Goal: Transaction & Acquisition: Purchase product/service

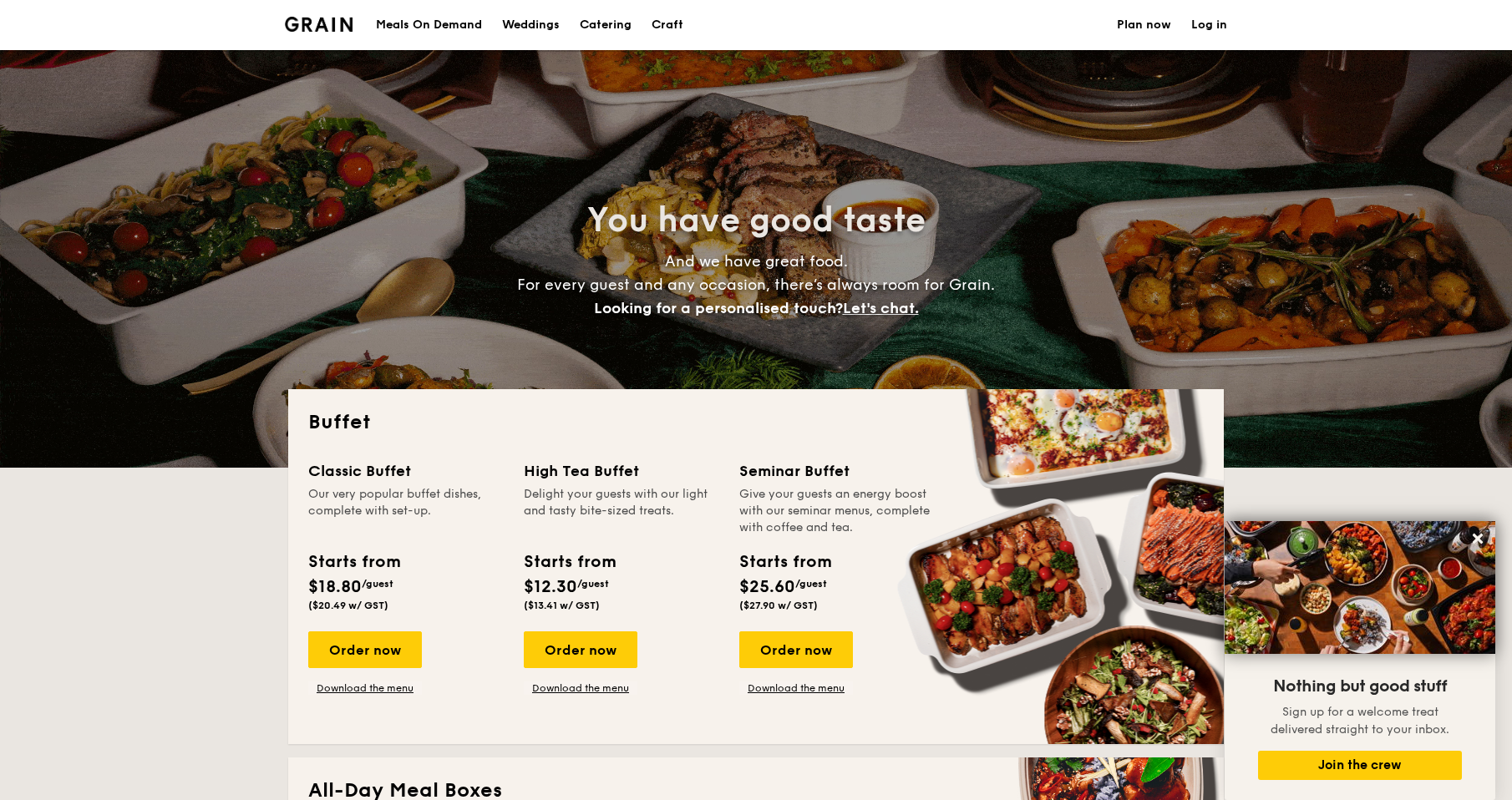
select select
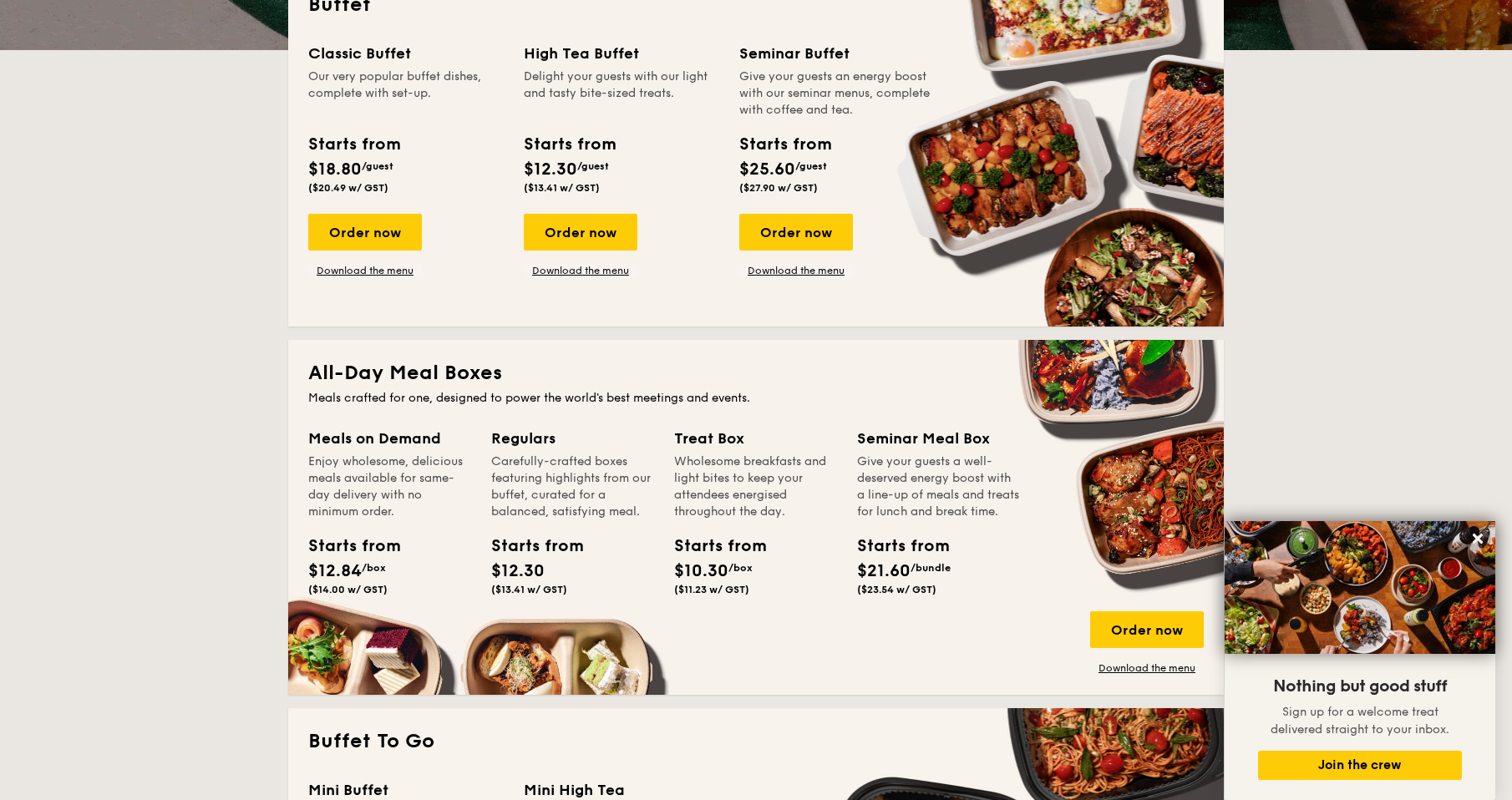
scroll to position [334, 0]
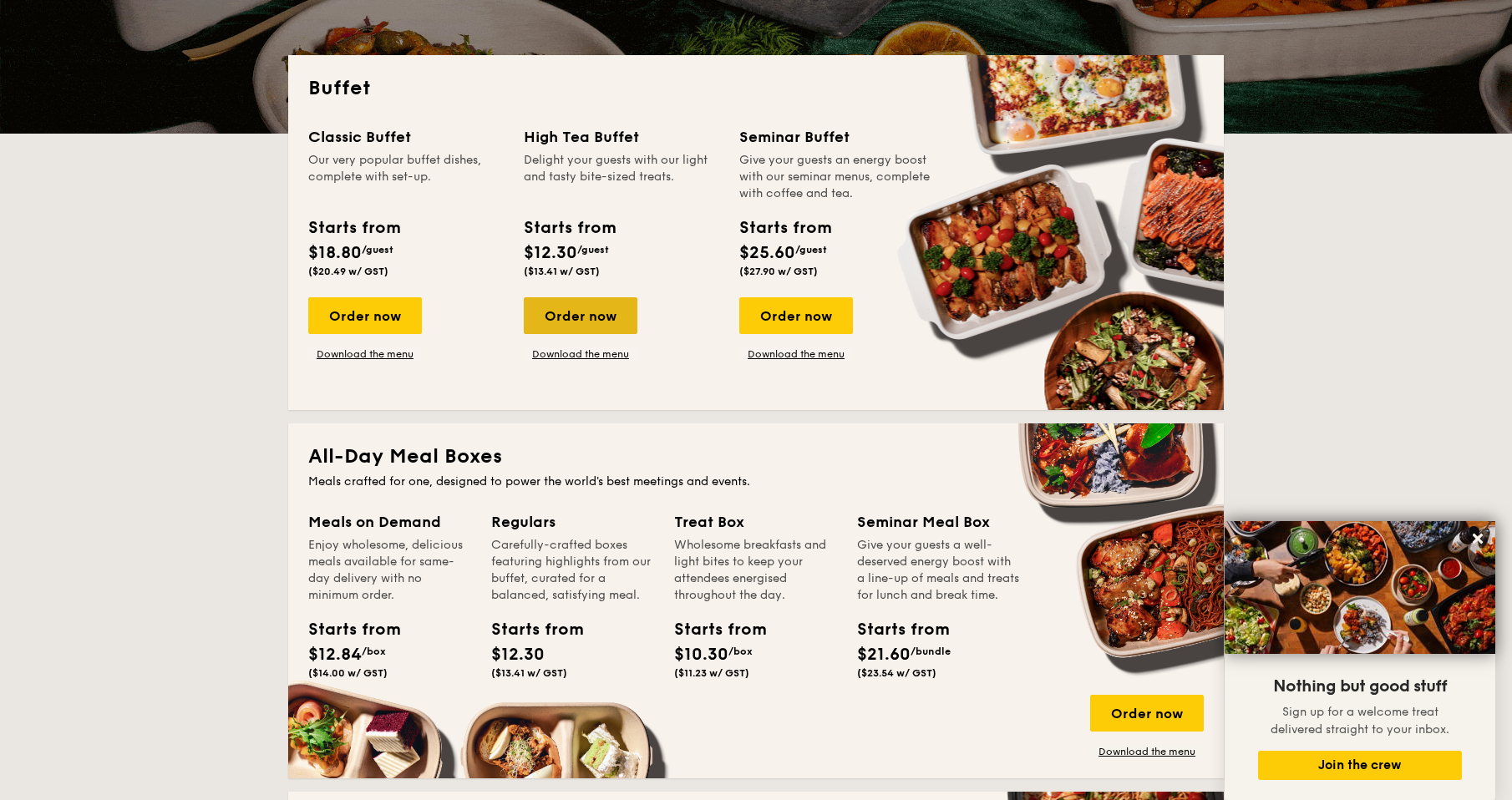
click at [548, 312] on div "Order now" at bounding box center [581, 315] width 114 height 37
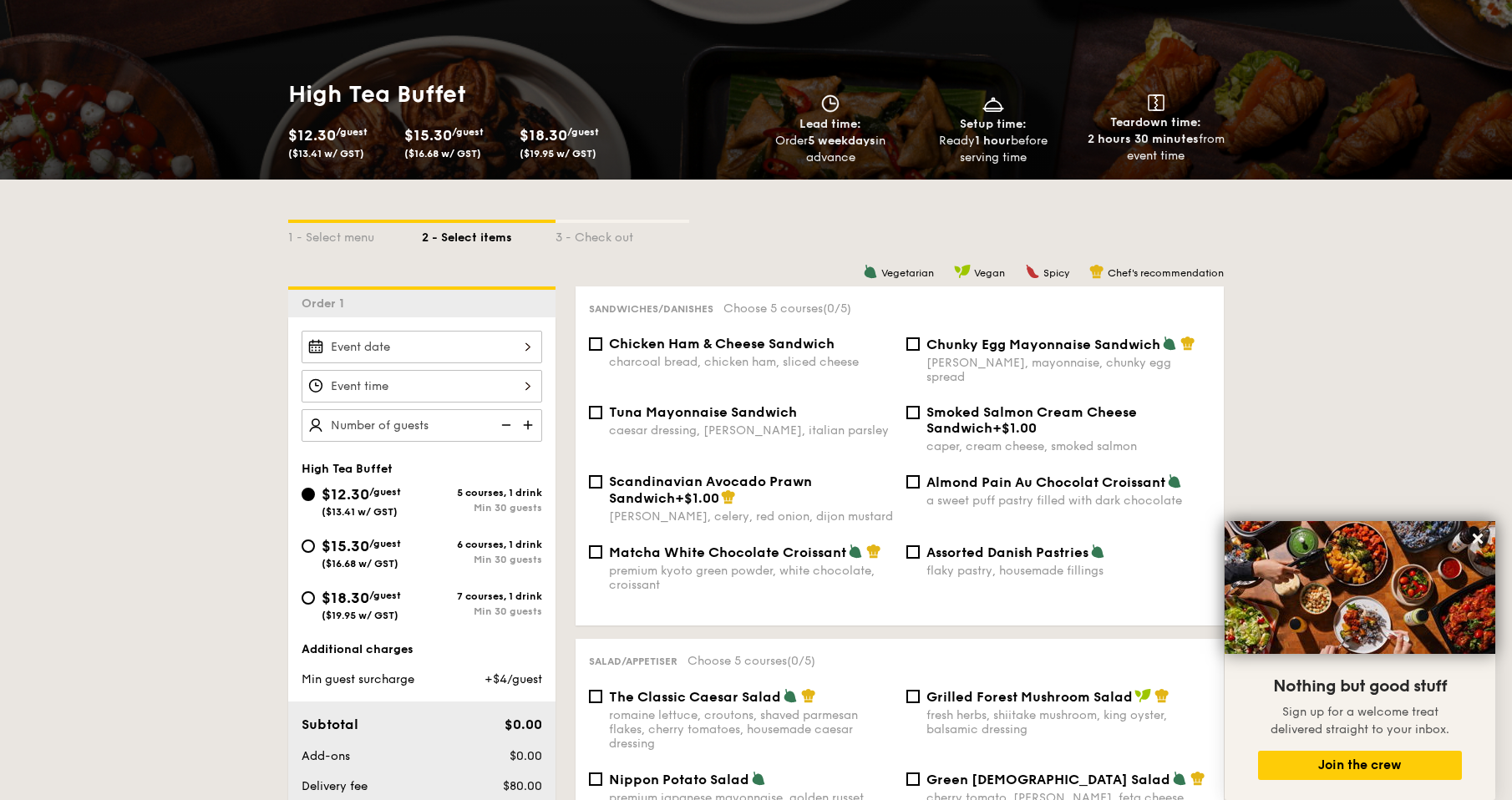
scroll to position [268, 0]
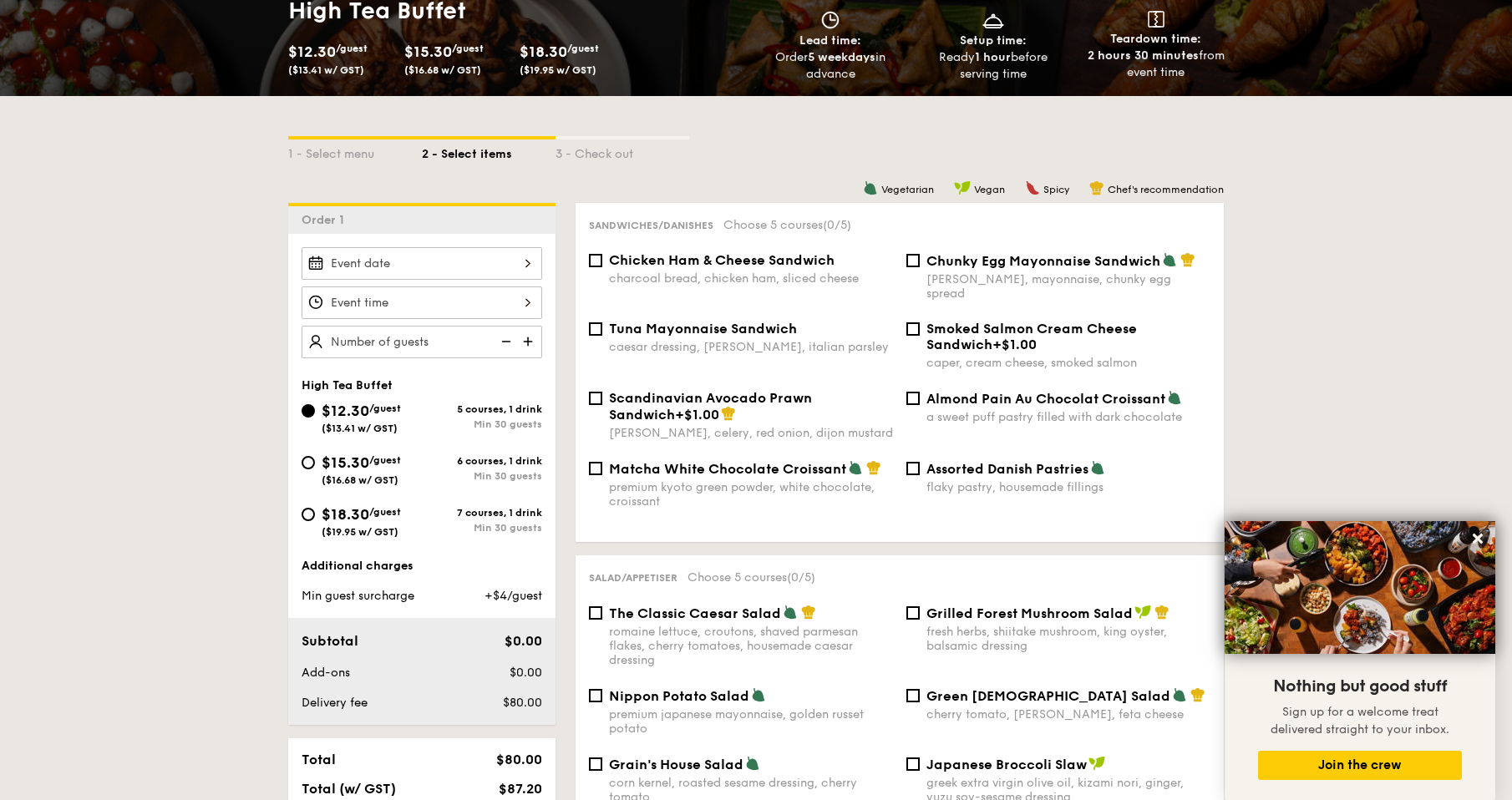
click at [512, 265] on div at bounding box center [422, 264] width 241 height 33
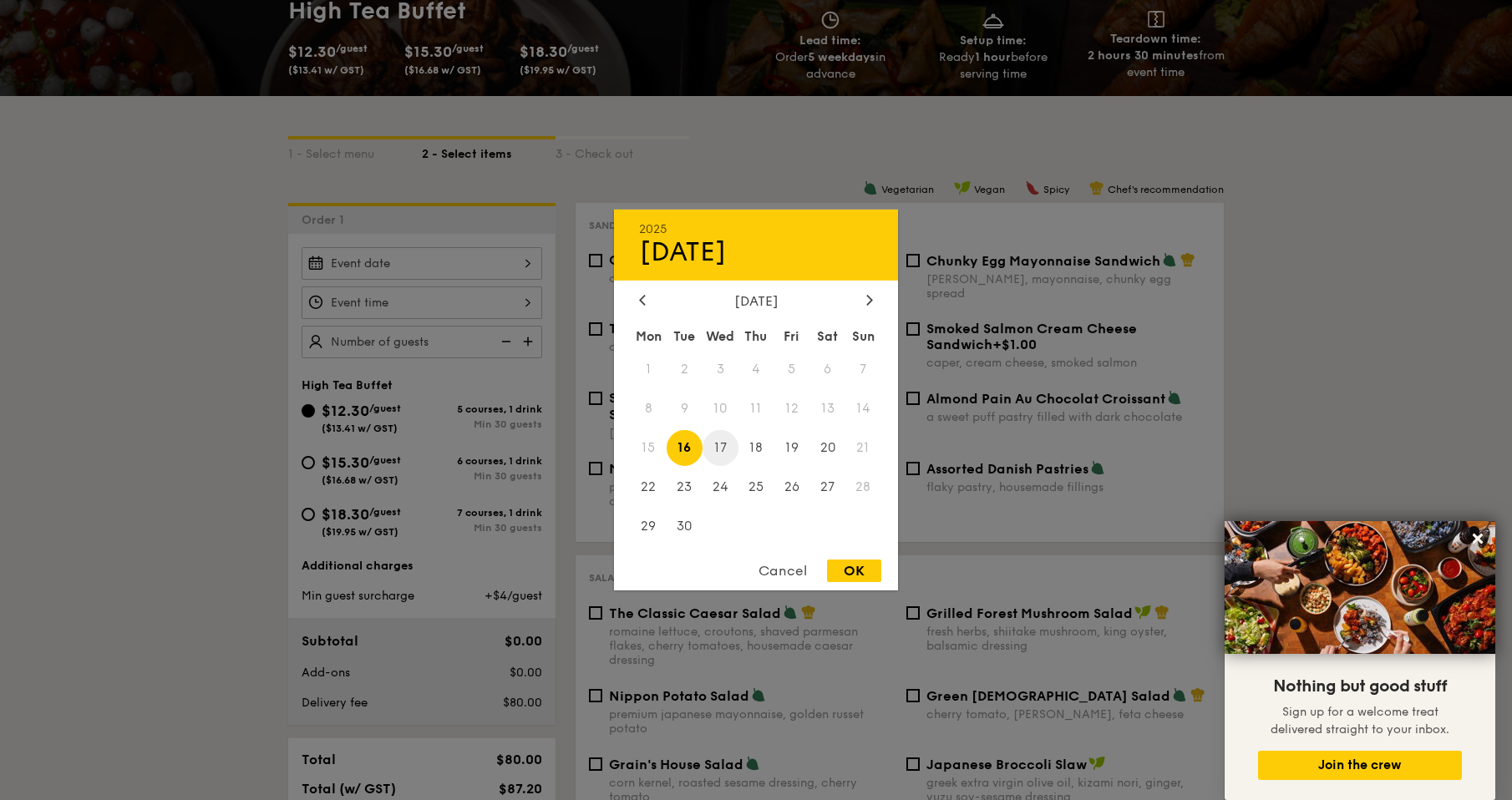
click at [718, 441] on span "17" at bounding box center [720, 447] width 36 height 36
click at [687, 448] on span "16" at bounding box center [684, 447] width 36 height 36
click at [854, 565] on div "OK" at bounding box center [853, 571] width 54 height 23
type input "[DATE]"
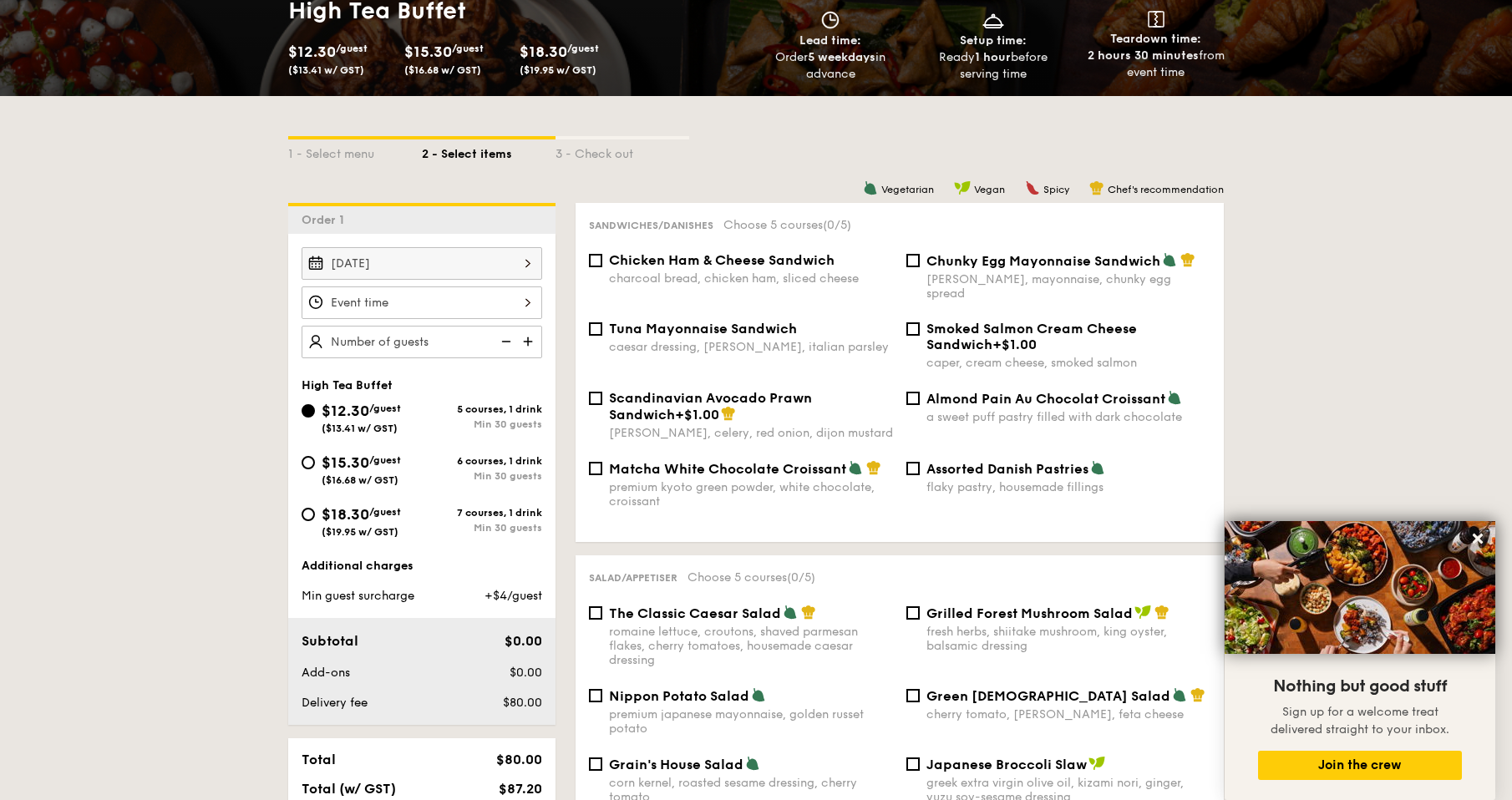
click at [528, 307] on div at bounding box center [422, 303] width 241 height 33
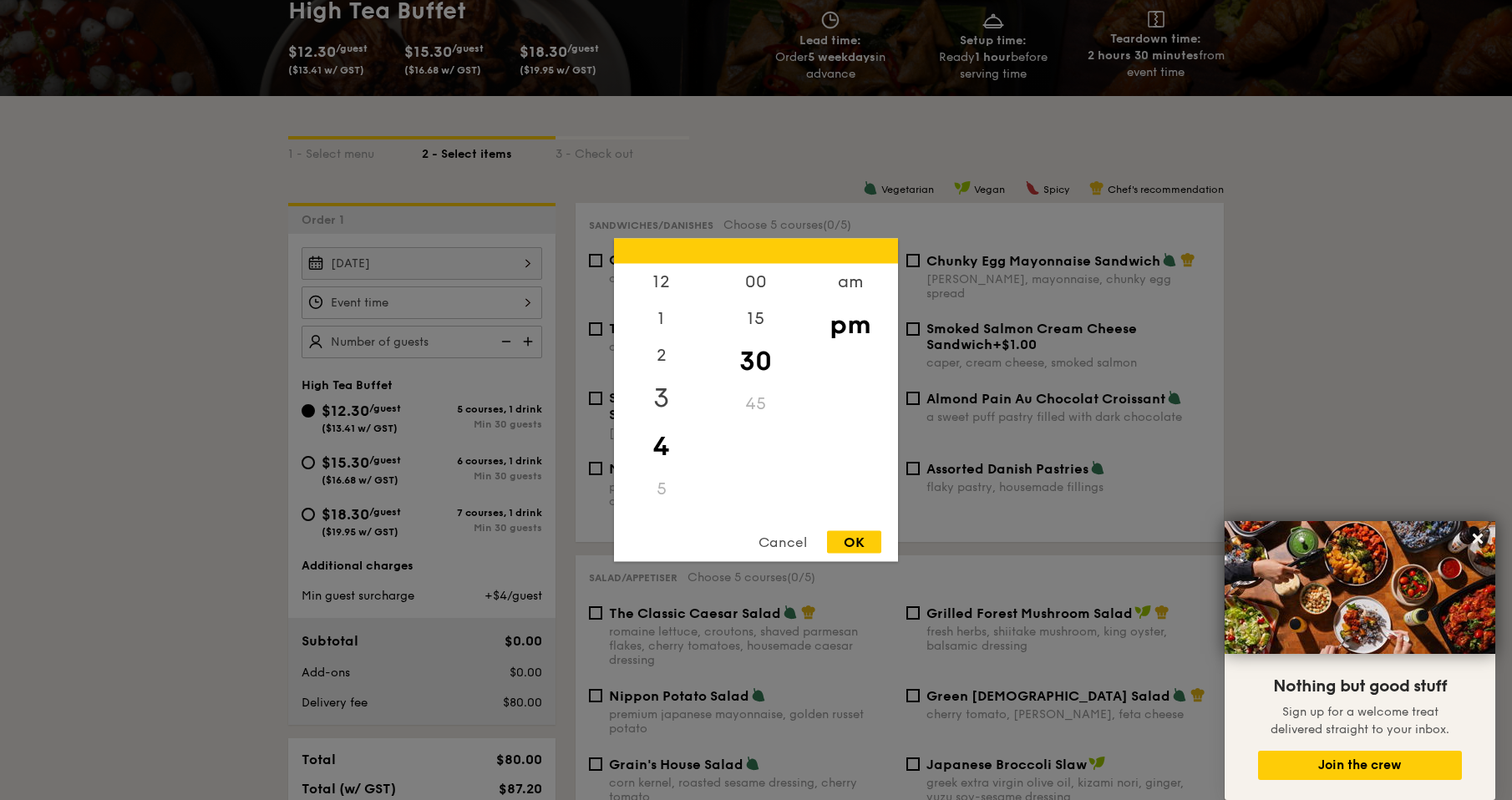
click at [665, 400] on div "3" at bounding box center [661, 398] width 94 height 49
click at [854, 534] on div "OK" at bounding box center [853, 542] width 54 height 23
type input "3:30PM"
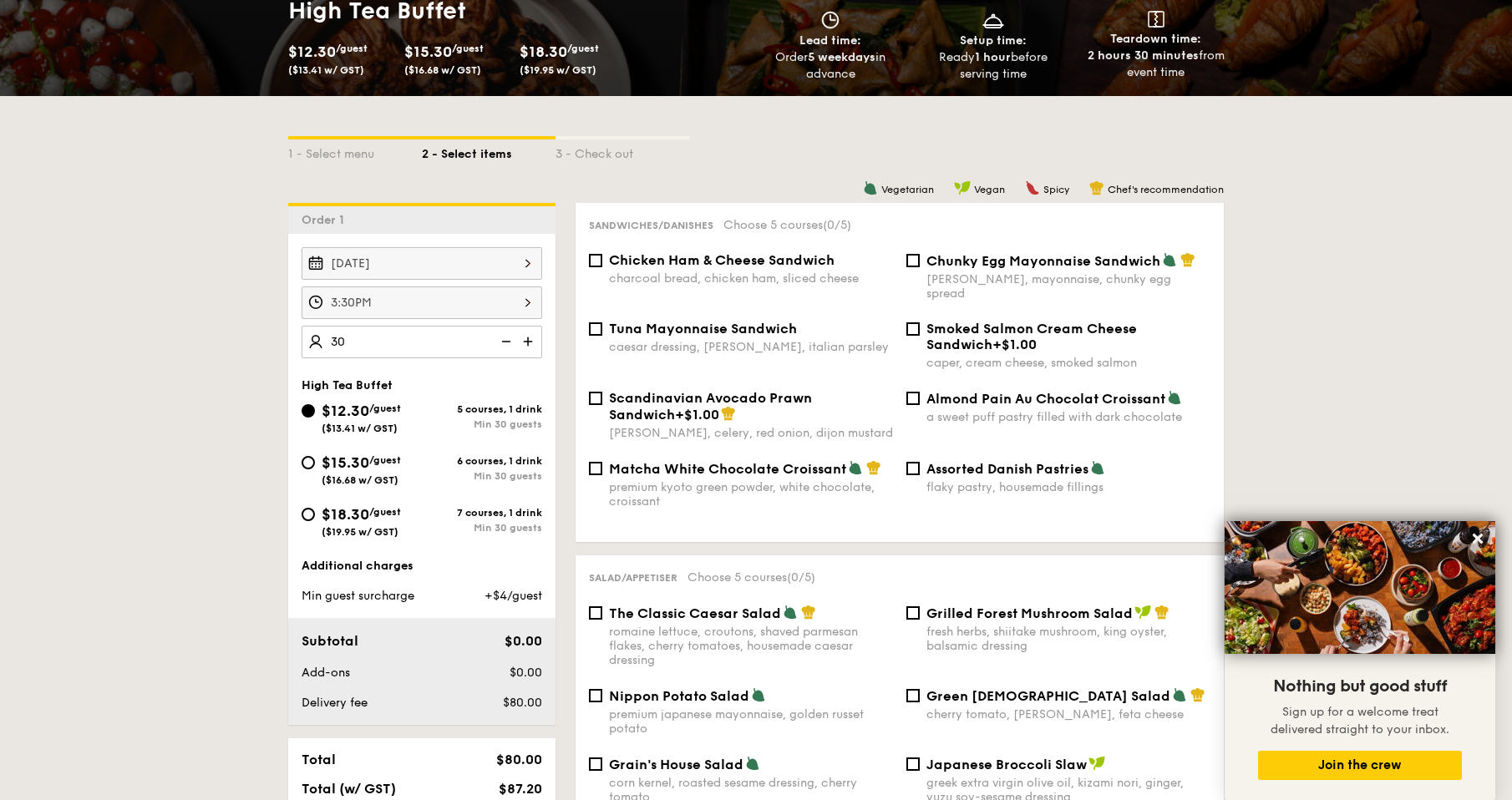
type input "30 guests"
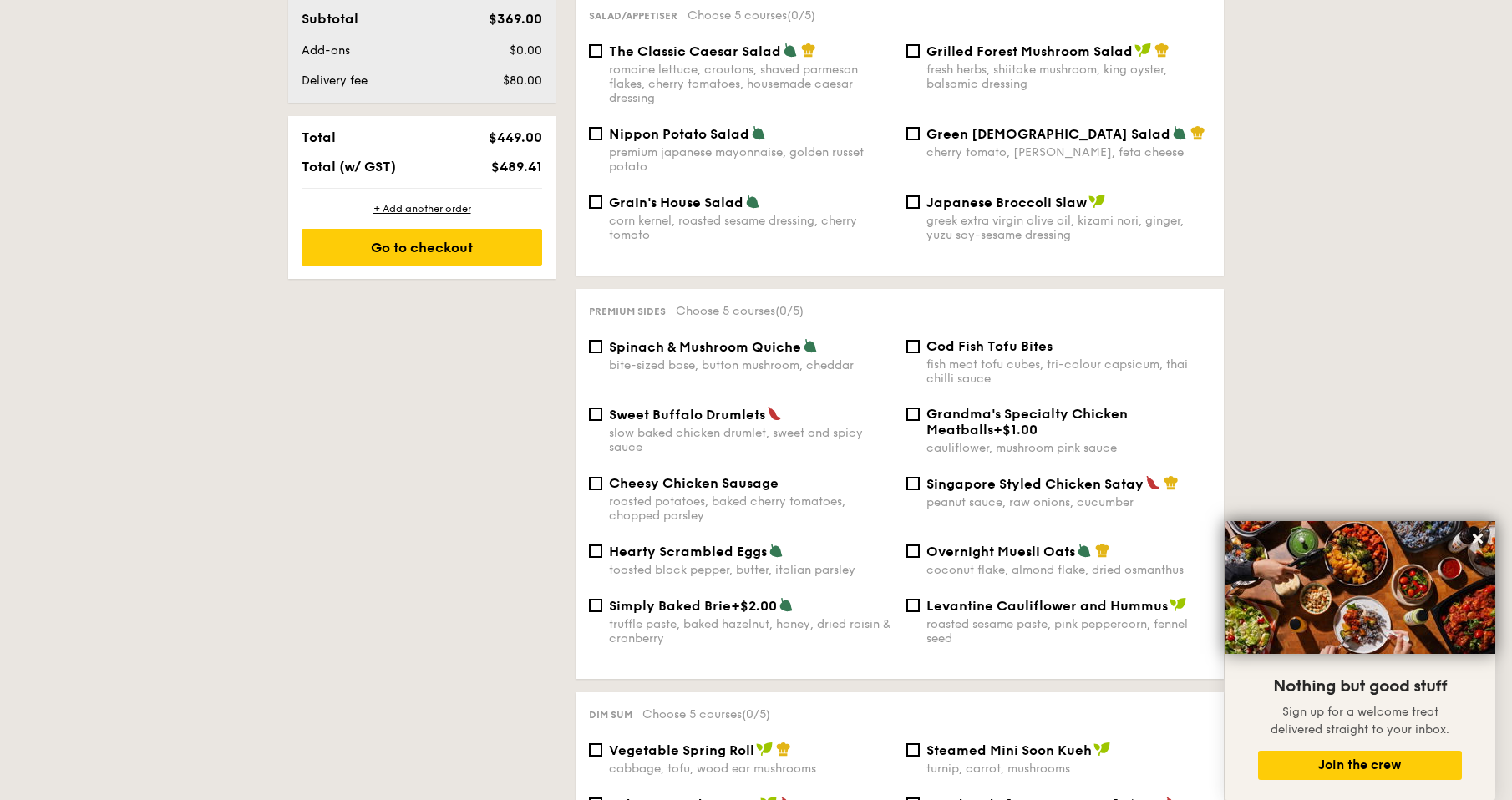
scroll to position [853, 0]
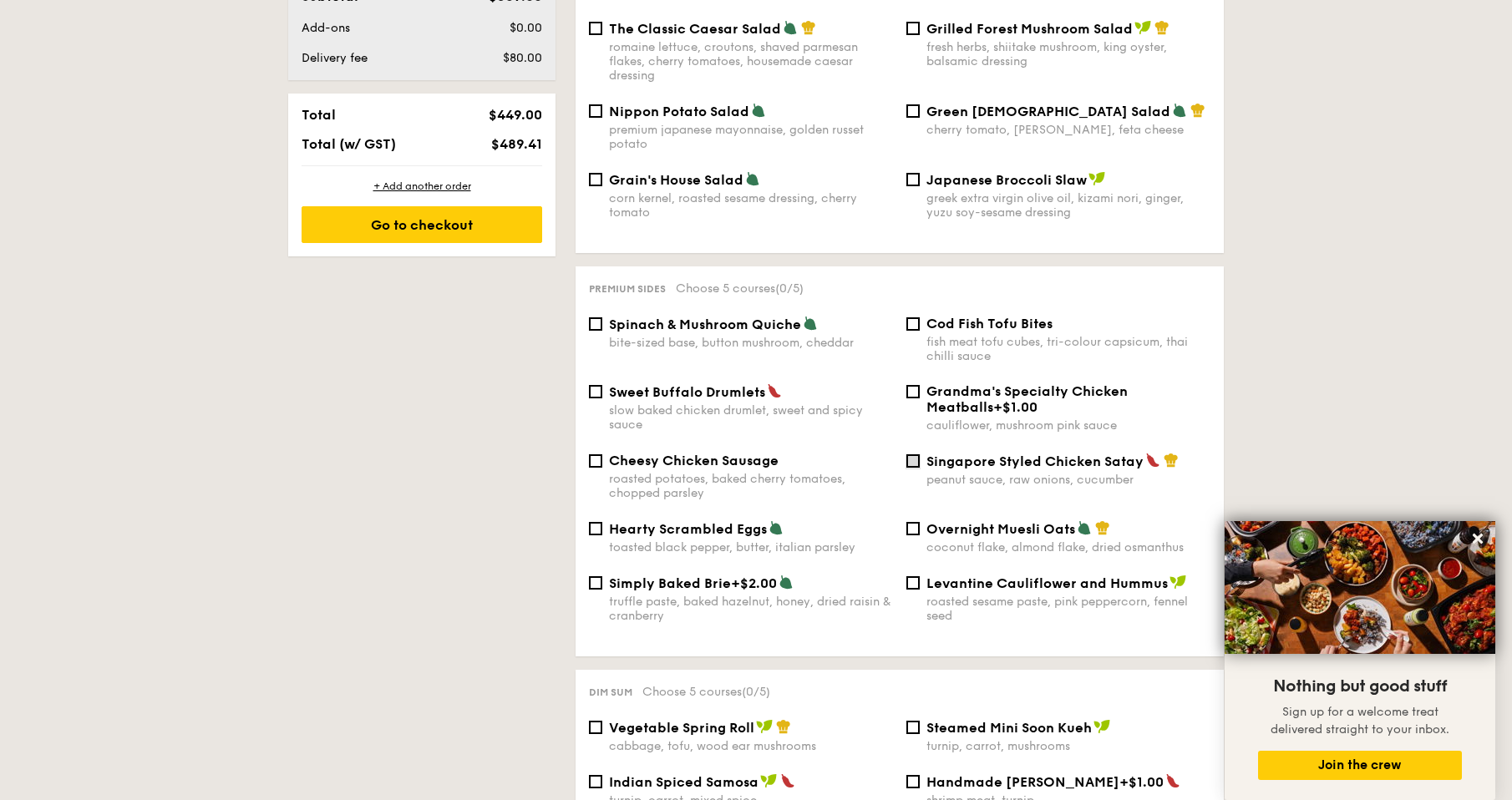
click at [911, 455] on input "Singapore Styled Chicken Satay peanut sauce, raw onions, cucumber" at bounding box center [913, 461] width 14 height 14
checkbox input "true"
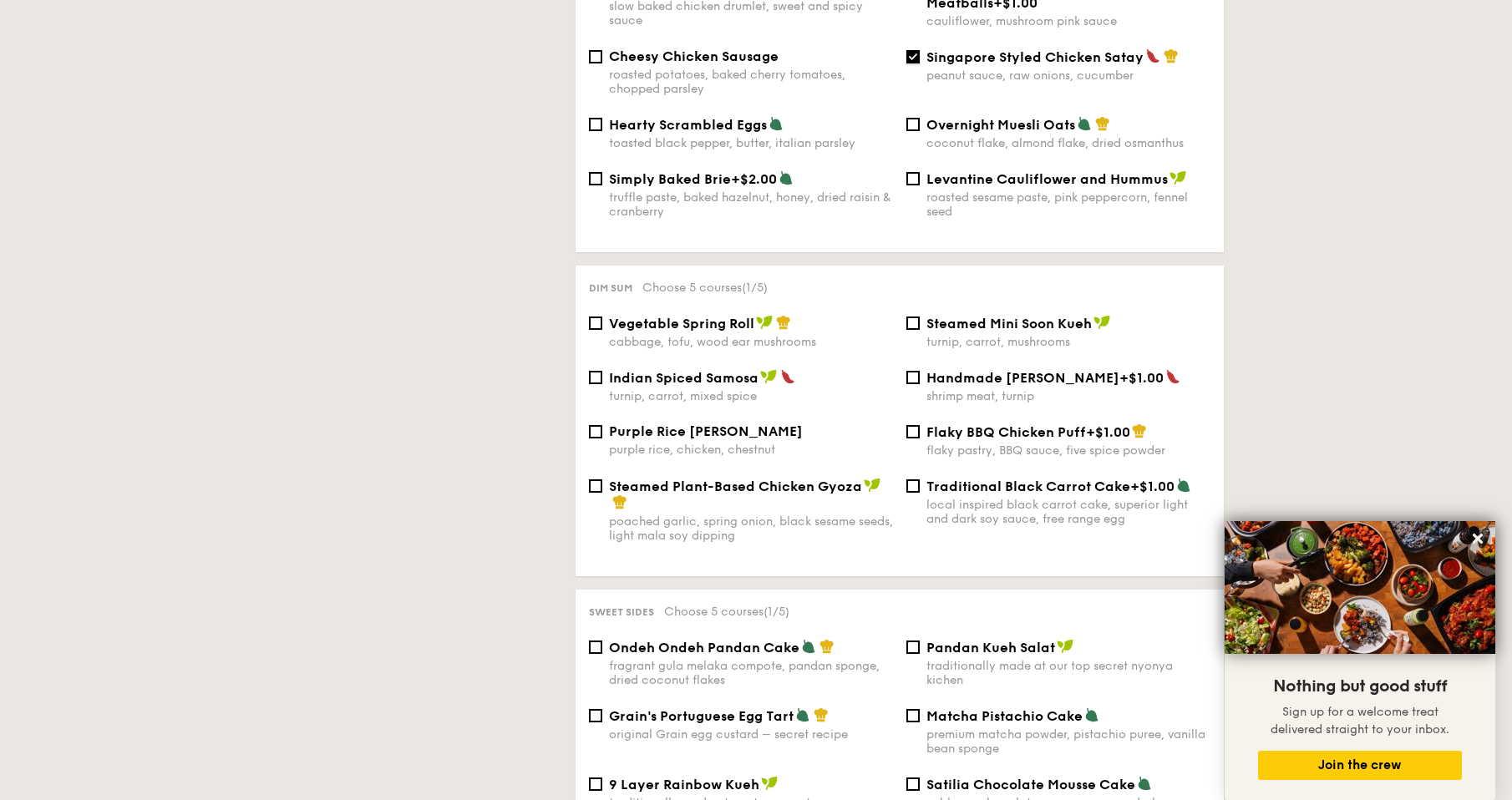
scroll to position [1270, 0]
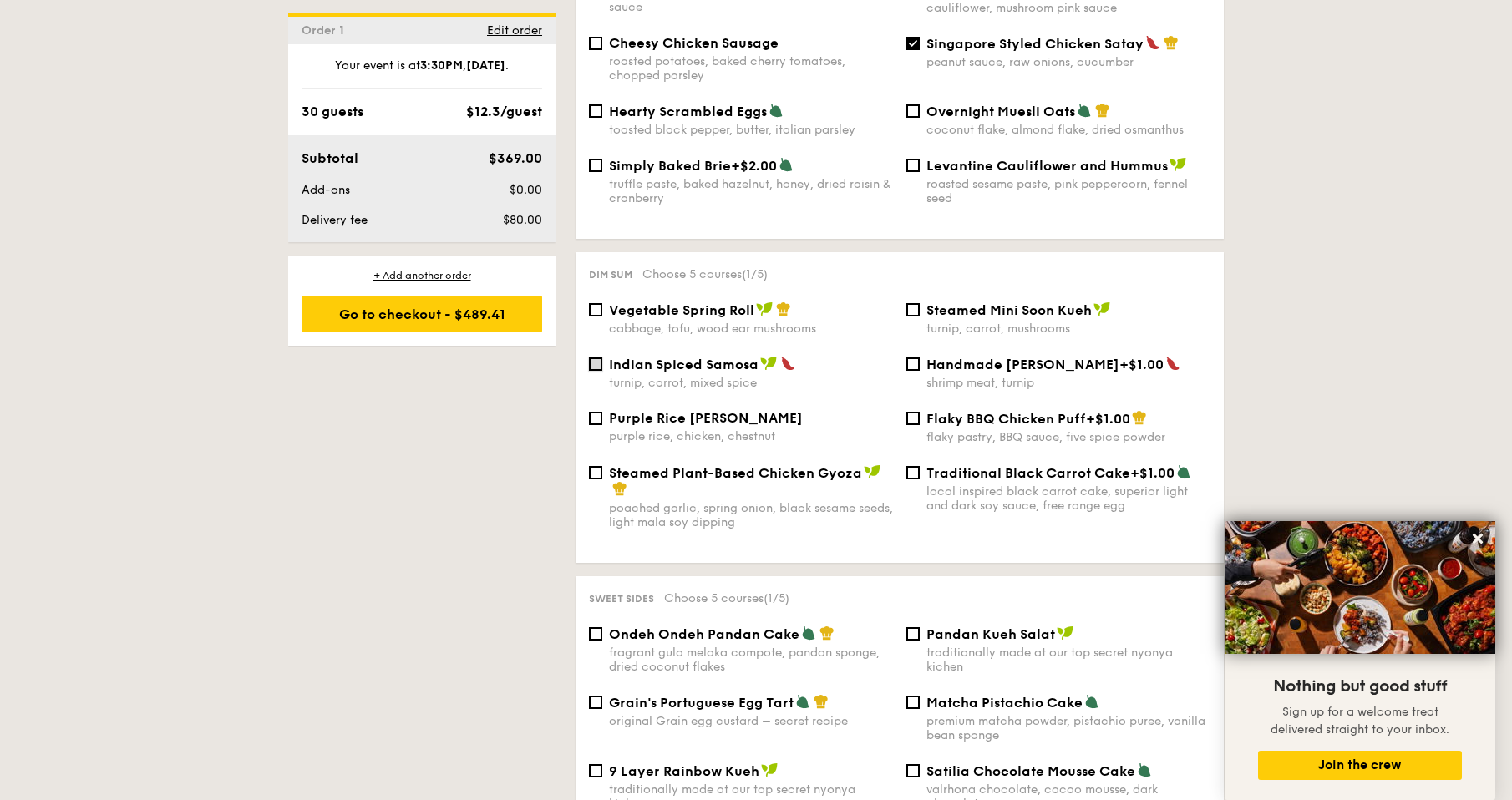
click at [594, 357] on input "Indian Spiced Samosa turnip, carrot, mixed spice" at bounding box center [596, 364] width 14 height 14
checkbox input "true"
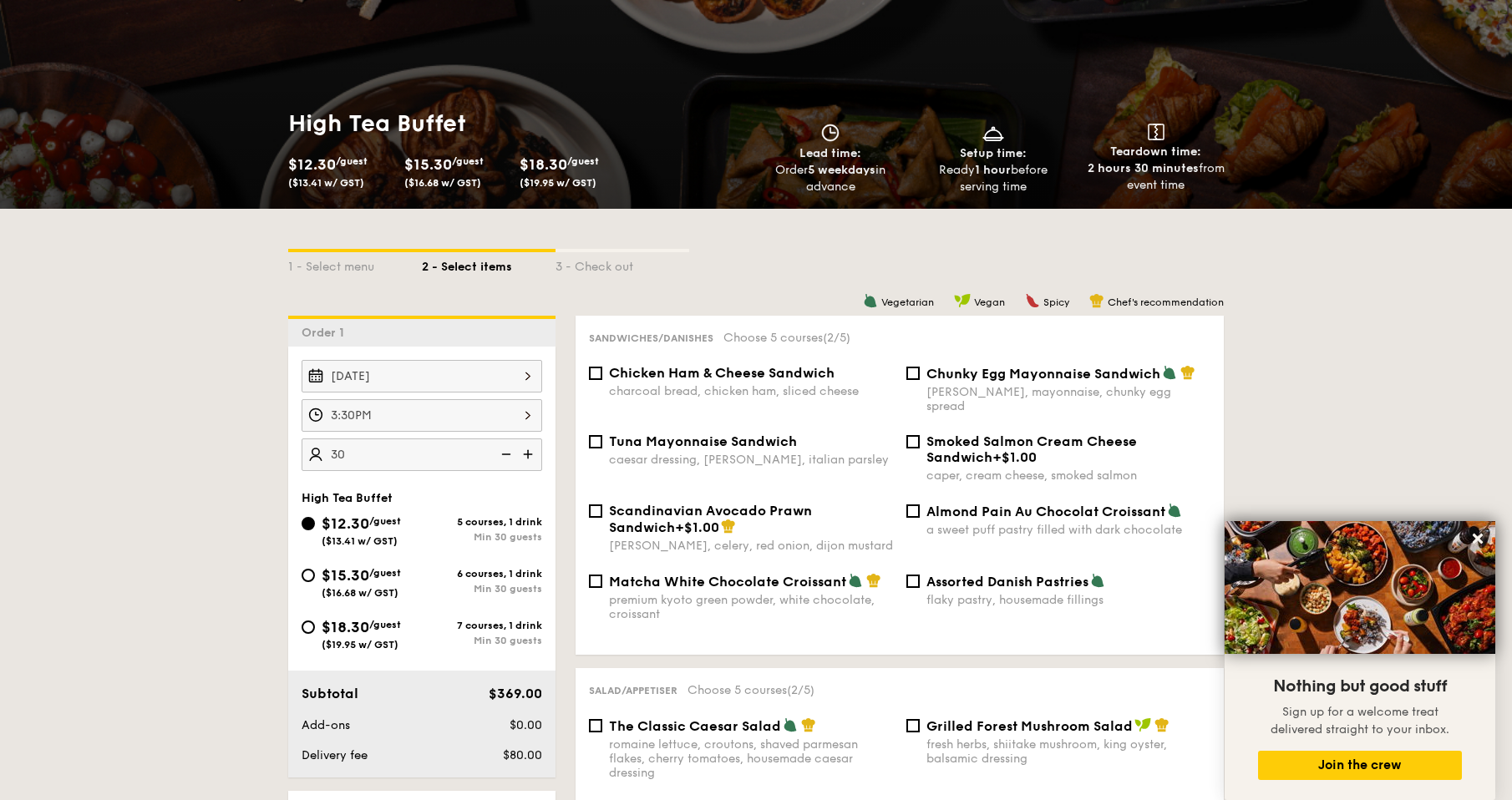
scroll to position [352, 0]
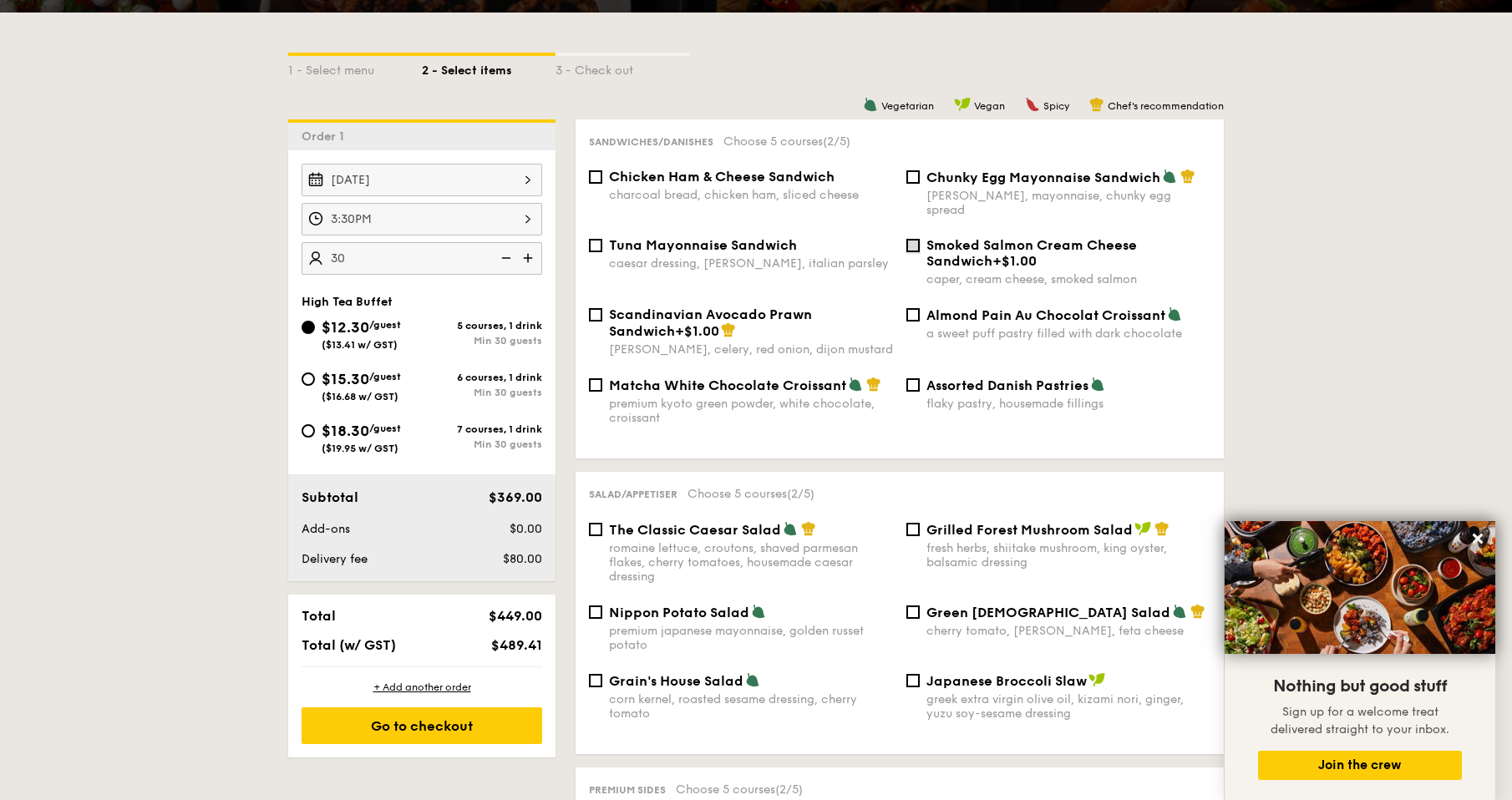
click at [910, 239] on input "Smoked Salmon Cream Cheese Sandwich +$1.00 caper, cream cheese, smoked salmon" at bounding box center [913, 246] width 14 height 14
checkbox input "true"
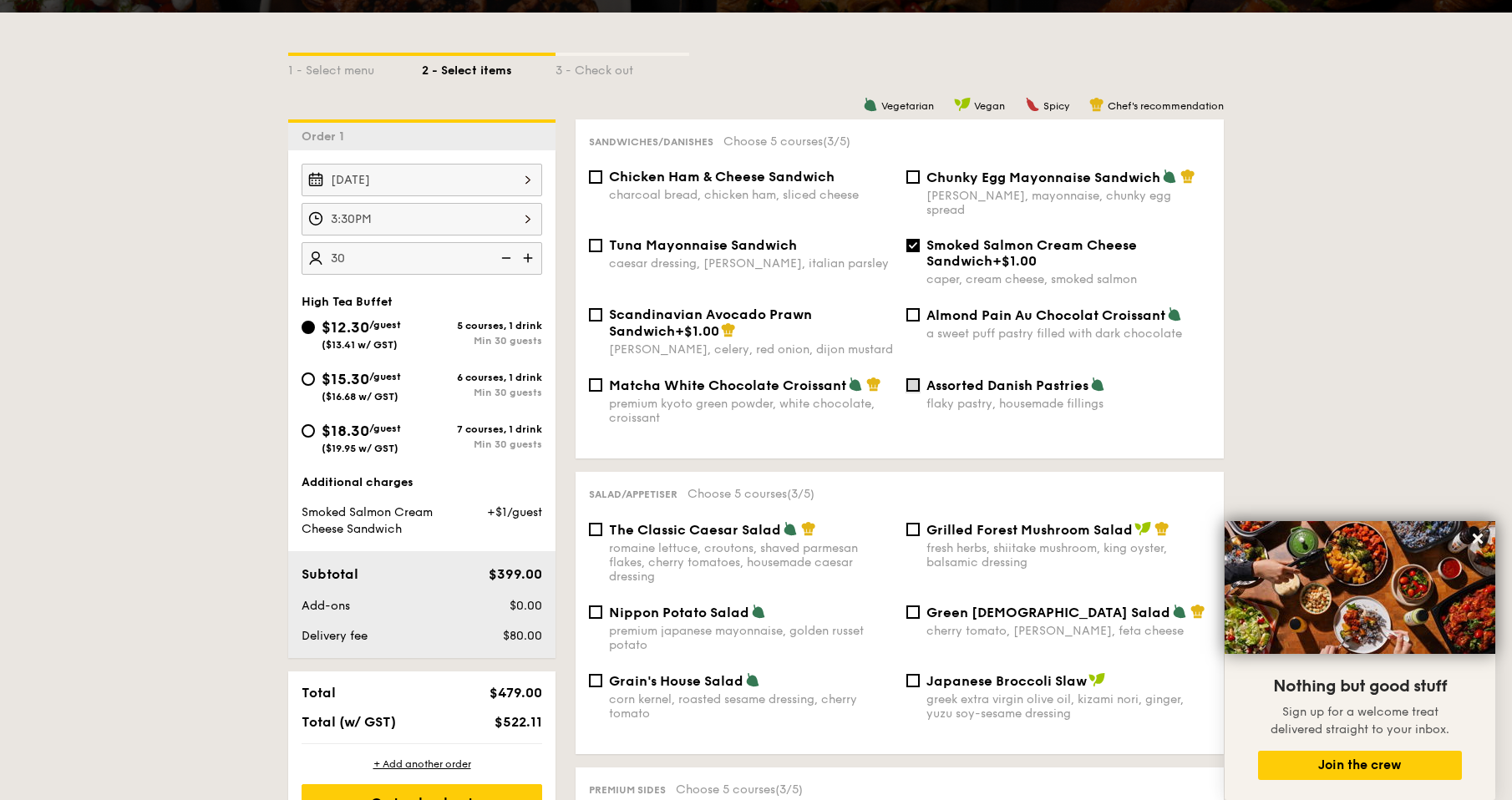
click at [916, 378] on input "Assorted Danish Pastries flaky pastry, housemade fillings" at bounding box center [913, 385] width 14 height 14
checkbox input "true"
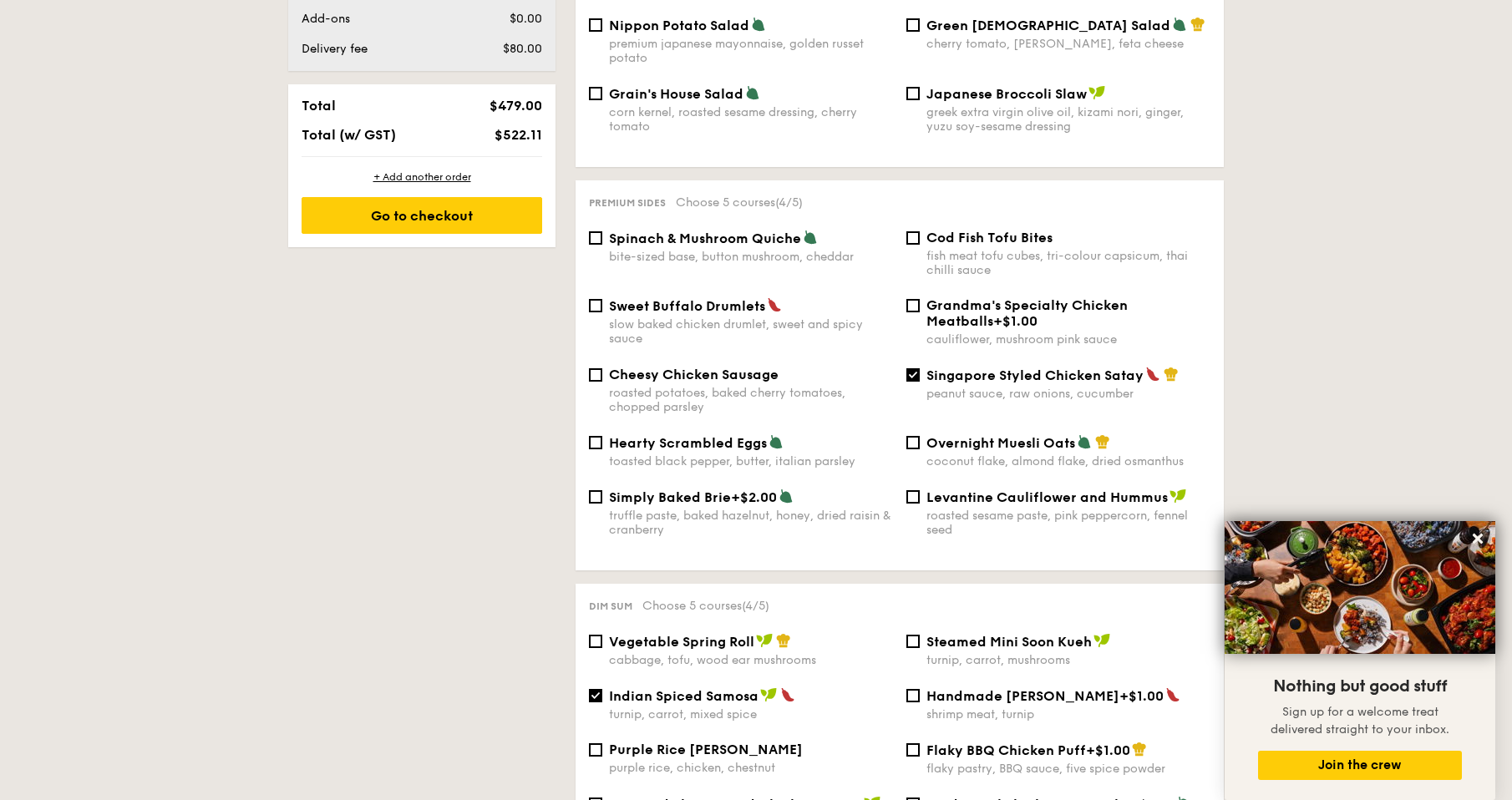
scroll to position [937, 0]
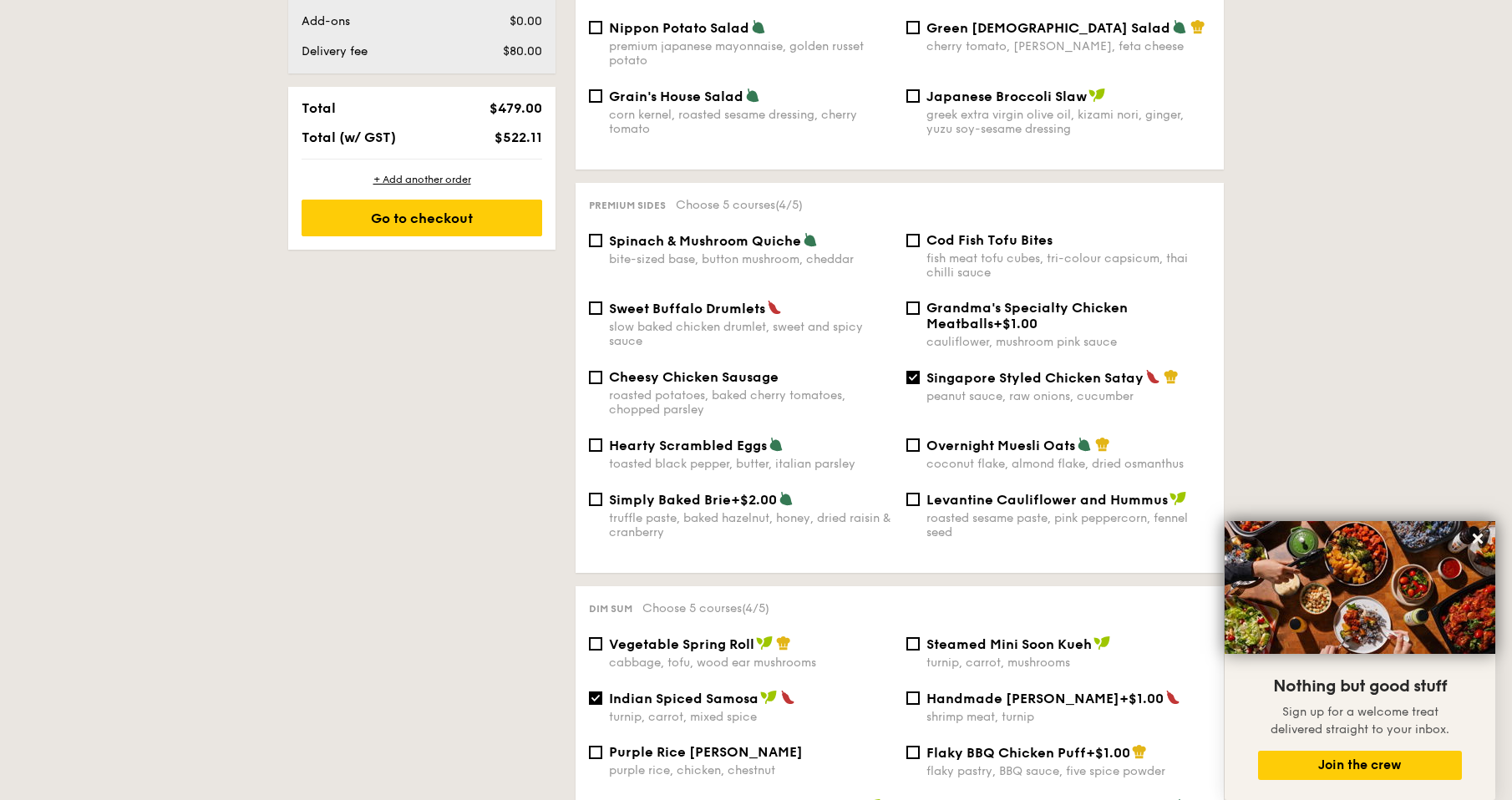
click at [651, 373] on div "Cheesy Chicken Sausage roasted potatoes, baked cherry tomatoes, chopped parsley" at bounding box center [751, 393] width 284 height 48
click at [602, 373] on input "Cheesy Chicken Sausage roasted potatoes, baked cherry tomatoes, chopped parsley" at bounding box center [596, 378] width 14 height 14
checkbox input "true"
click at [937, 232] on span "Cod Fish Tofu Bites" at bounding box center [990, 239] width 126 height 16
click at [920, 234] on input "Cod Fish Tofu Bites fish meat tofu cubes, tri-colour capsicum, thai chilli sauce" at bounding box center [913, 240] width 14 height 14
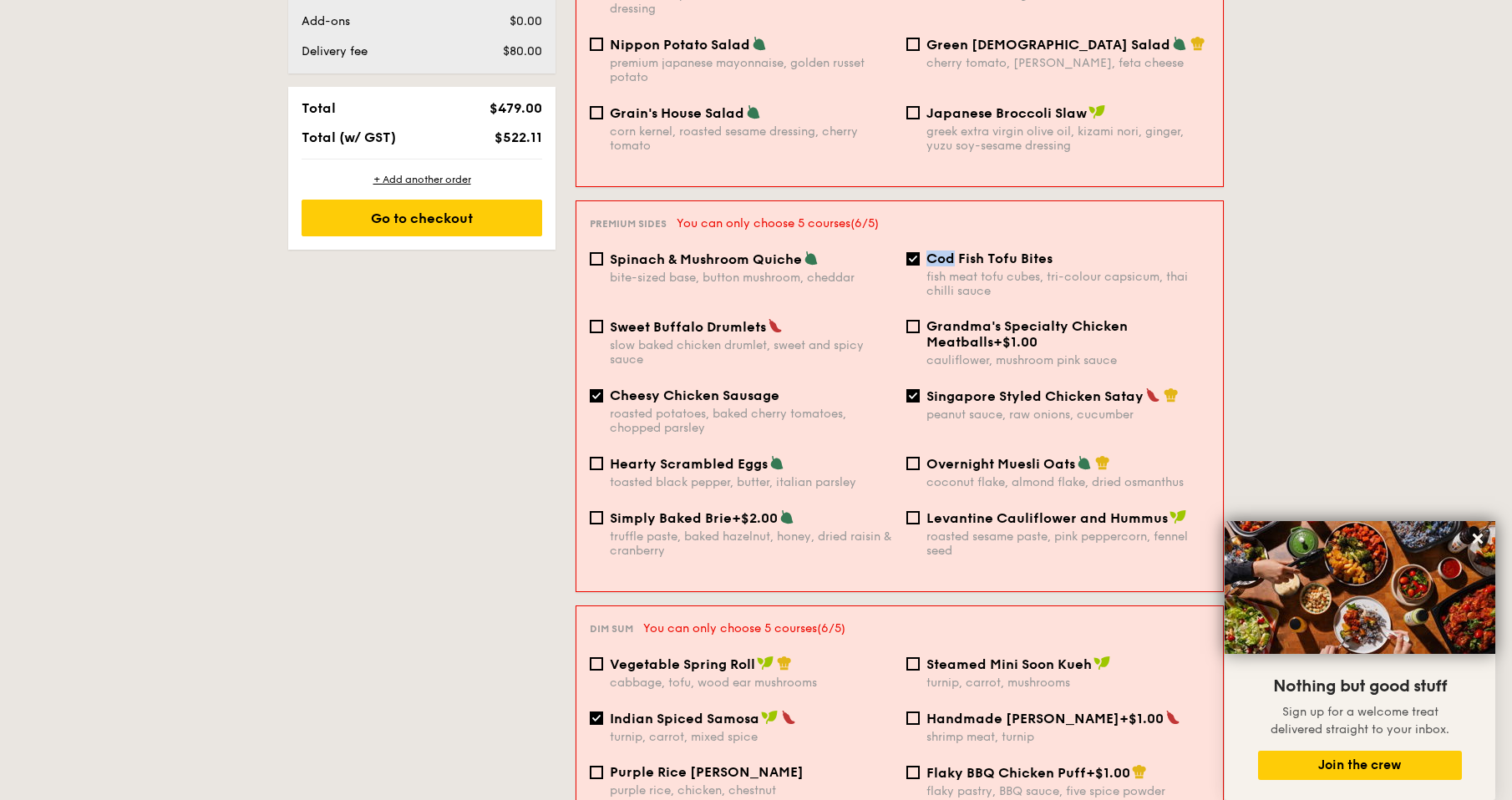
click at [954, 222] on div "Premium sides You can only choose 5 courses (6/5) Spinach & Mushroom Quiche bit…" at bounding box center [900, 397] width 647 height 390
drag, startPoint x: 954, startPoint y: 222, endPoint x: 912, endPoint y: 231, distance: 43.0
click at [912, 252] on input "Cod Fish Tofu Bites fish meat tofu cubes, tri-colour capsicum, thai chilli sauce" at bounding box center [913, 258] width 14 height 14
checkbox input "false"
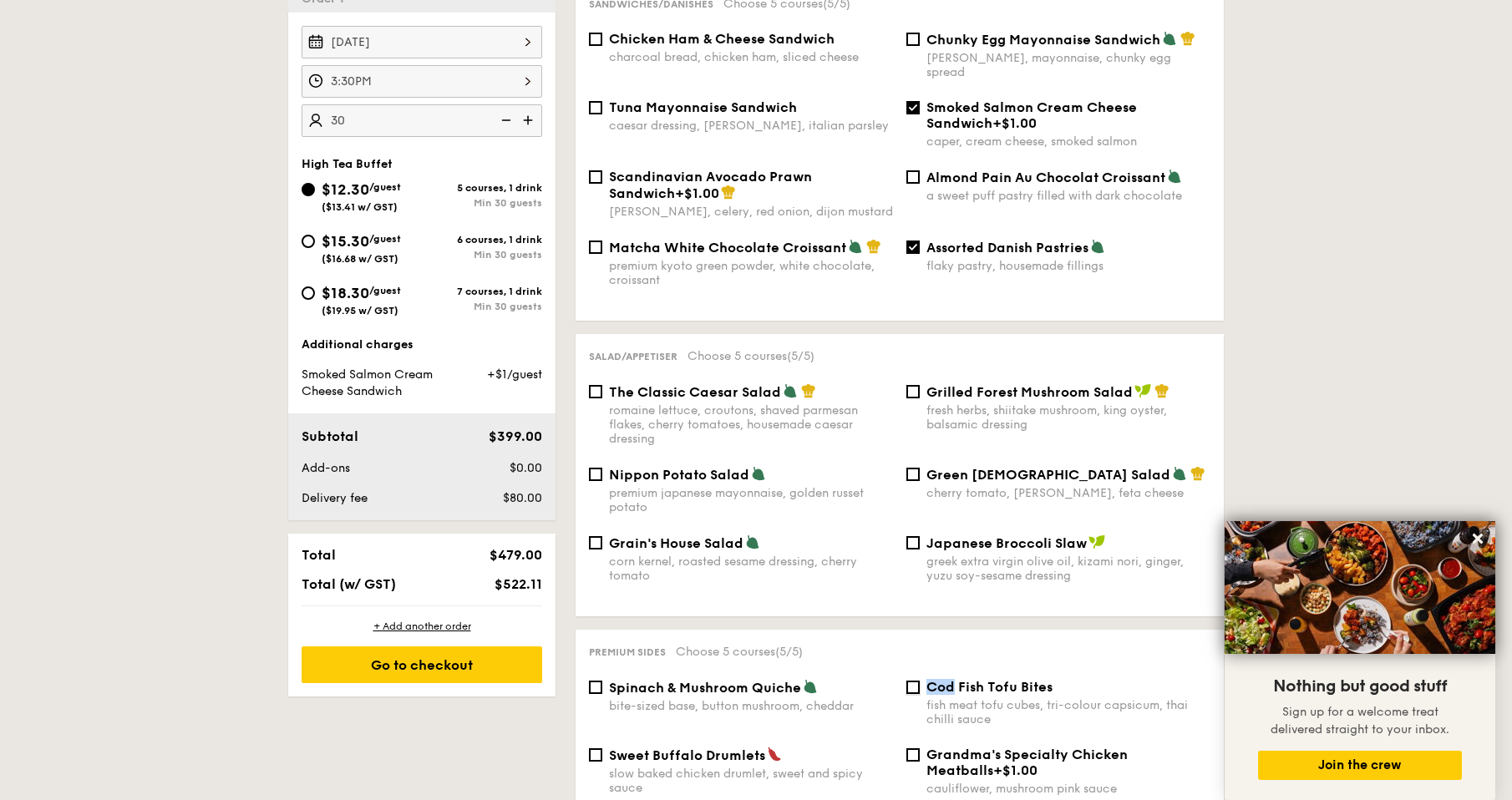
scroll to position [435, 0]
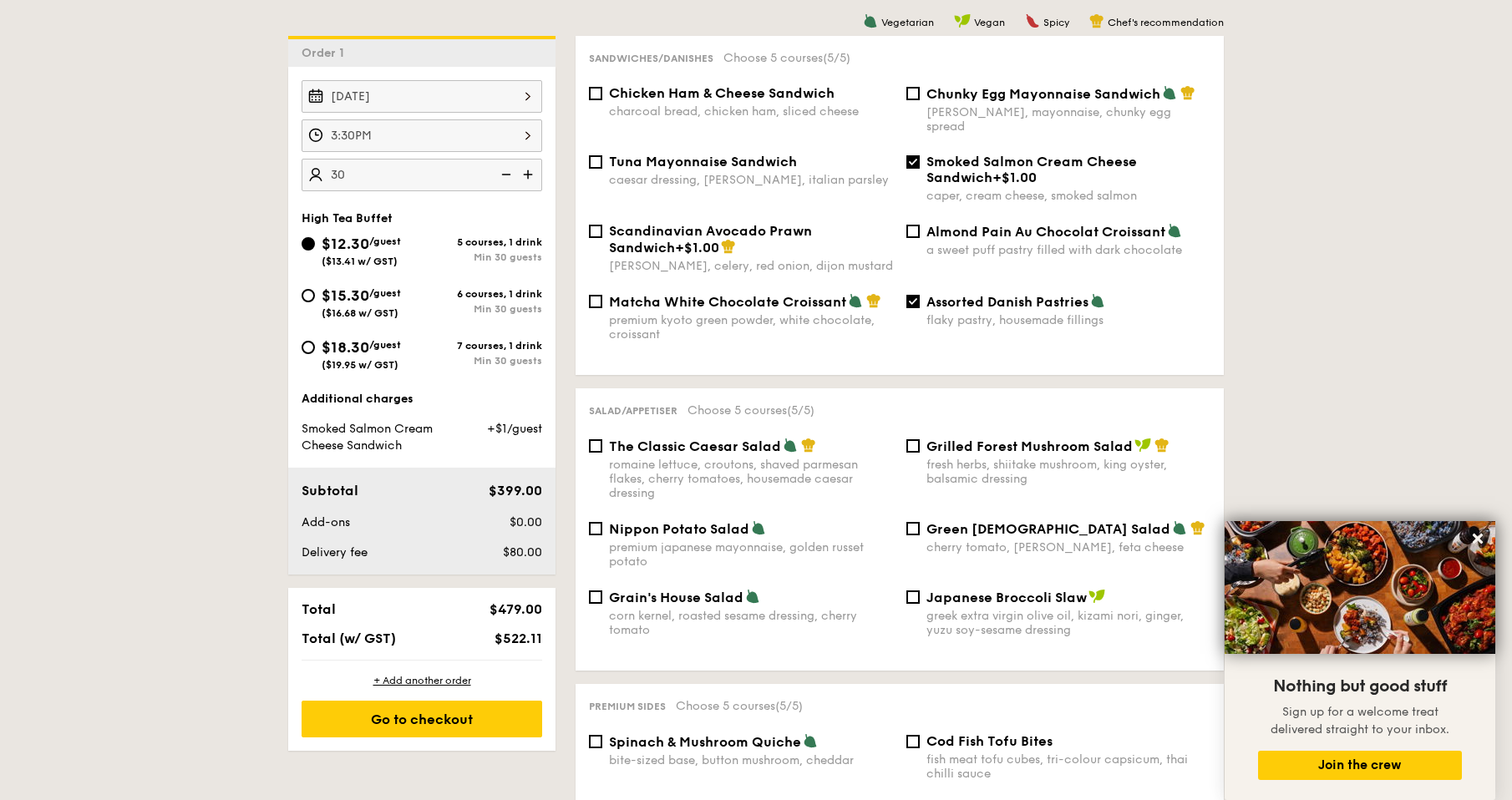
click at [618, 279] on div "Scandinavian Avocado Prawn Sandwich +$1.00 [PERSON_NAME], celery, red onion, di…" at bounding box center [899, 258] width 635 height 71
click at [619, 294] on span "Matcha White Chocolate Croissant" at bounding box center [727, 301] width 237 height 16
click at [602, 295] on input "Matcha White Chocolate Croissant premium kyoto green powder, white chocolate, c…" at bounding box center [596, 301] width 14 height 14
checkbox input "true"
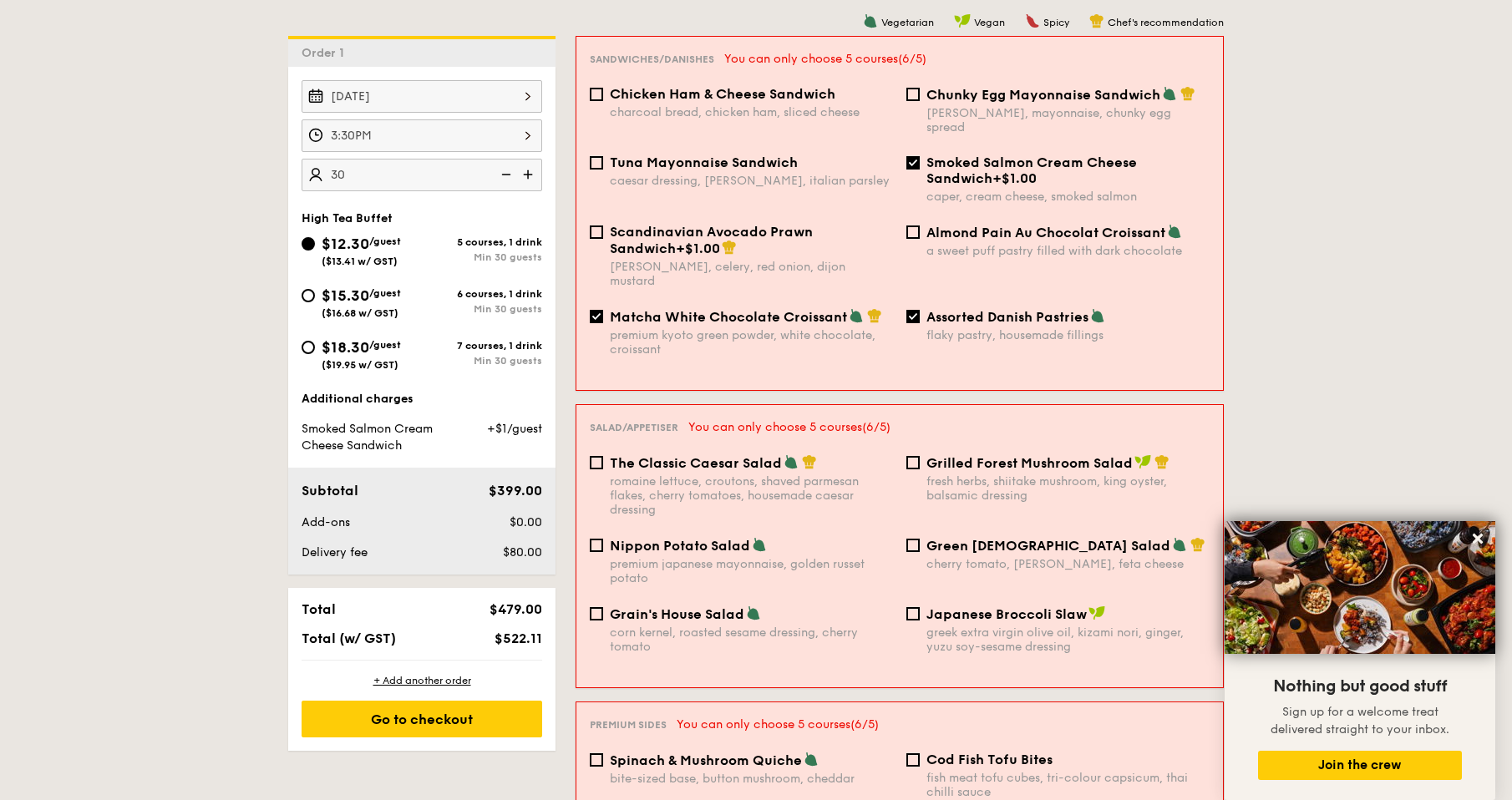
click at [924, 155] on div "Smoked Salmon Cream Cheese Sandwich +$1.00 caper, cream cheese, smoked salmon" at bounding box center [1057, 180] width 316 height 49
click at [920, 155] on div "Smoked Salmon Cream Cheese Sandwich +$1.00 caper, cream cheese, smoked salmon" at bounding box center [1057, 180] width 316 height 49
click at [916, 156] on input "Smoked Salmon Cream Cheese Sandwich +$1.00 caper, cream cheese, smoked salmon" at bounding box center [913, 162] width 14 height 14
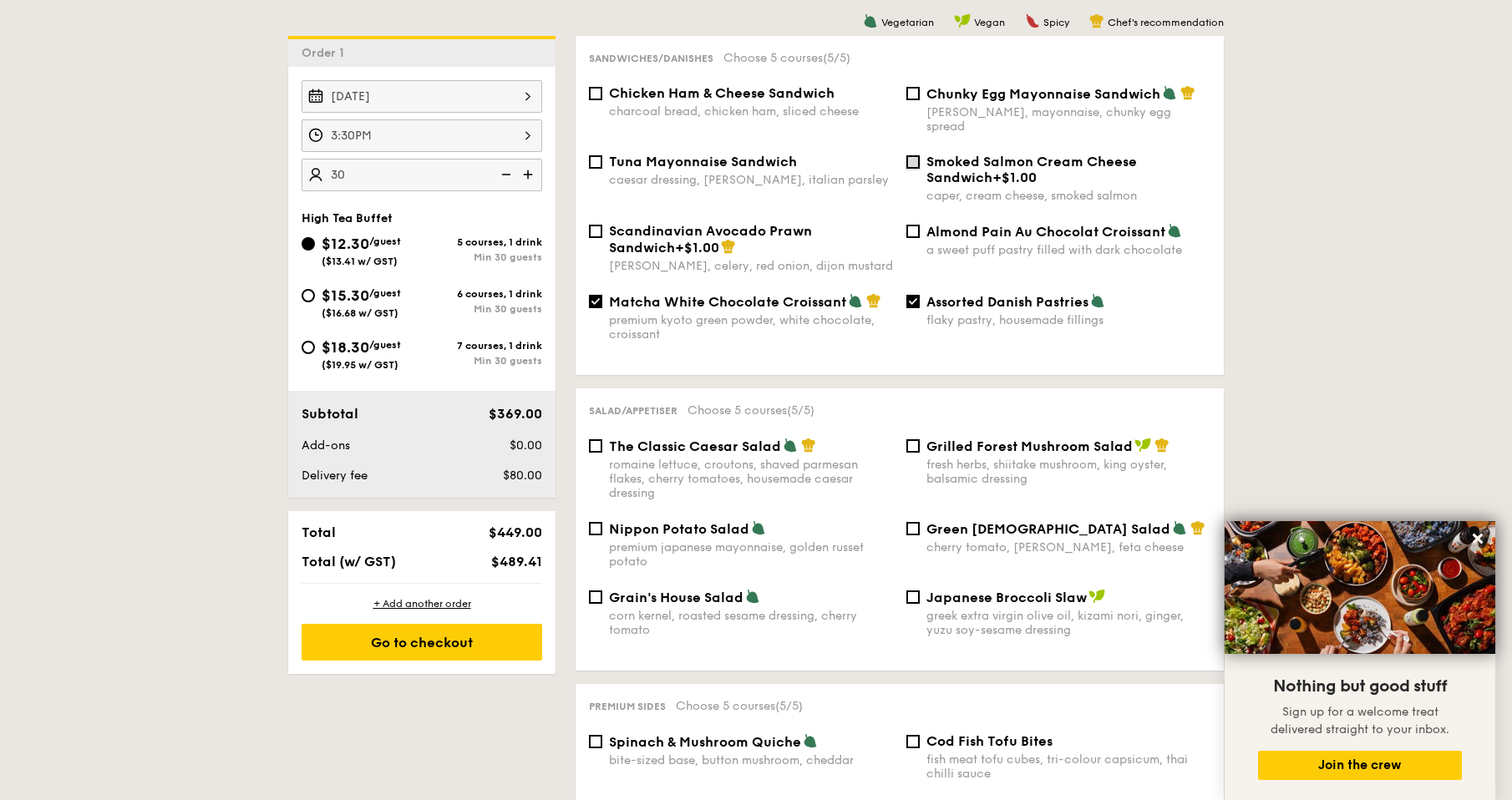
click at [910, 156] on input "Smoked Salmon Cream Cheese Sandwich +$1.00 caper, cream cheese, smoked salmon" at bounding box center [913, 162] width 14 height 14
checkbox input "true"
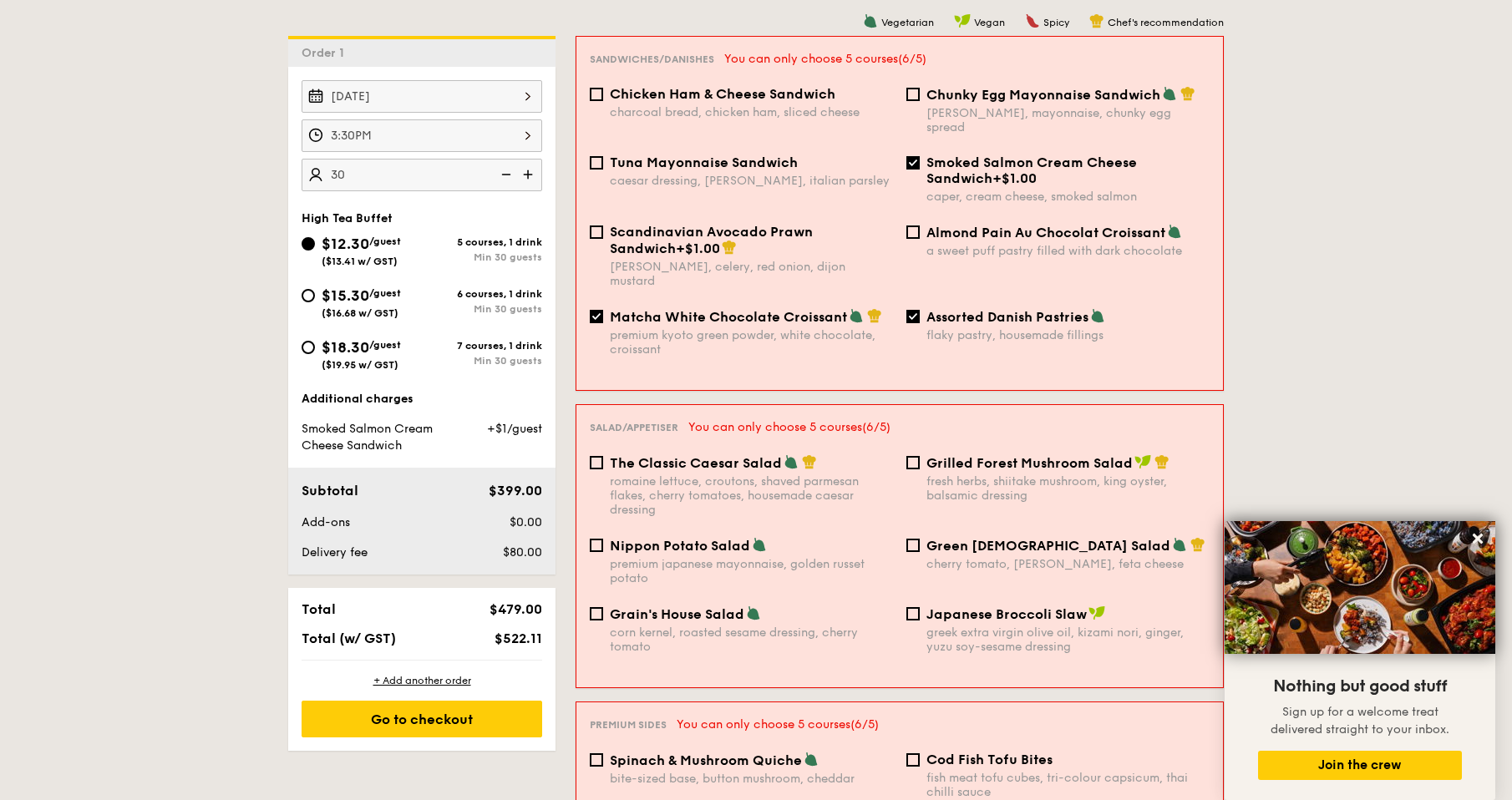
click at [608, 308] on div "Matcha White Chocolate Croissant premium kyoto green powder, white chocolate, c…" at bounding box center [740, 332] width 316 height 49
click at [599, 310] on input "Matcha White Chocolate Croissant premium kyoto green powder, white chocolate, c…" at bounding box center [597, 316] width 14 height 14
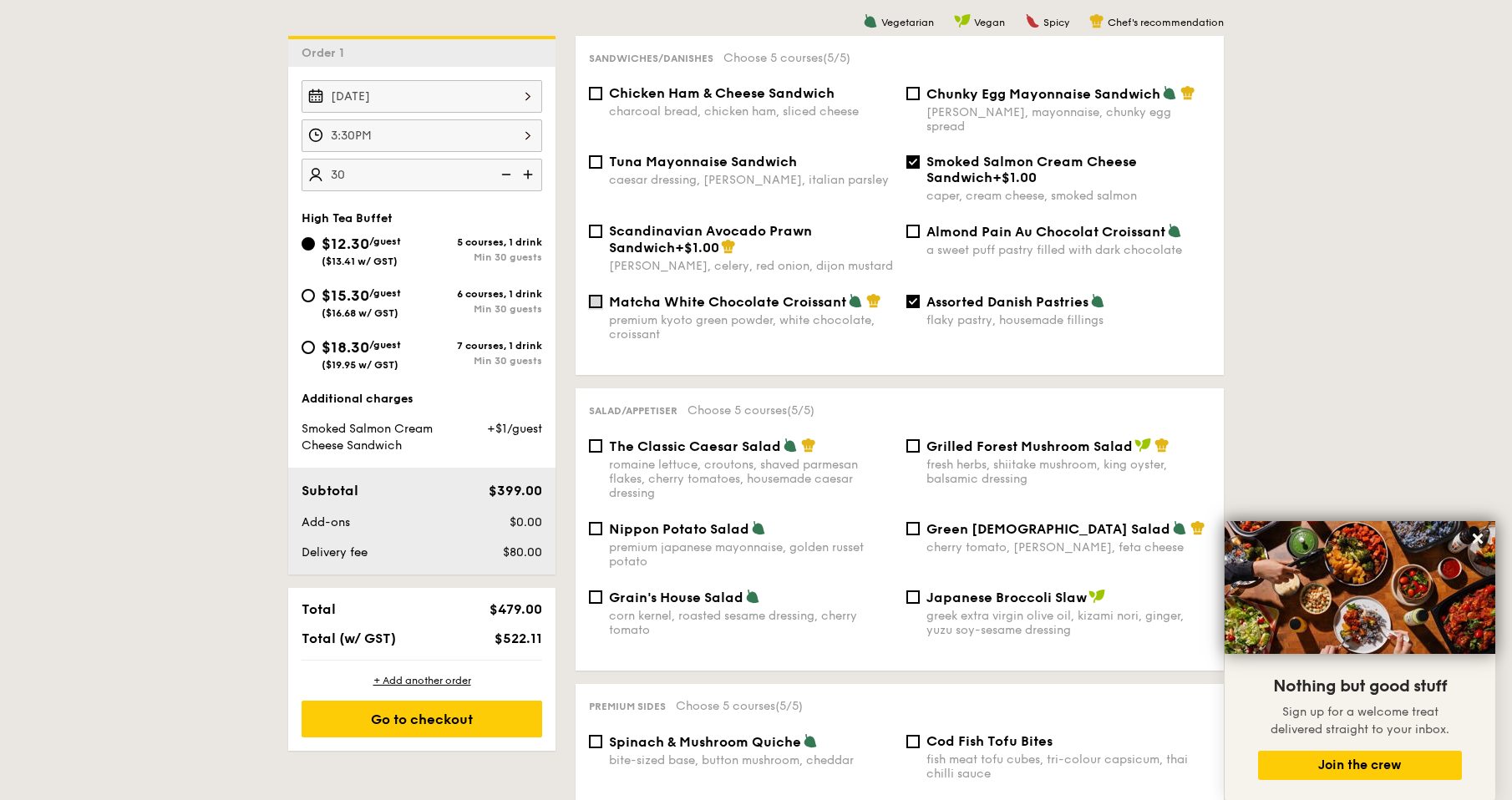
click at [597, 295] on input "Matcha White Chocolate Croissant premium kyoto green powder, white chocolate, c…" at bounding box center [596, 301] width 14 height 14
checkbox input "true"
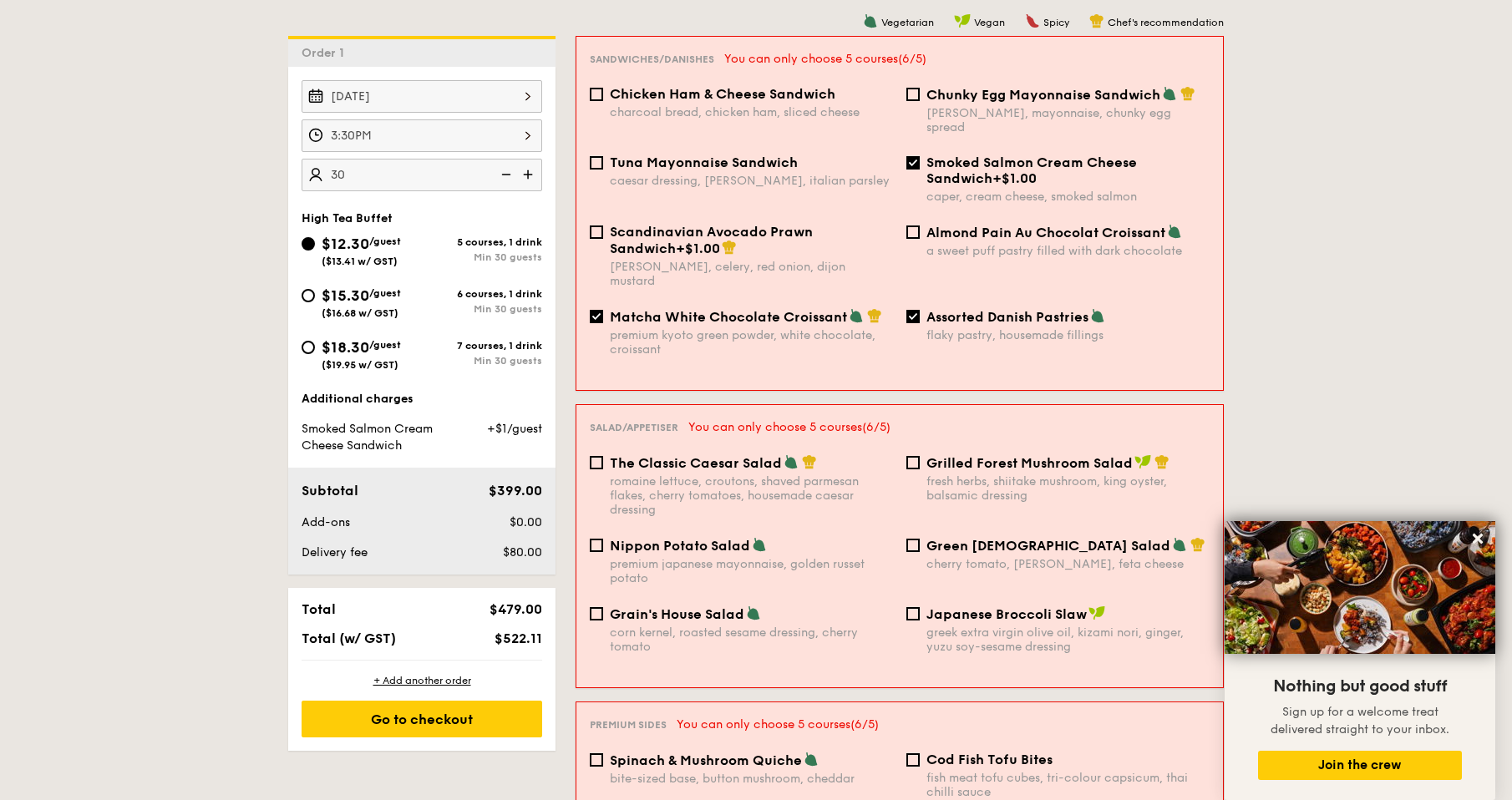
click at [905, 155] on div "Smoked Salmon Cream Cheese Sandwich +$1.00 caper, cream cheese, smoked salmon" at bounding box center [1057, 180] width 316 height 49
click at [908, 156] on input "Smoked Salmon Cream Cheese Sandwich +$1.00 caper, cream cheese, smoked salmon" at bounding box center [913, 162] width 14 height 14
checkbox input "false"
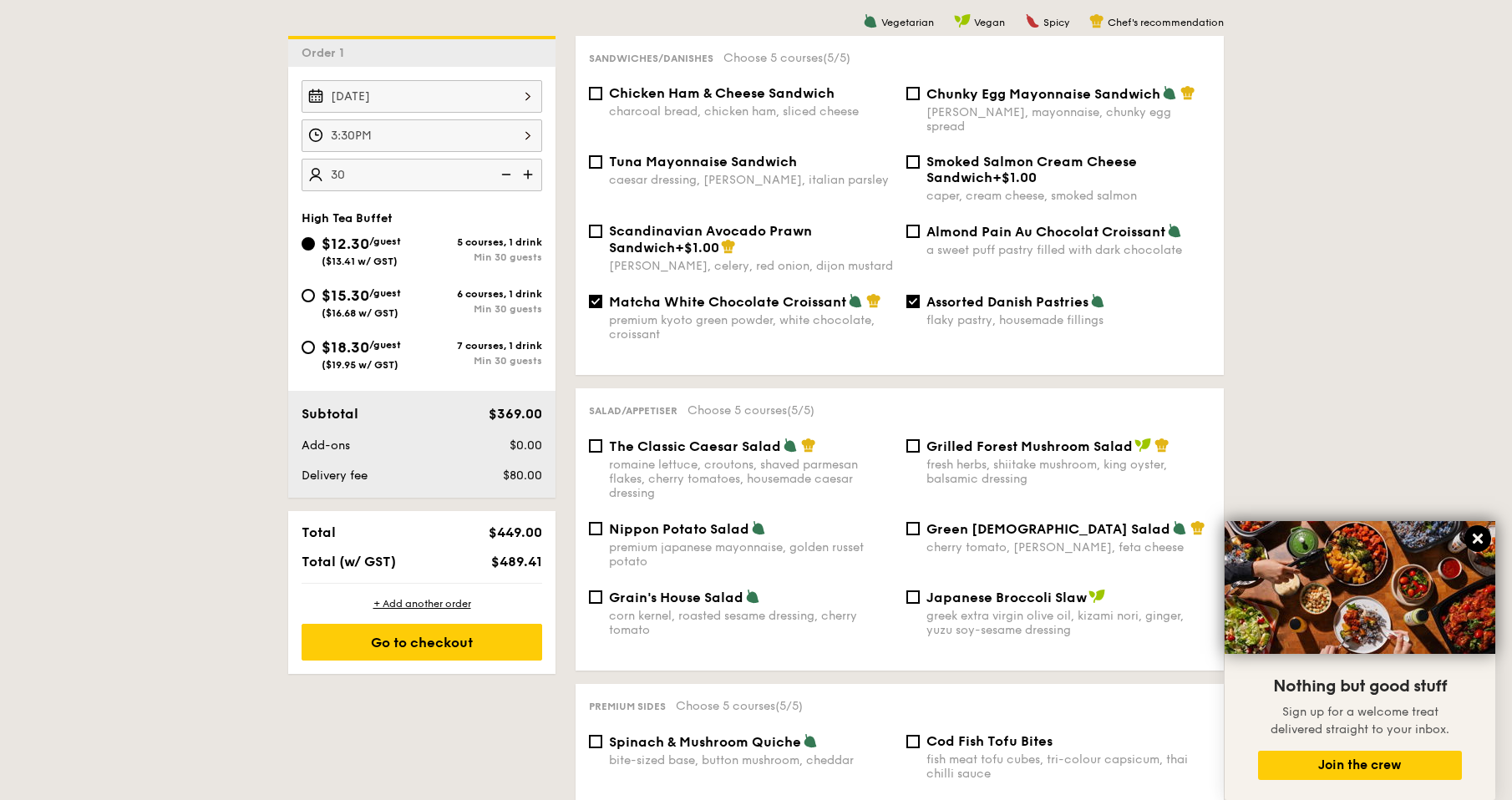
click at [1479, 538] on icon at bounding box center [1477, 538] width 10 height 10
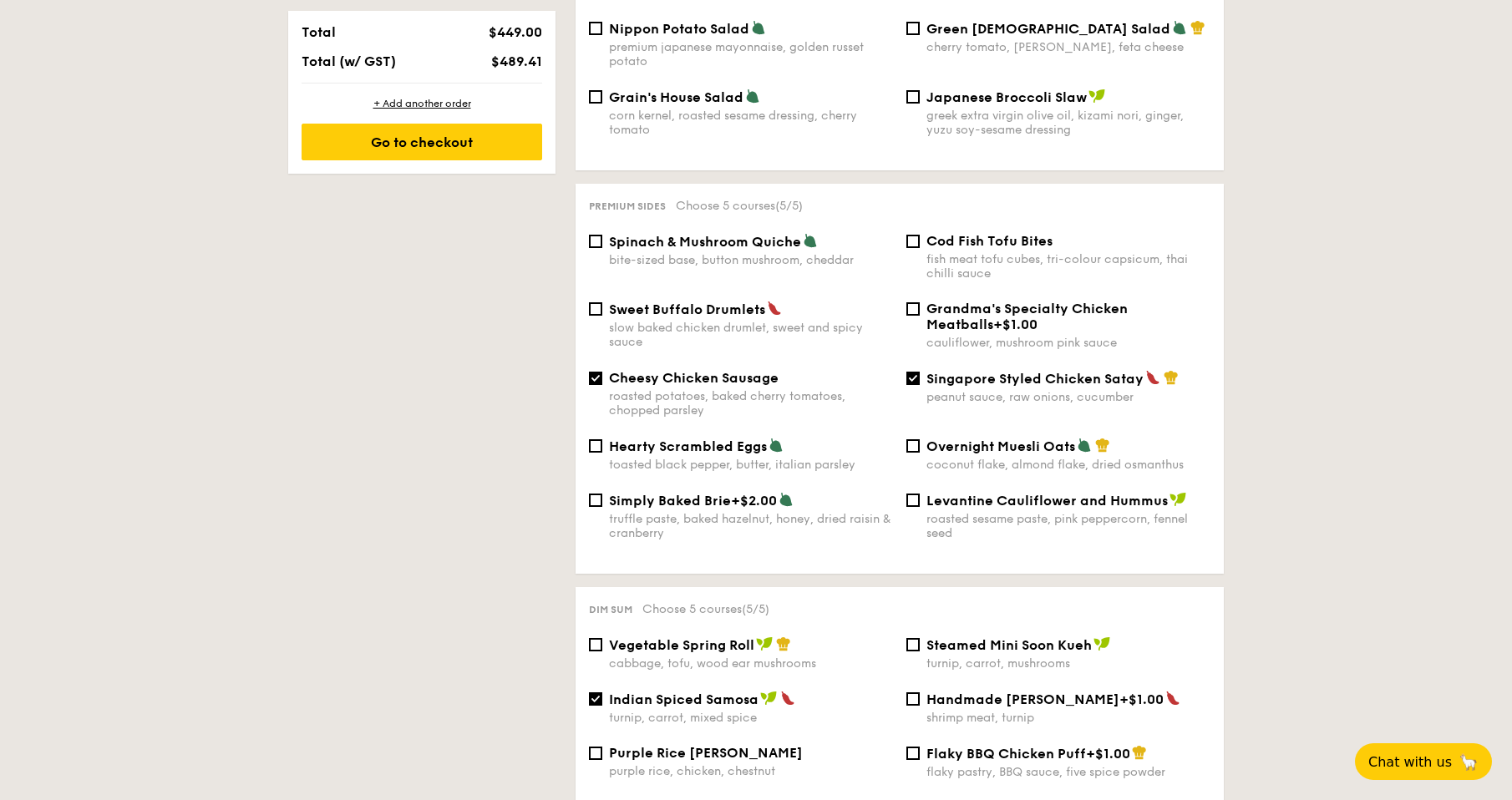
scroll to position [937, 0]
click at [597, 371] on input "Cheesy Chicken Sausage roasted potatoes, baked cherry tomatoes, chopped parsley" at bounding box center [596, 378] width 14 height 14
checkbox input "false"
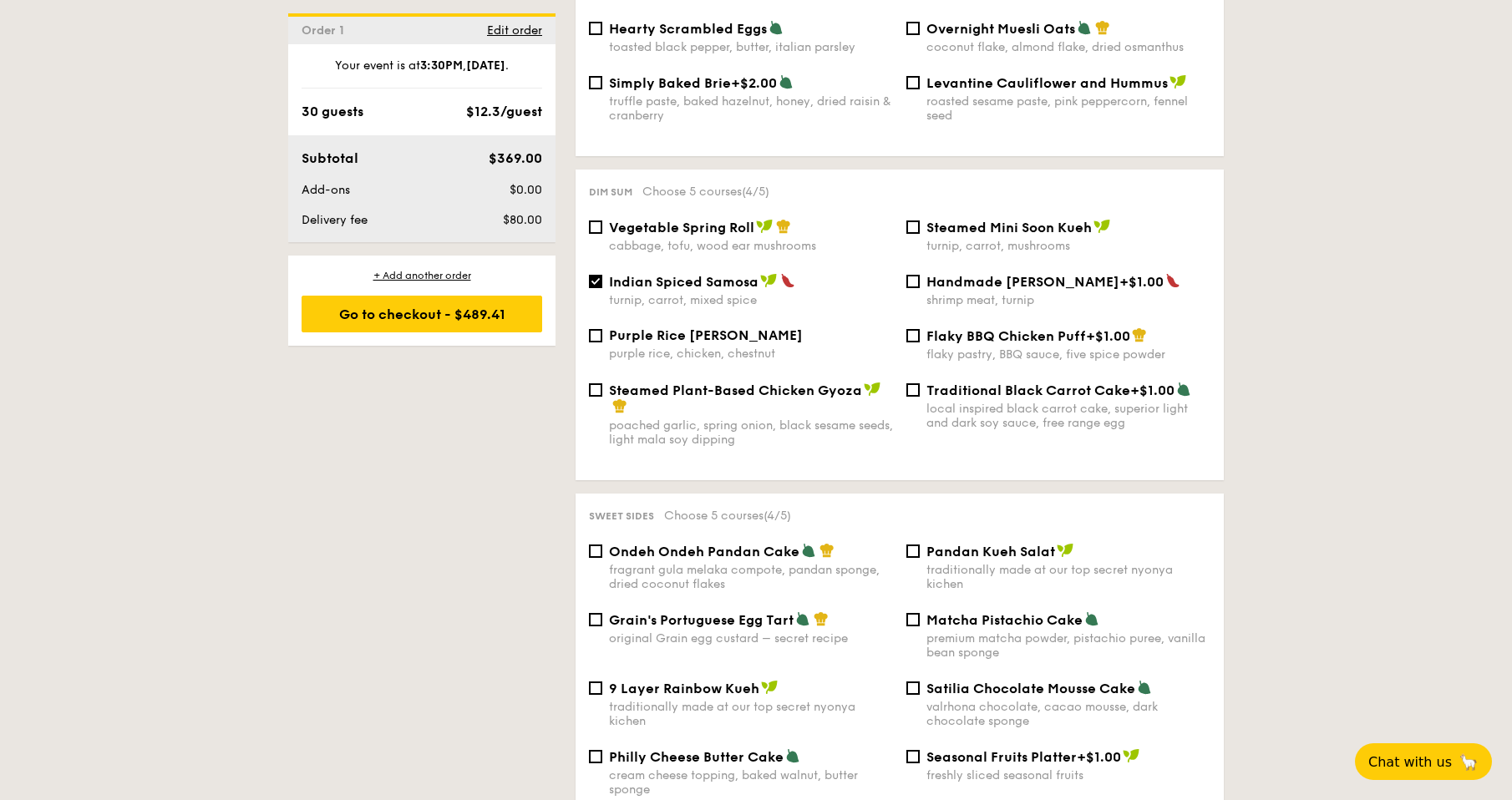
scroll to position [1354, 0]
click at [598, 382] on input "Steamed Plant-Based Chicken Gyoza poached garlic, spring onion, black sesame se…" at bounding box center [596, 389] width 14 height 14
checkbox input "true"
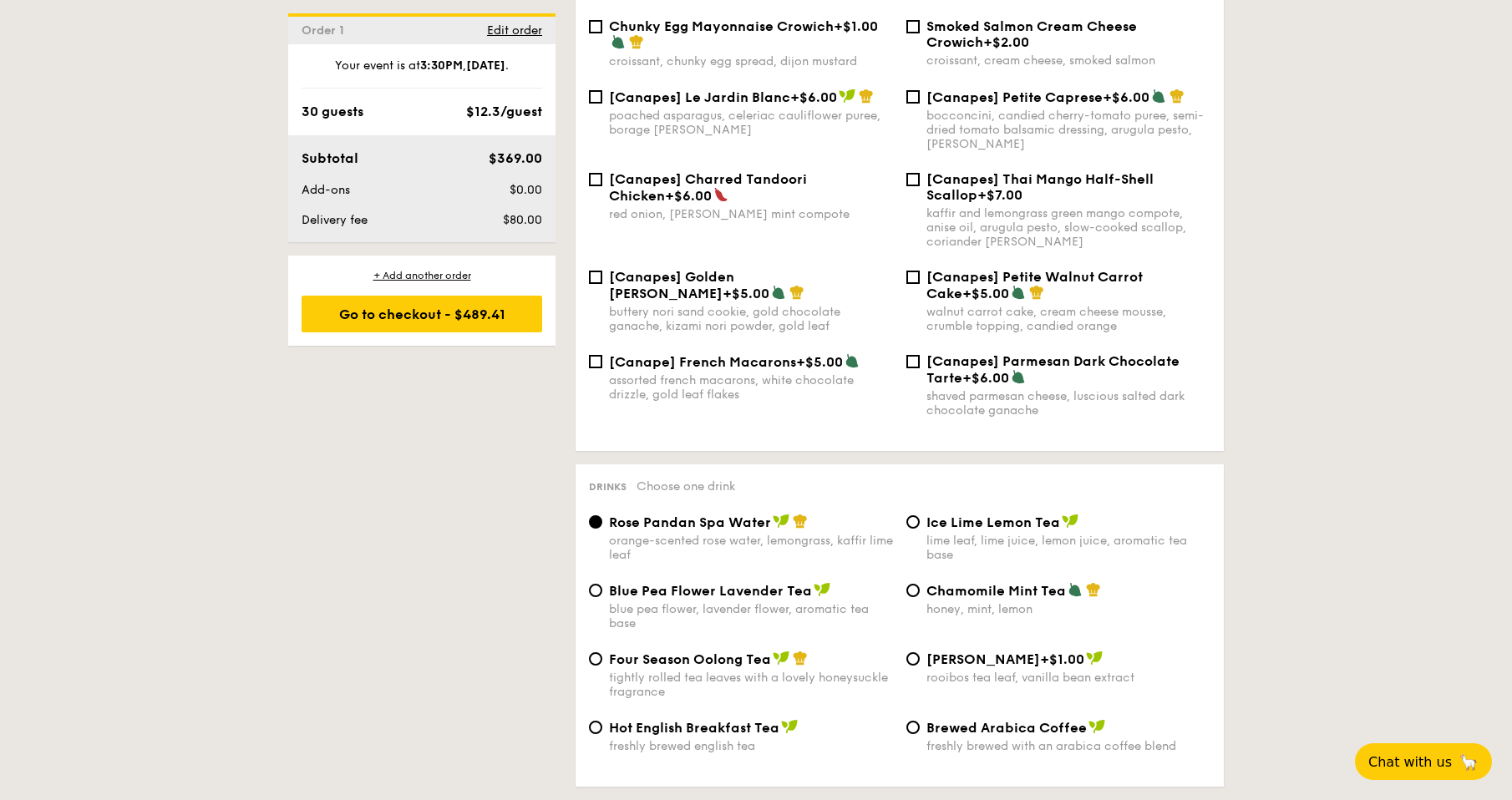
scroll to position [2524, 0]
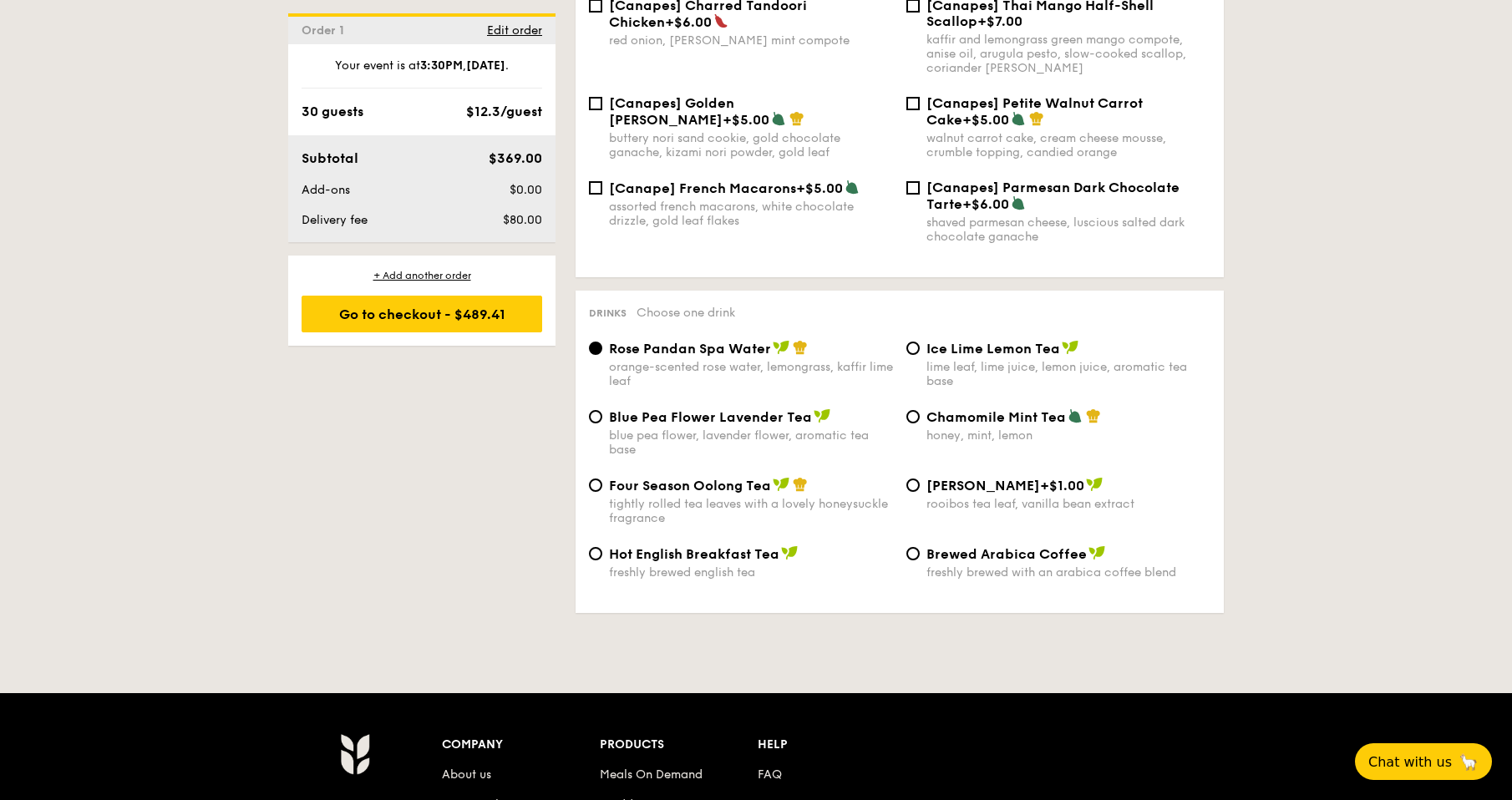
click at [702, 497] on div "tightly rolled tea leaves with a lovely honeysuckle fragrance" at bounding box center [751, 510] width 284 height 28
click at [602, 478] on input "Four Season Oolong Tea tightly rolled tea leaves with a lovely honeysuckle frag…" at bounding box center [596, 485] width 14 height 14
radio input "true"
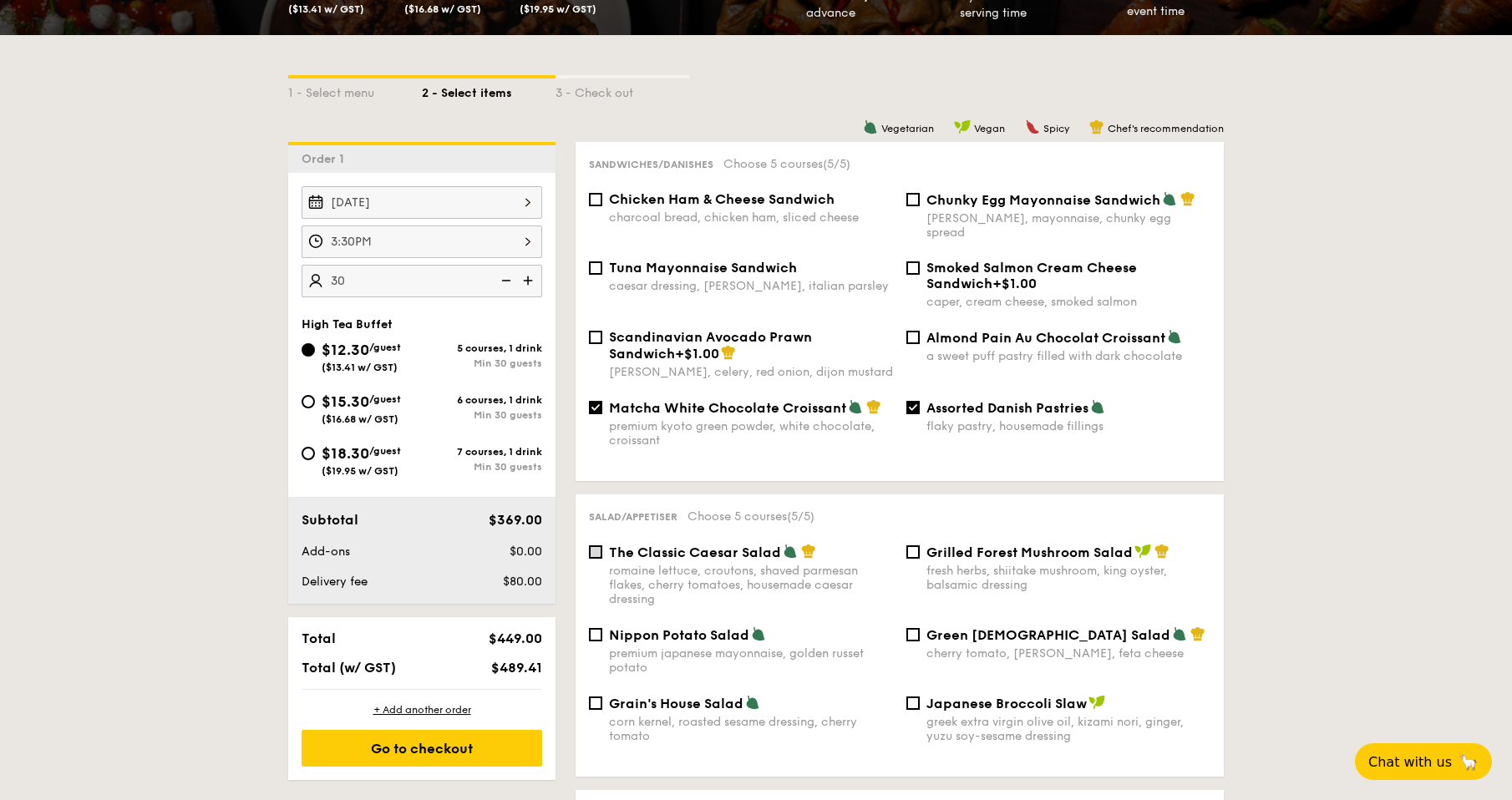
scroll to position [334, 0]
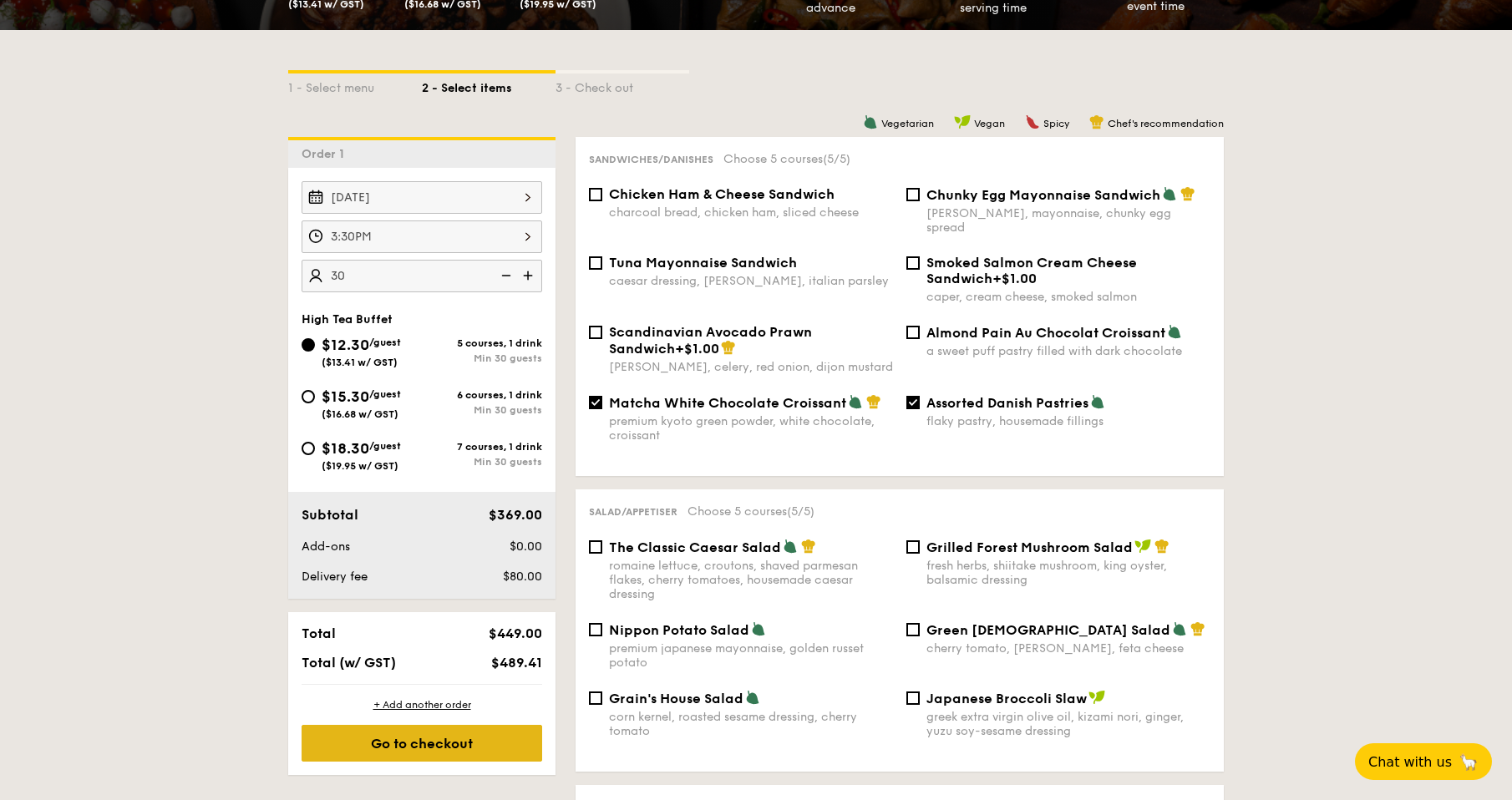
click at [474, 756] on div "Go to checkout" at bounding box center [422, 743] width 241 height 37
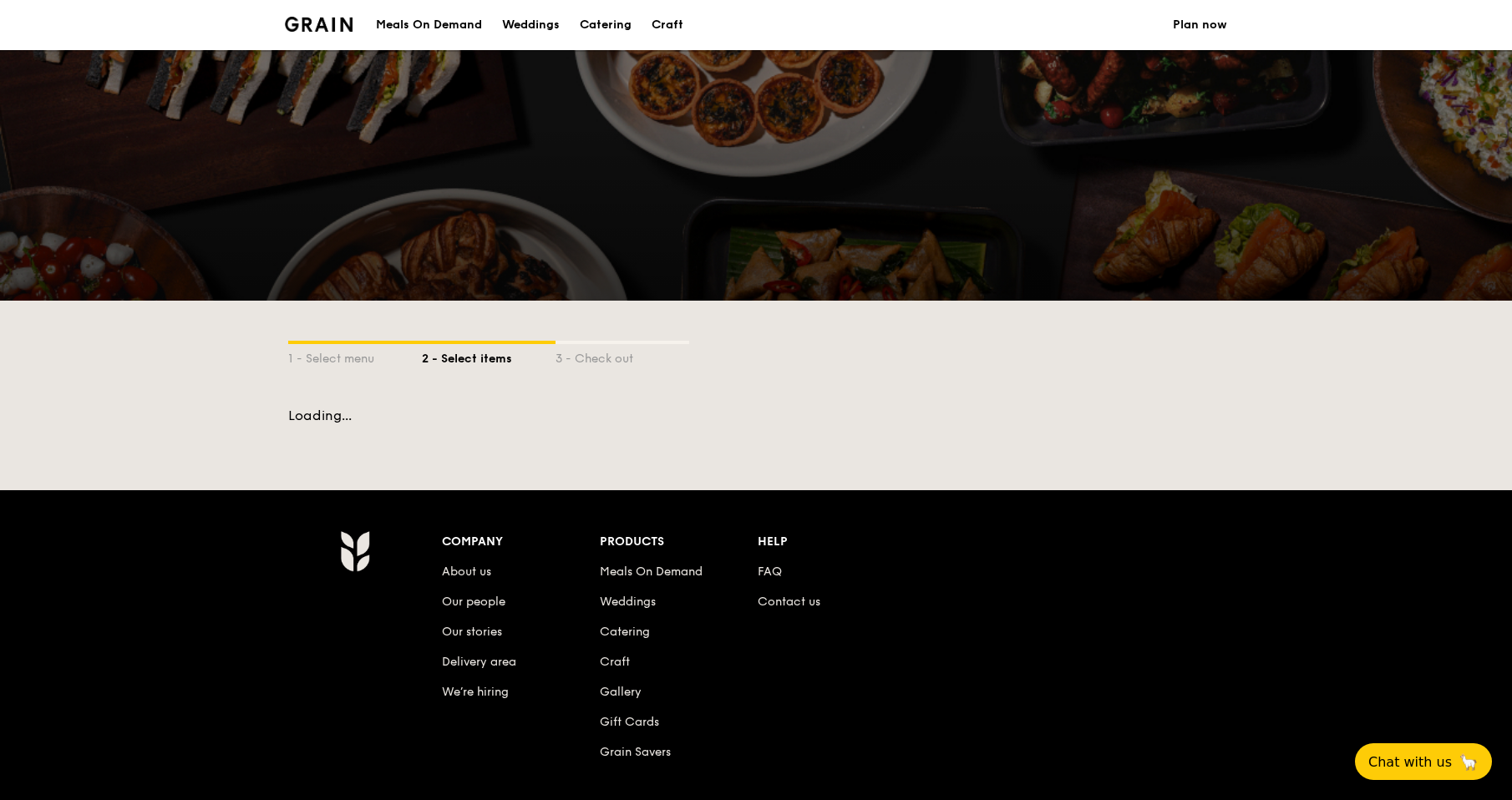
scroll to position [184, 0]
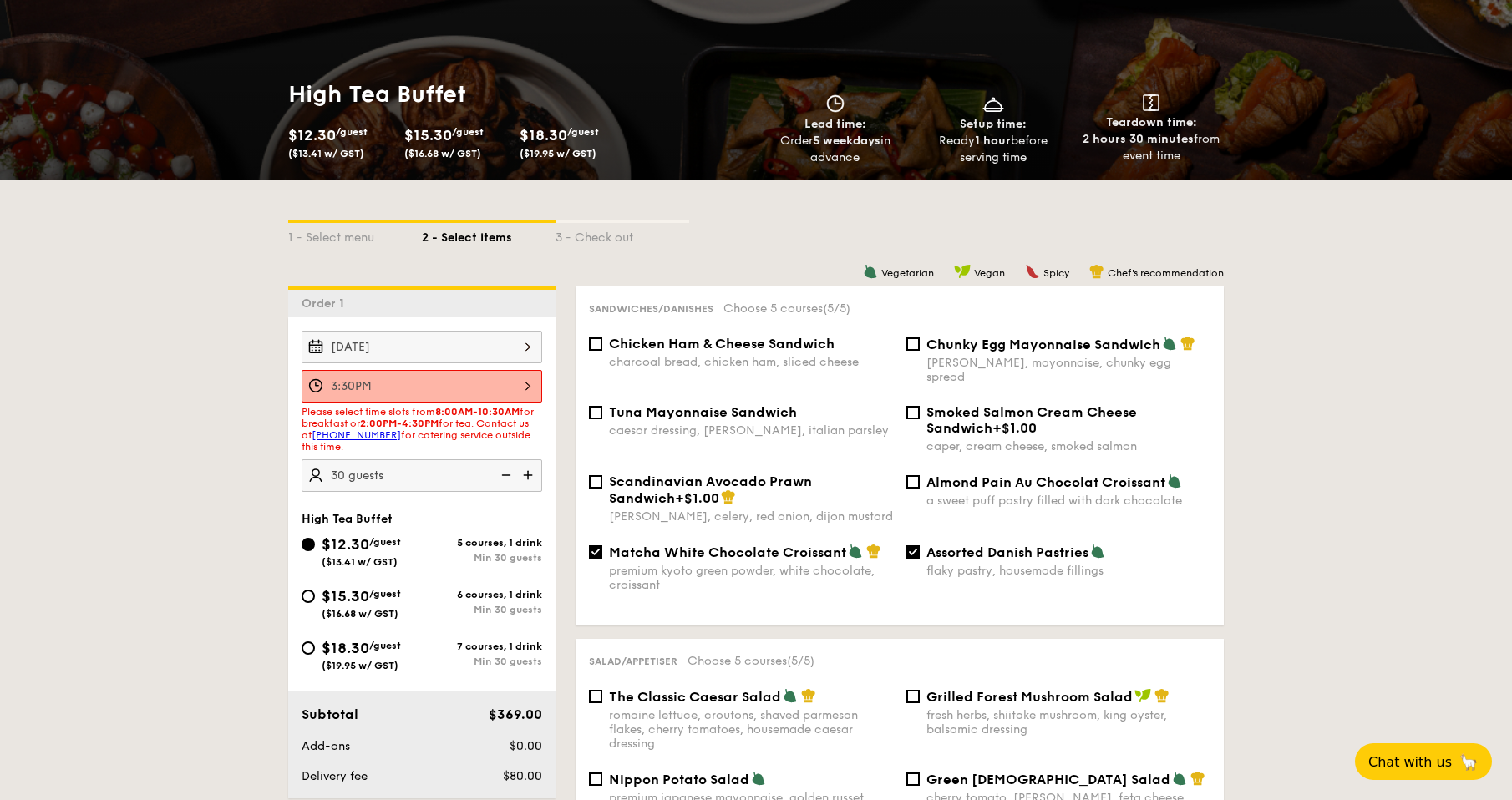
click at [520, 385] on div "3:30PM" at bounding box center [422, 387] width 241 height 33
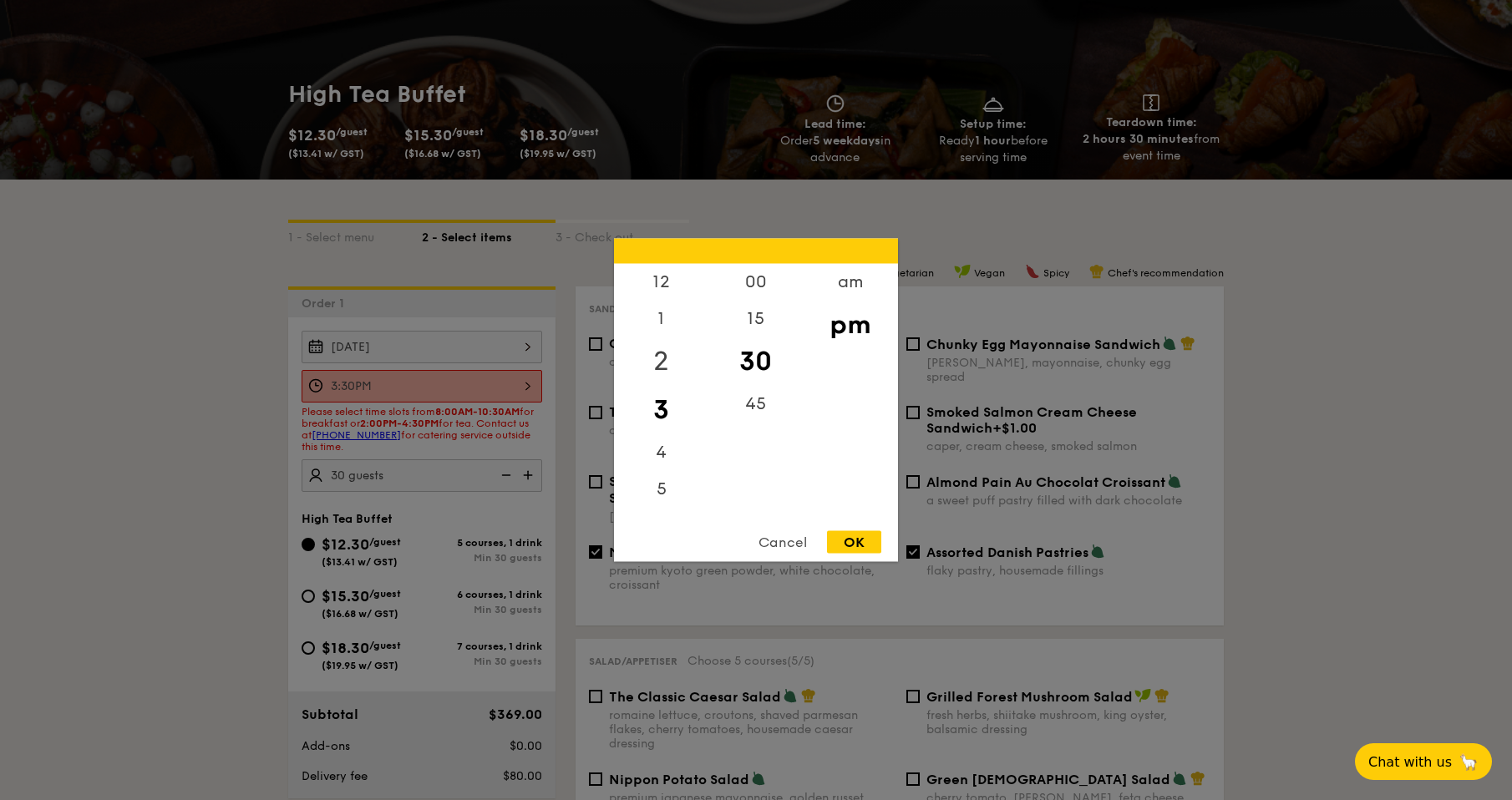
click at [663, 365] on div "2" at bounding box center [661, 361] width 94 height 49
click at [757, 288] on div "00" at bounding box center [755, 288] width 94 height 49
click at [662, 408] on div "3" at bounding box center [661, 410] width 94 height 49
click at [757, 372] on div "30" at bounding box center [755, 373] width 94 height 49
click at [879, 545] on div "OK" at bounding box center [853, 542] width 54 height 23
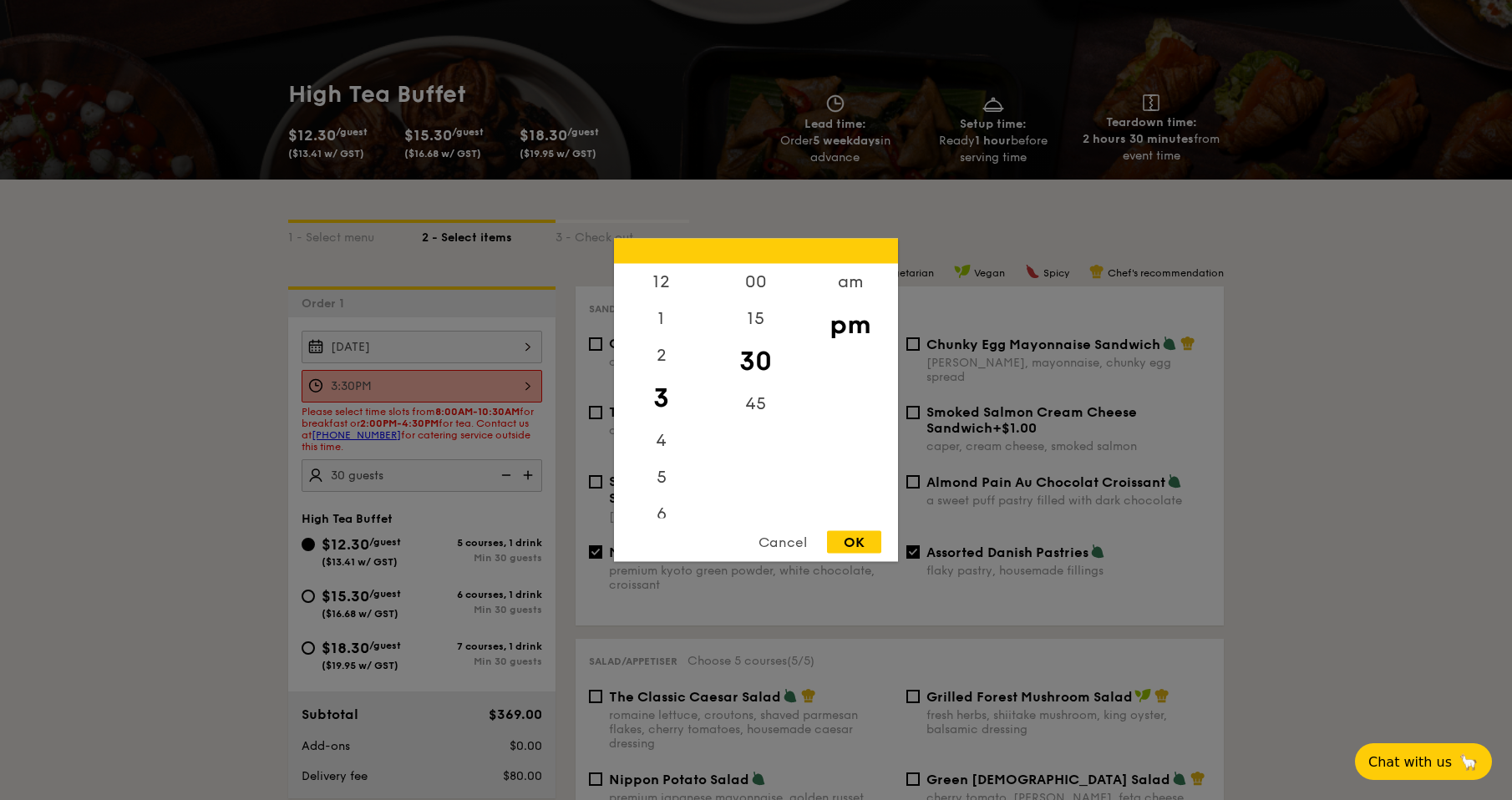
click at [448, 385] on div "3:30PM 12 1 2 3 4 5 6 7 8 9 10 11 00 15 30 45 am pm Cancel OK" at bounding box center [422, 387] width 241 height 33
click at [662, 355] on div "2" at bounding box center [661, 361] width 94 height 49
click at [759, 290] on div "00" at bounding box center [755, 288] width 94 height 49
click at [842, 542] on div "OK" at bounding box center [853, 542] width 54 height 23
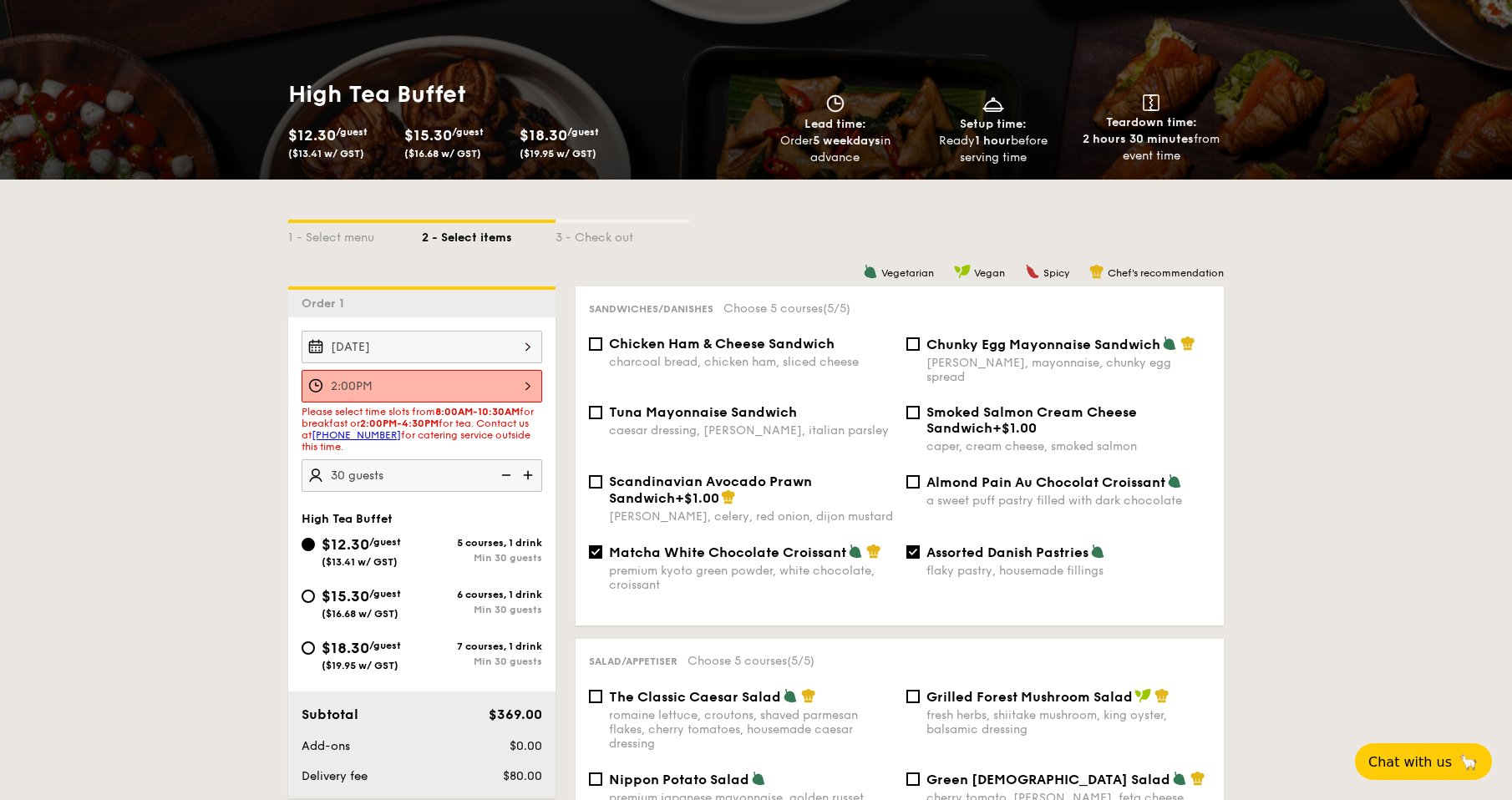
click at [511, 389] on div "2:00PM" at bounding box center [422, 387] width 241 height 33
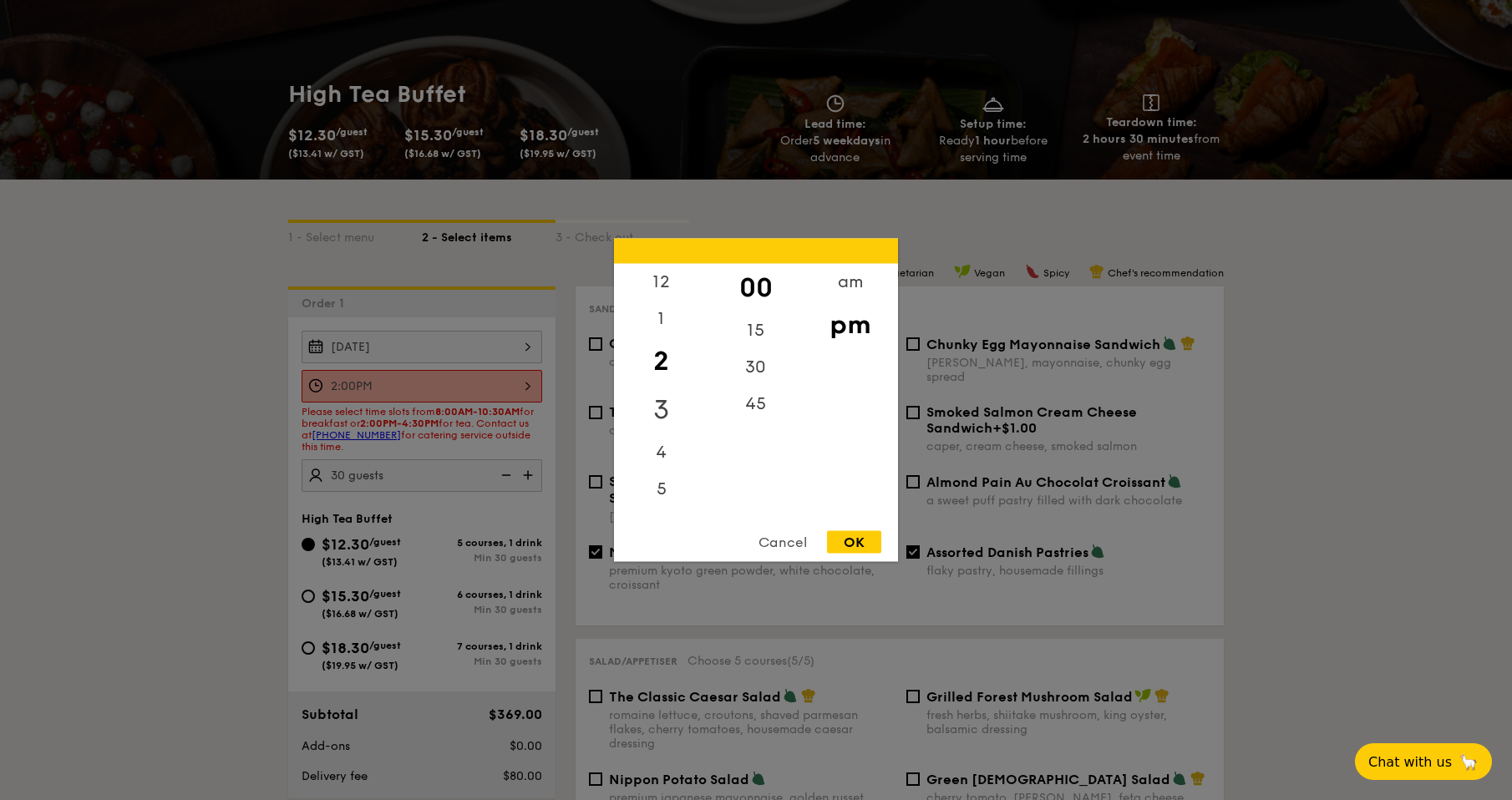
click at [660, 400] on div "3" at bounding box center [661, 410] width 94 height 49
click at [748, 366] on div "30" at bounding box center [755, 373] width 94 height 49
click at [858, 548] on div "OK" at bounding box center [853, 542] width 54 height 23
type input "3:30PM"
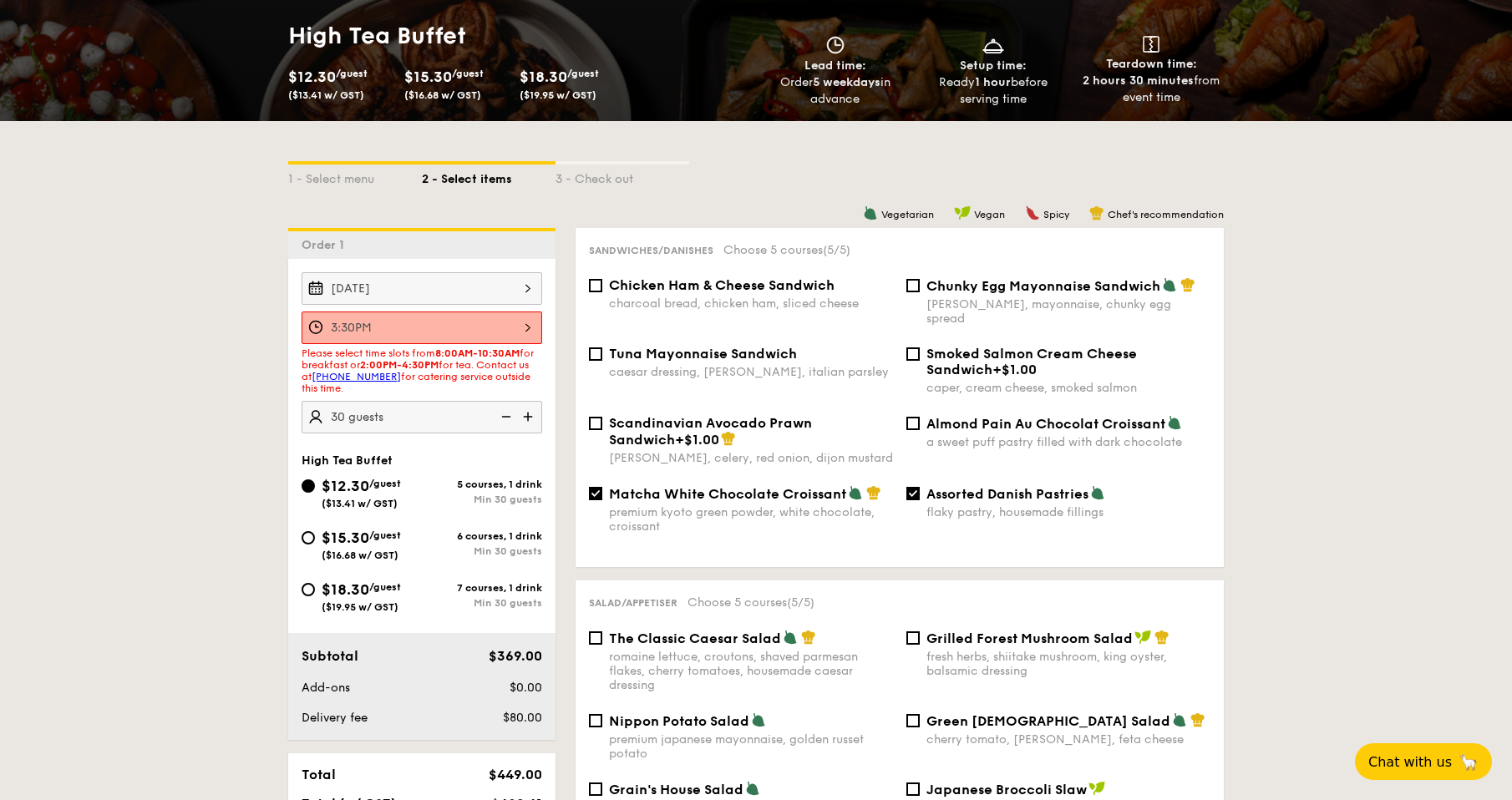
scroll to position [268, 0]
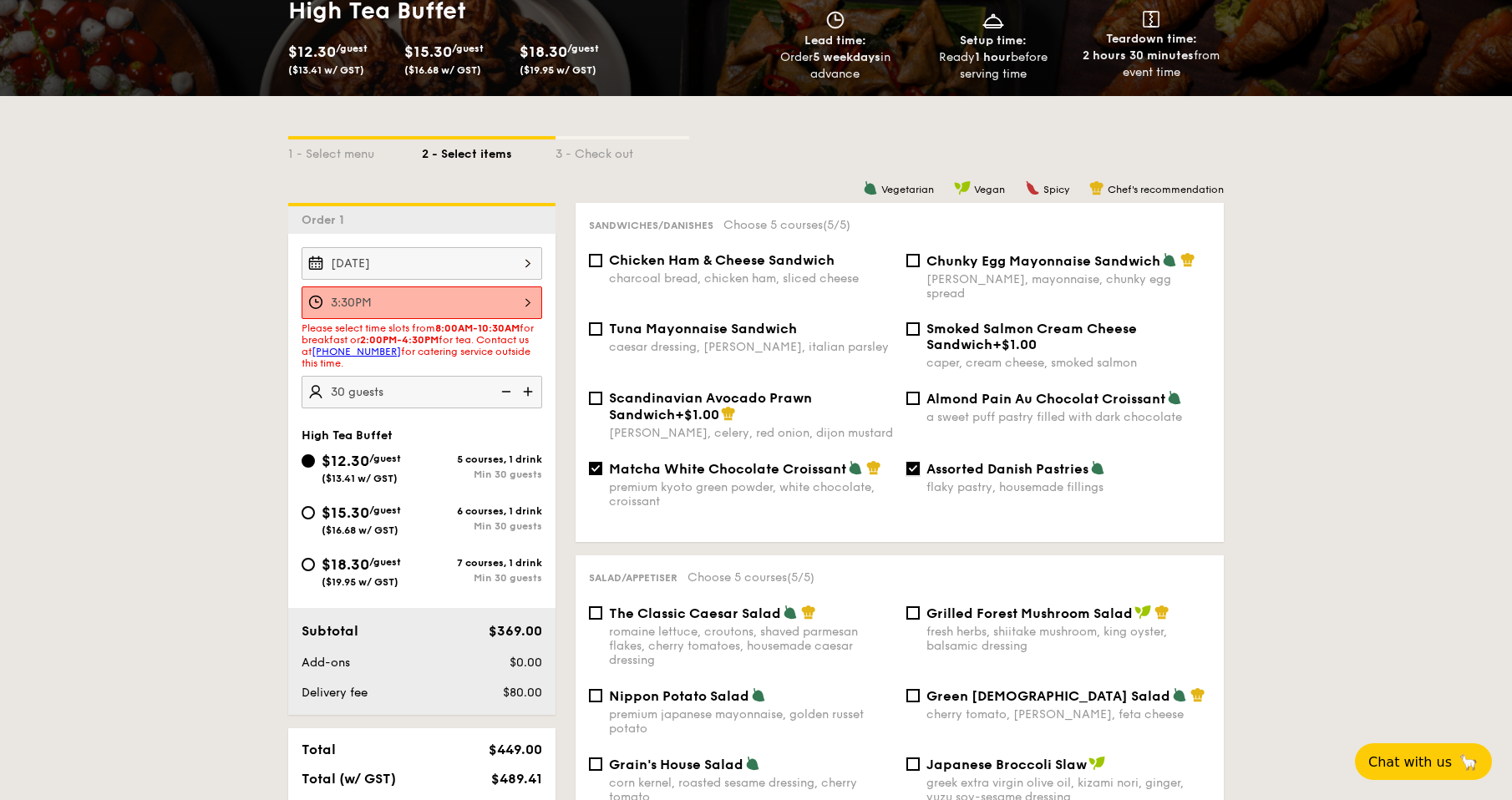
click at [914, 462] on input "Assorted Danish Pastries flaky pastry, housemade fillings" at bounding box center [913, 468] width 14 height 14
checkbox input "false"
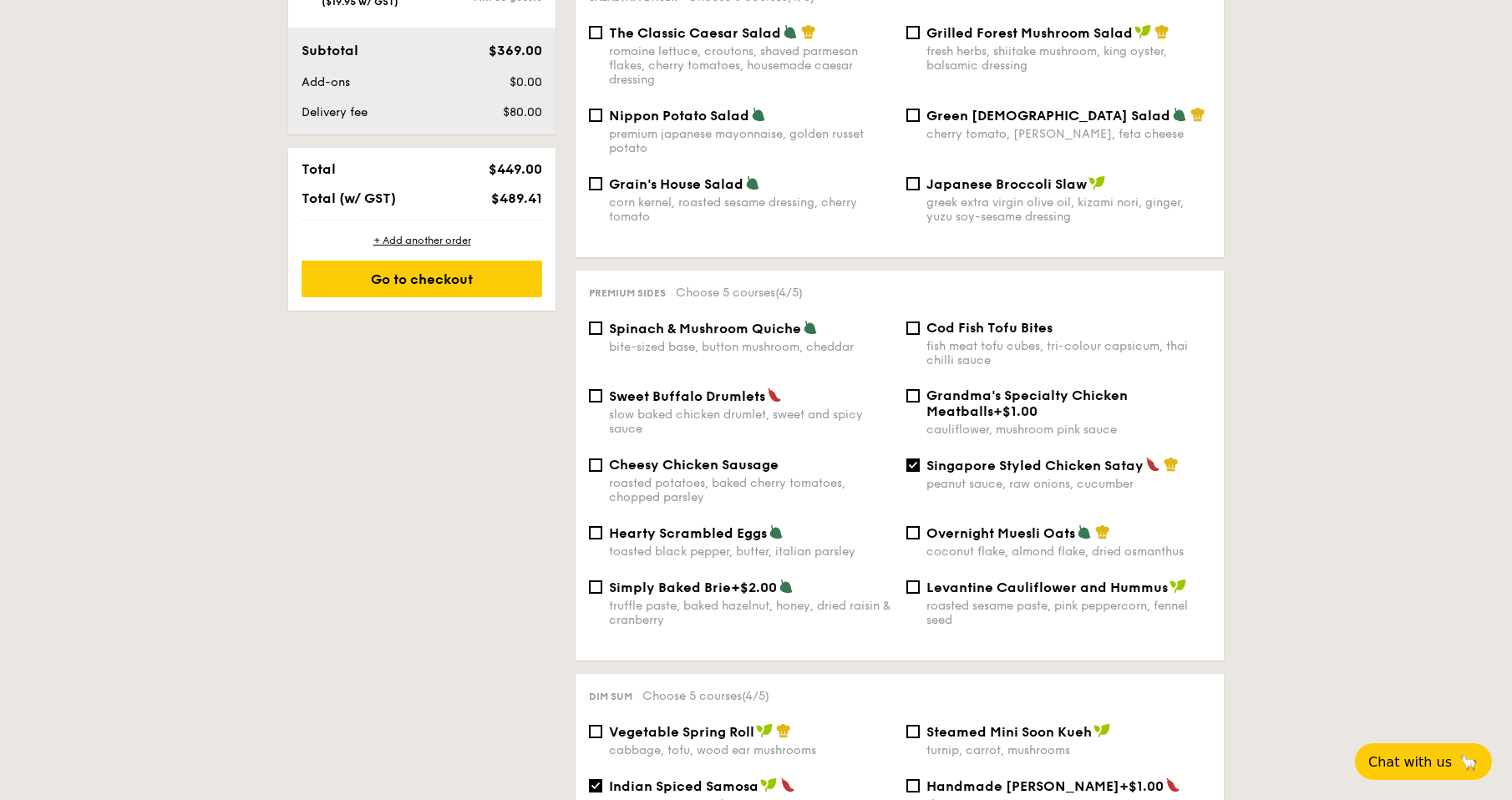
scroll to position [853, 0]
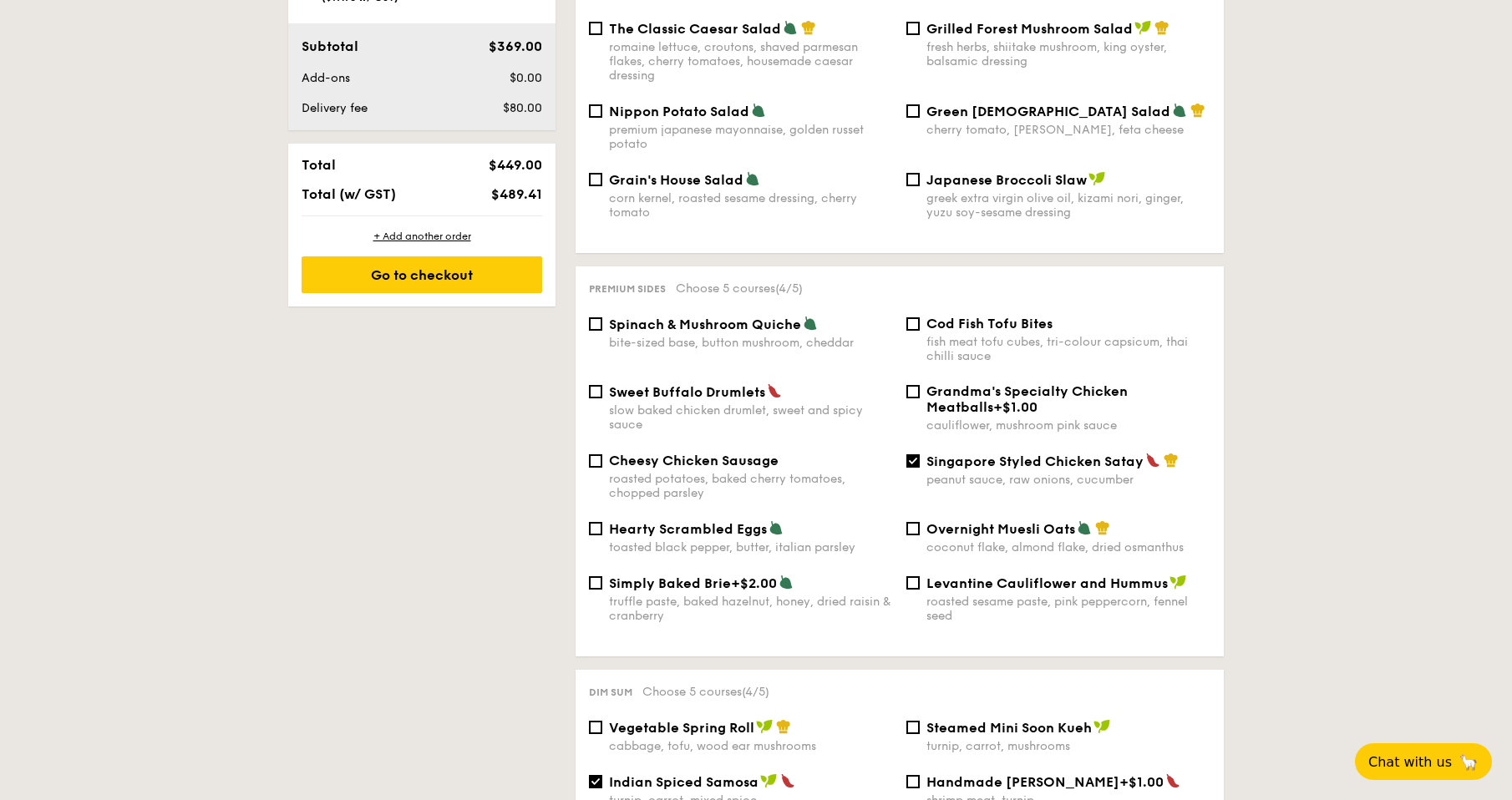
click at [920, 318] on div "Cod Fish Tofu Bites fish meat tofu cubes, tri-colour capsicum, thai chilli sauce" at bounding box center [1058, 340] width 317 height 48
click at [920, 316] on div "Cod Fish Tofu Bites fish meat tofu cubes, tri-colour capsicum, thai chilli sauce" at bounding box center [1058, 340] width 317 height 48
click at [915, 317] on input "Cod Fish Tofu Bites fish meat tofu cubes, tri-colour capsicum, thai chilli sauce" at bounding box center [913, 323] width 14 height 14
checkbox input "true"
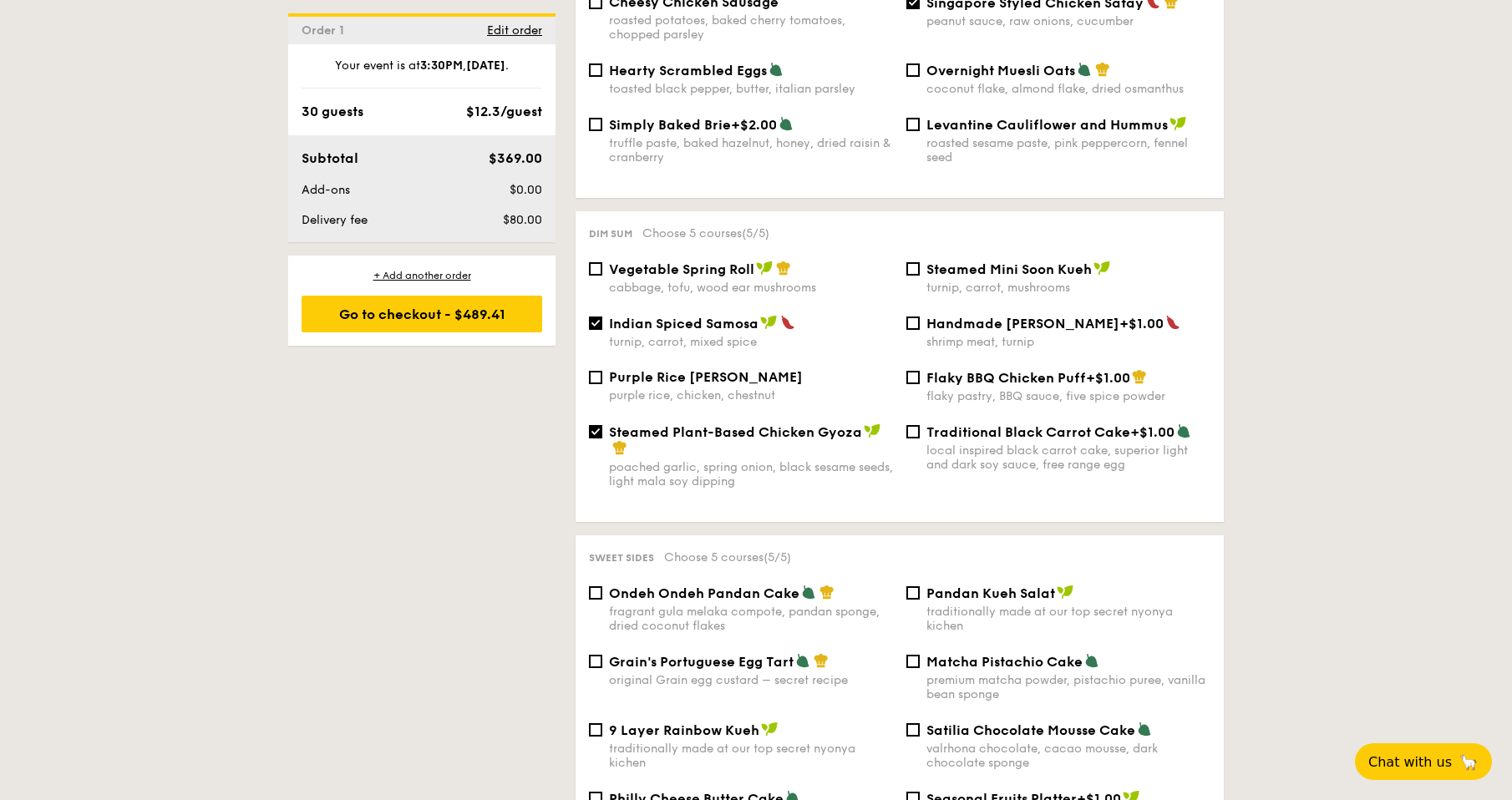
scroll to position [1354, 0]
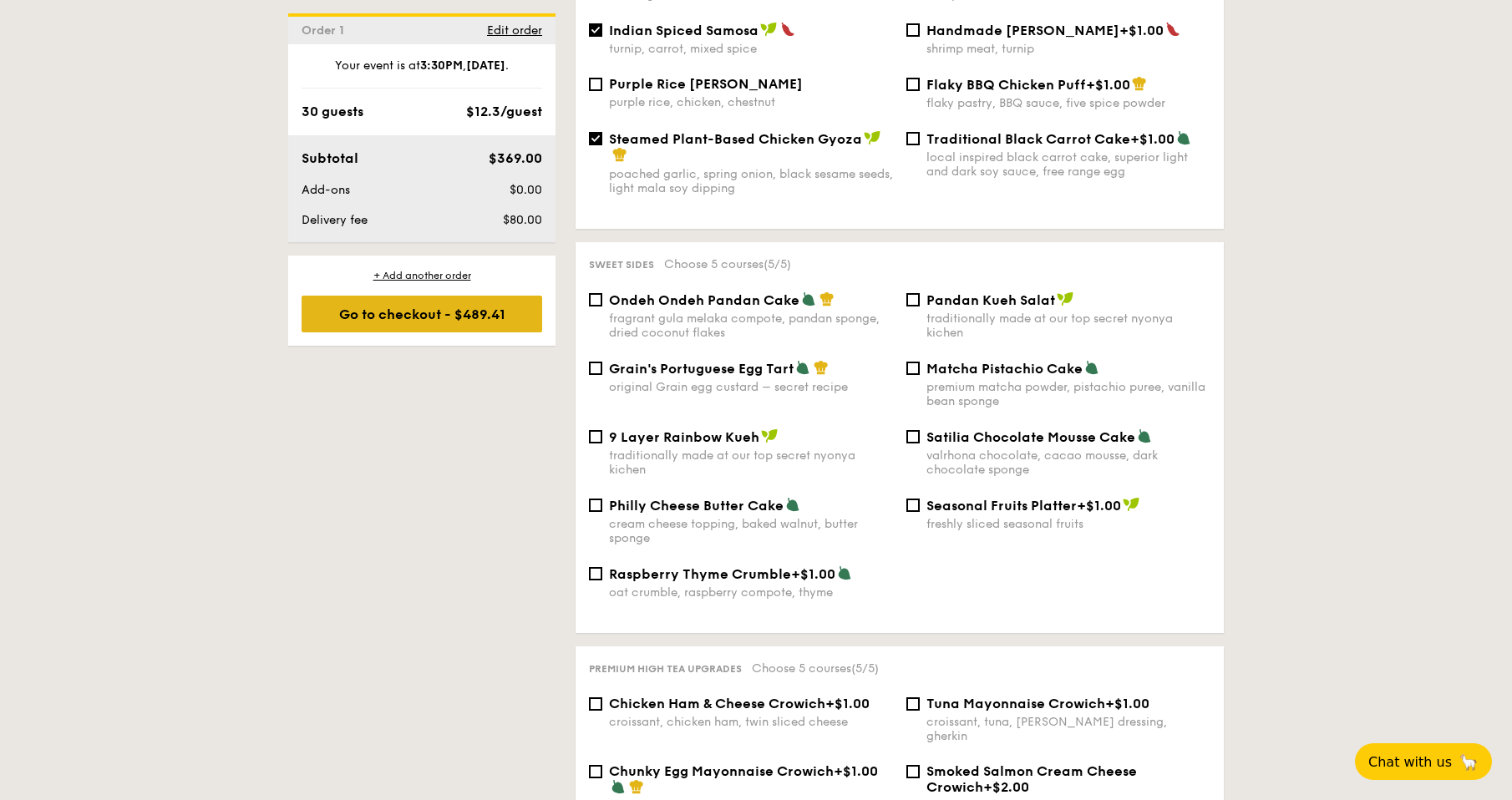
click at [533, 329] on div "Go to checkout - $489.41" at bounding box center [422, 314] width 241 height 37
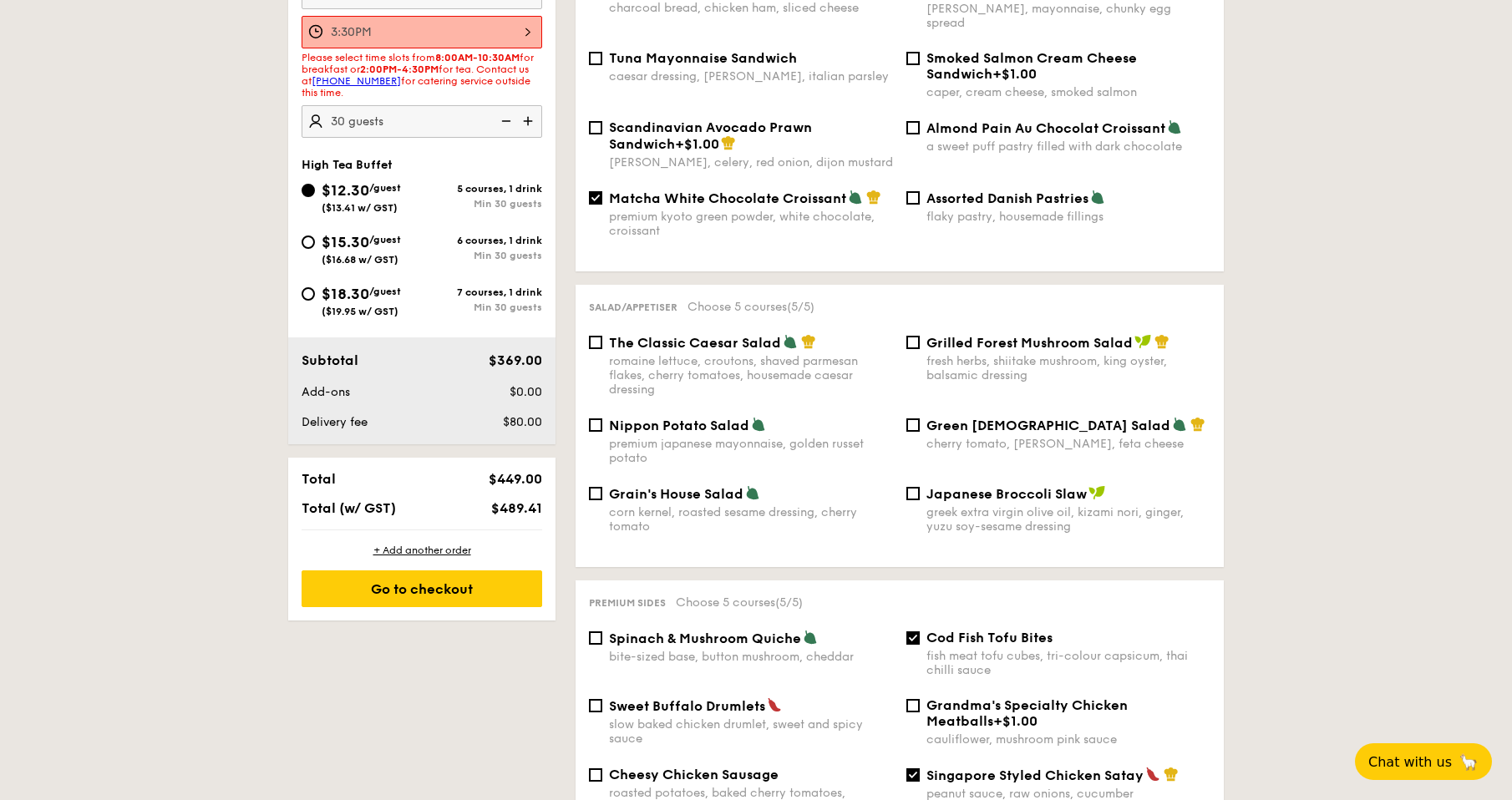
scroll to position [446, 0]
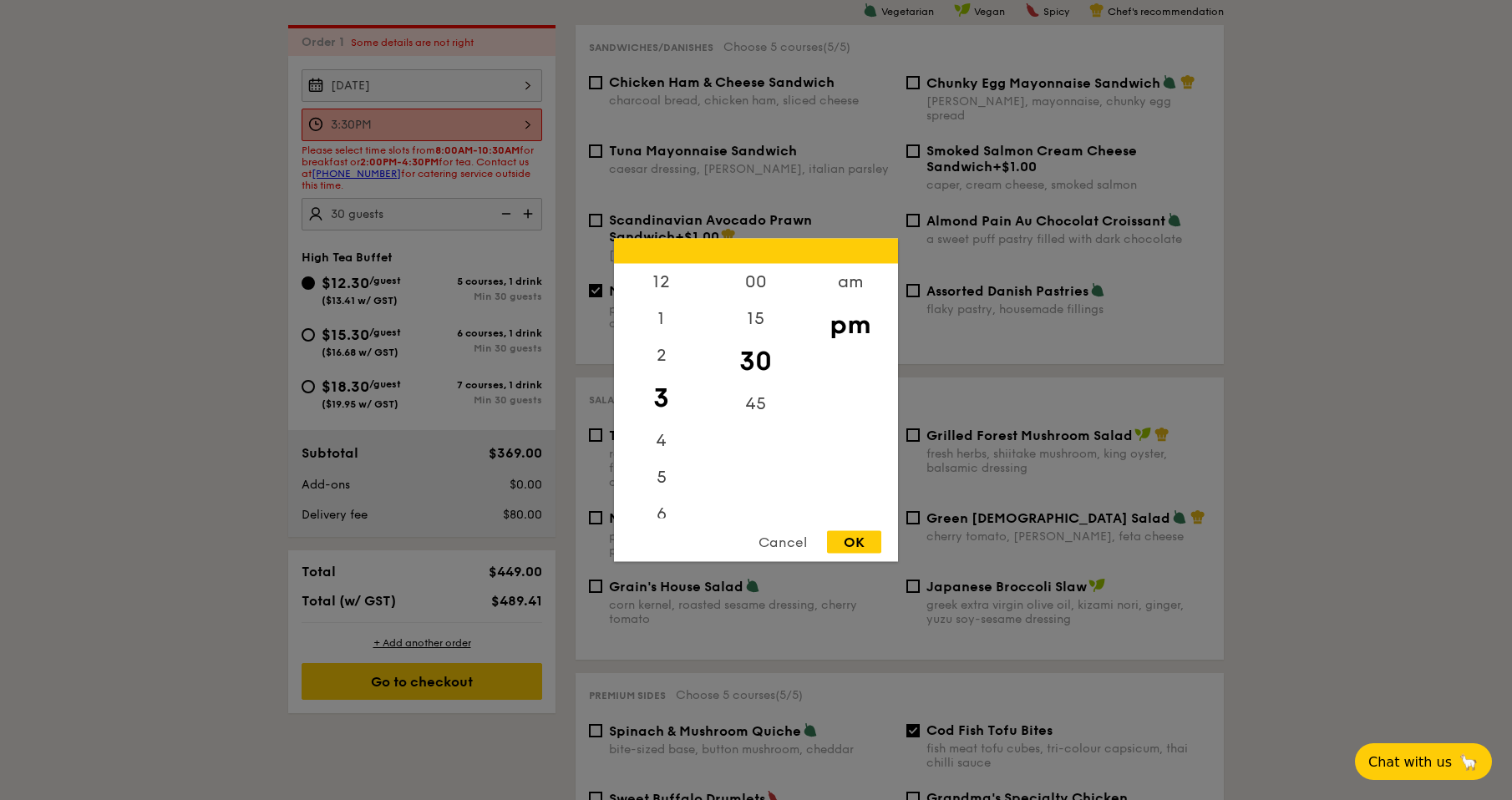
click at [524, 118] on div "3:30PM 12 1 2 3 4 5 6 7 8 9 10 11 00 15 30 45 am pm Cancel OK" at bounding box center [422, 125] width 241 height 33
click at [666, 365] on div "2" at bounding box center [661, 361] width 94 height 49
click at [778, 289] on div "00" at bounding box center [755, 288] width 94 height 49
click at [860, 539] on div "OK" at bounding box center [853, 542] width 54 height 23
type input "2:00PM"
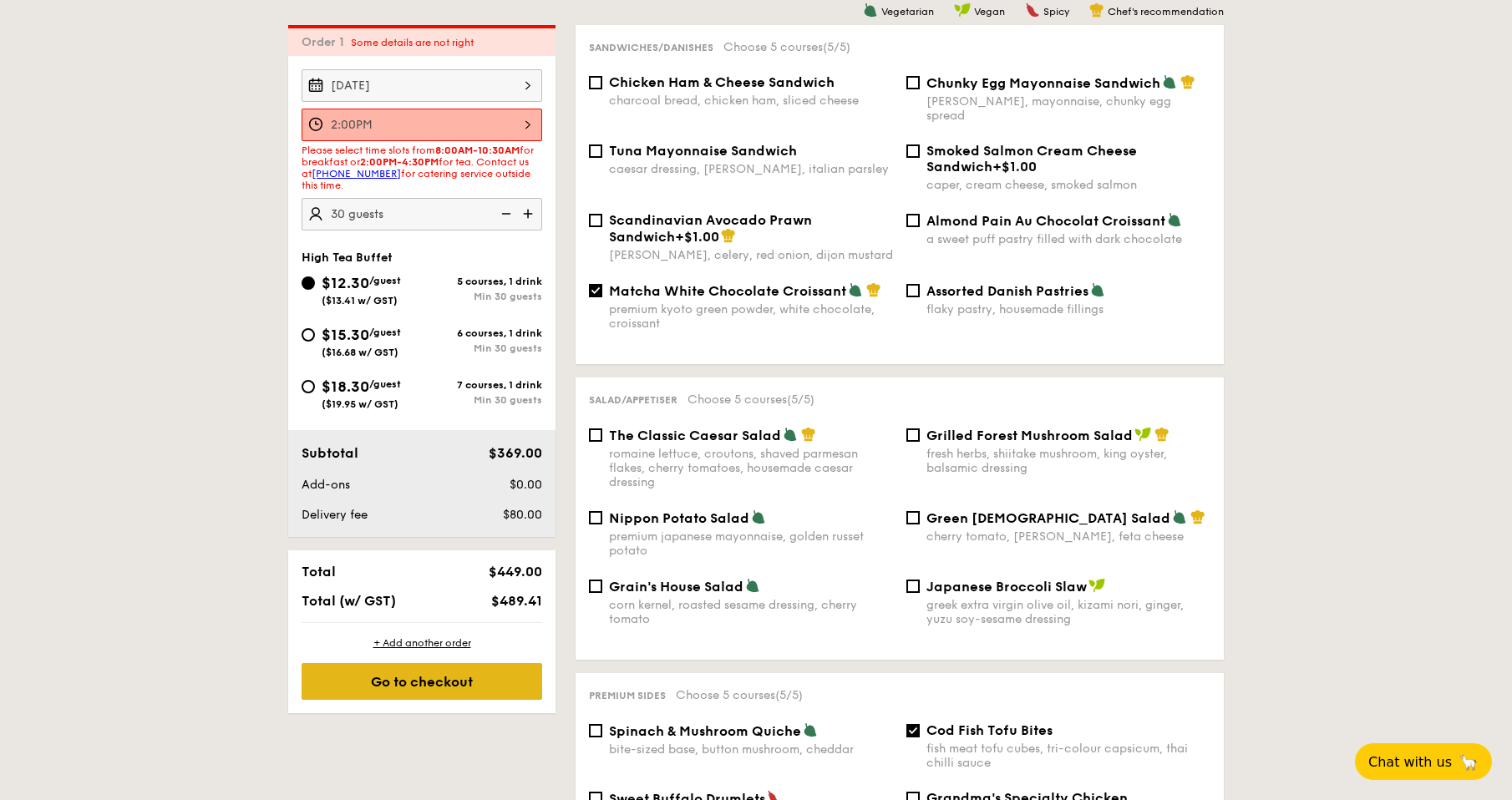
click at [436, 694] on div "Go to checkout" at bounding box center [422, 682] width 241 height 37
click at [521, 128] on div "2:00PM" at bounding box center [422, 125] width 241 height 33
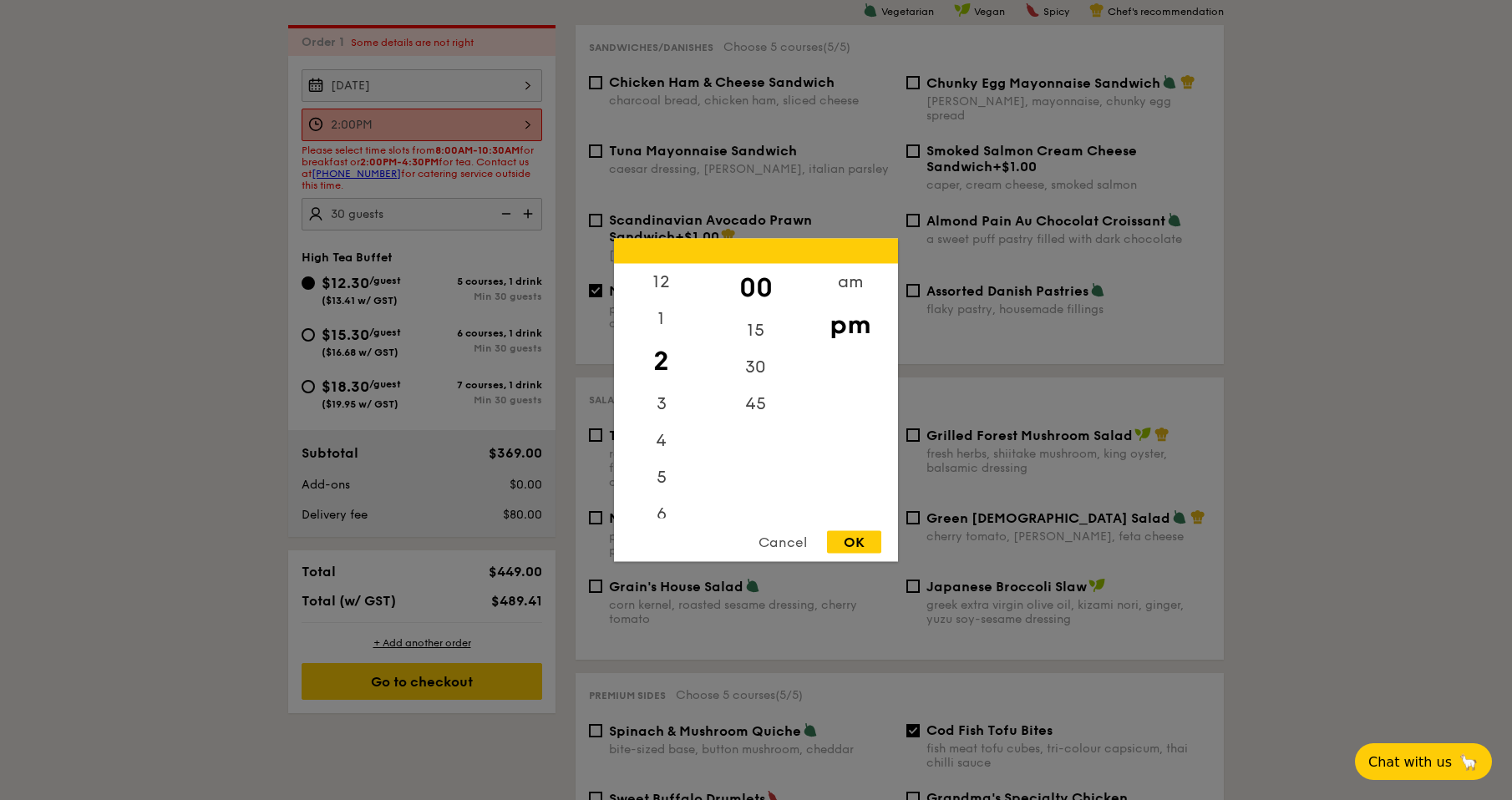
click at [501, 138] on div at bounding box center [756, 400] width 1512 height 800
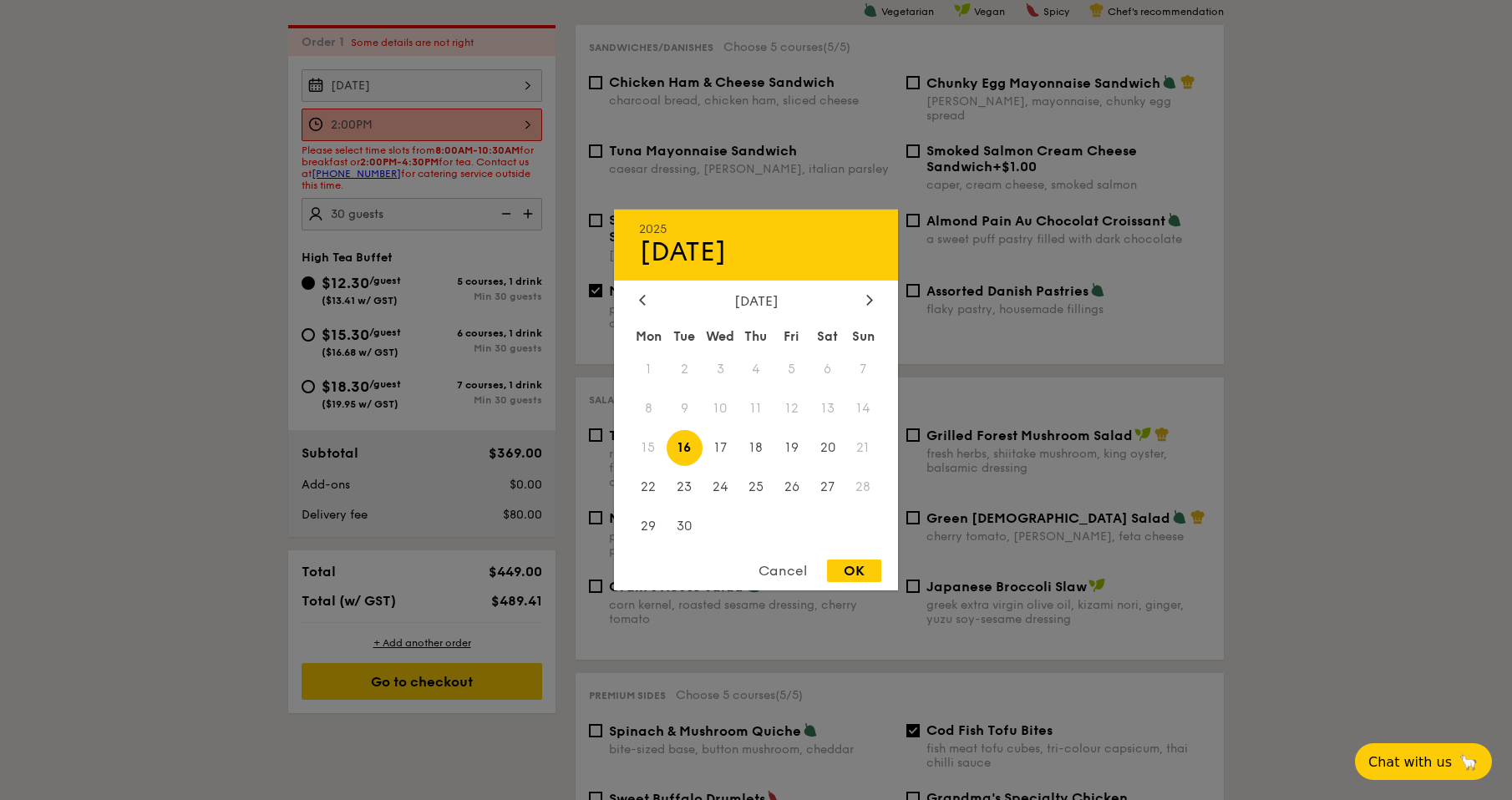
click at [526, 93] on div "[DATE] 2025 Sep [DATE] Tue Wed Thu Fri Sat Sun 1 2 3 4 5 6 7 8 9 10 11 12 13 14…" at bounding box center [422, 86] width 241 height 33
click at [679, 445] on span "16" at bounding box center [684, 447] width 36 height 36
click at [836, 573] on div "OK" at bounding box center [853, 571] width 54 height 23
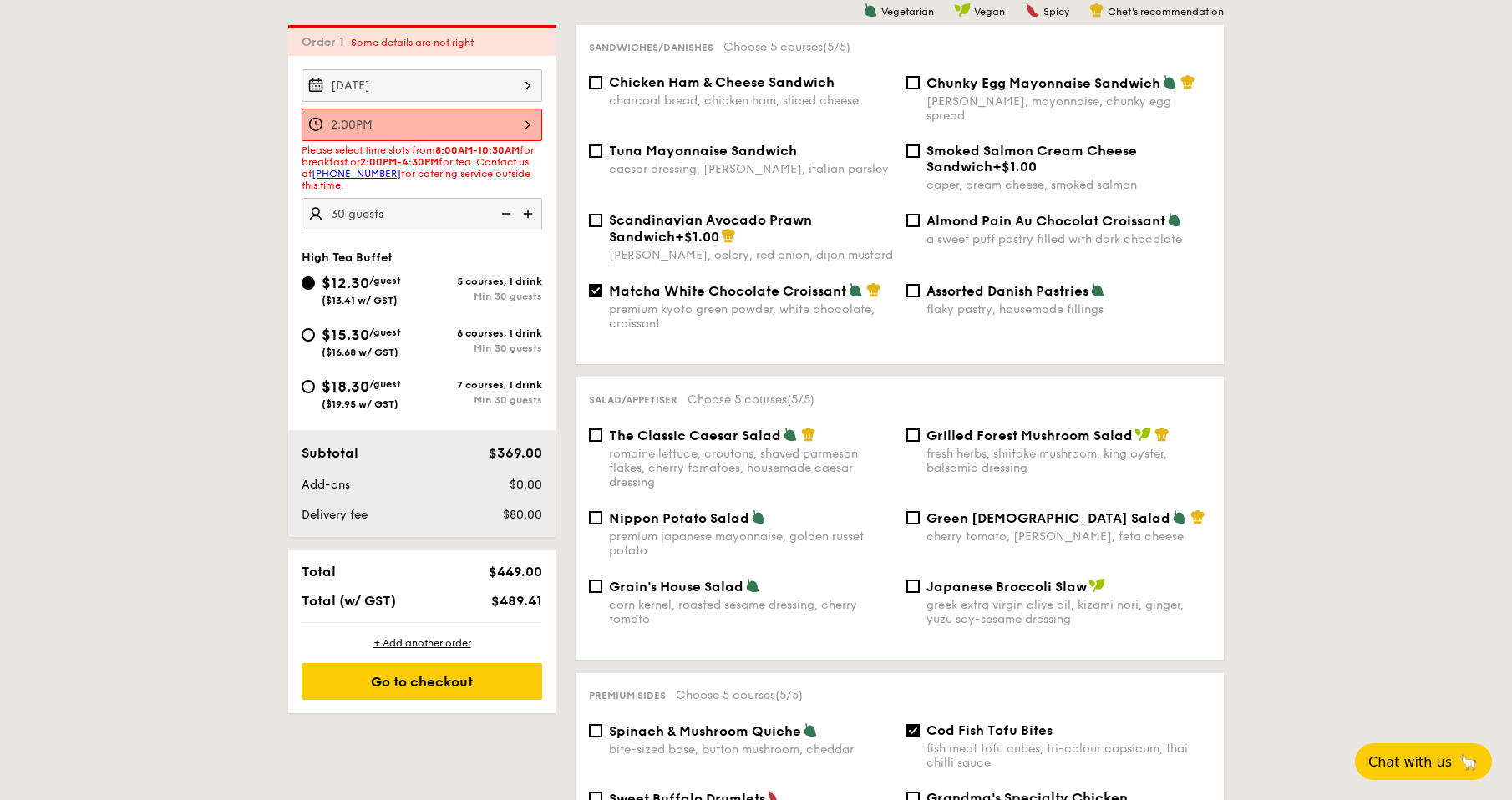
click at [480, 183] on div "Please select time slots from 8:00AM-10:30AM for breakfast or 2:00PM-4:30PM for…" at bounding box center [422, 168] width 241 height 47
click at [473, 138] on div "2:00PM 12 1 2 3 4 5 6 7 8 9 10 11 00 15 30 45 am pm Cancel OK" at bounding box center [422, 125] width 241 height 33
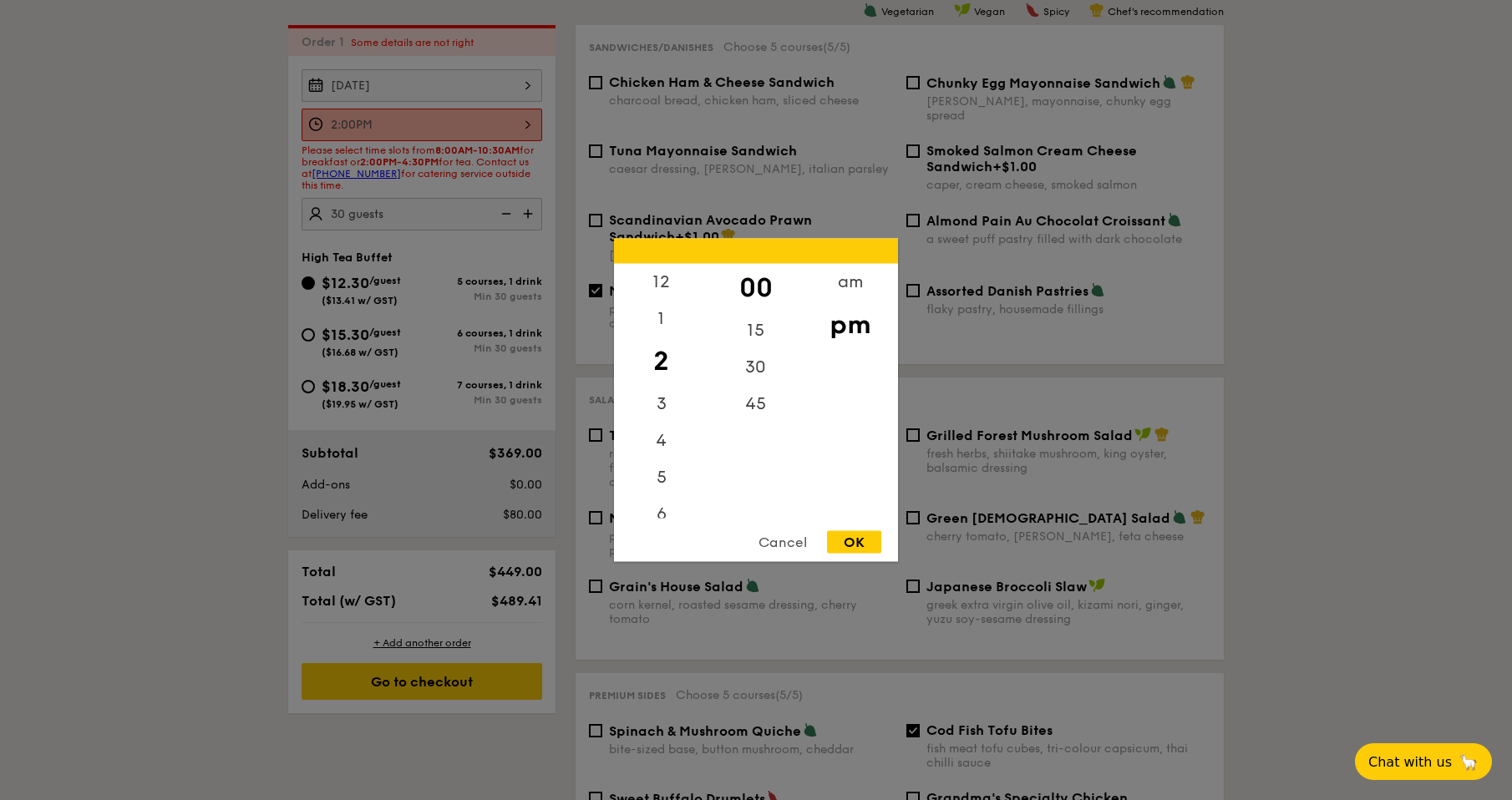
click at [854, 538] on div "OK" at bounding box center [853, 542] width 54 height 23
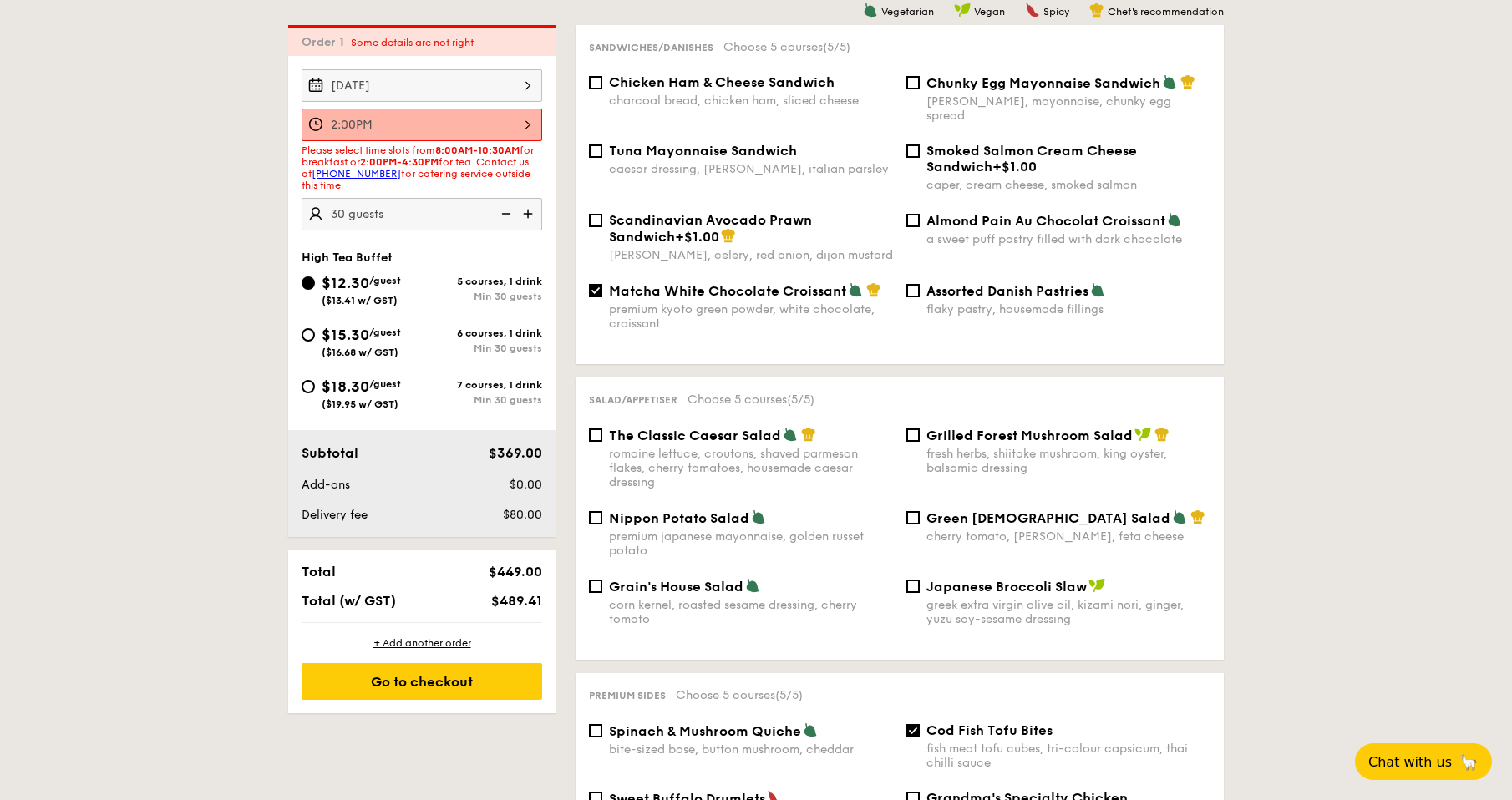
click at [507, 126] on div "2:00PM" at bounding box center [422, 125] width 241 height 33
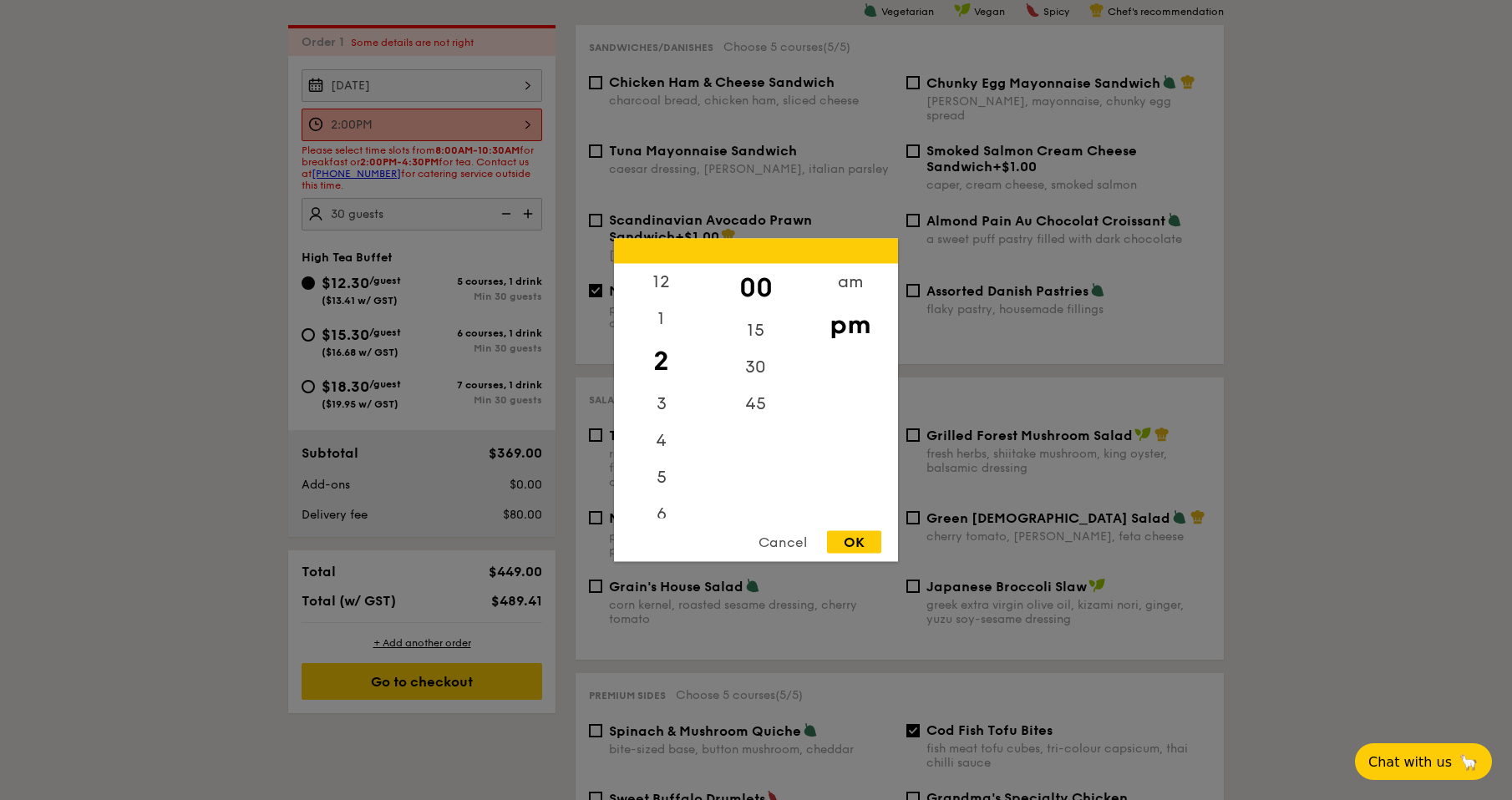
click at [867, 544] on div "OK" at bounding box center [853, 542] width 54 height 23
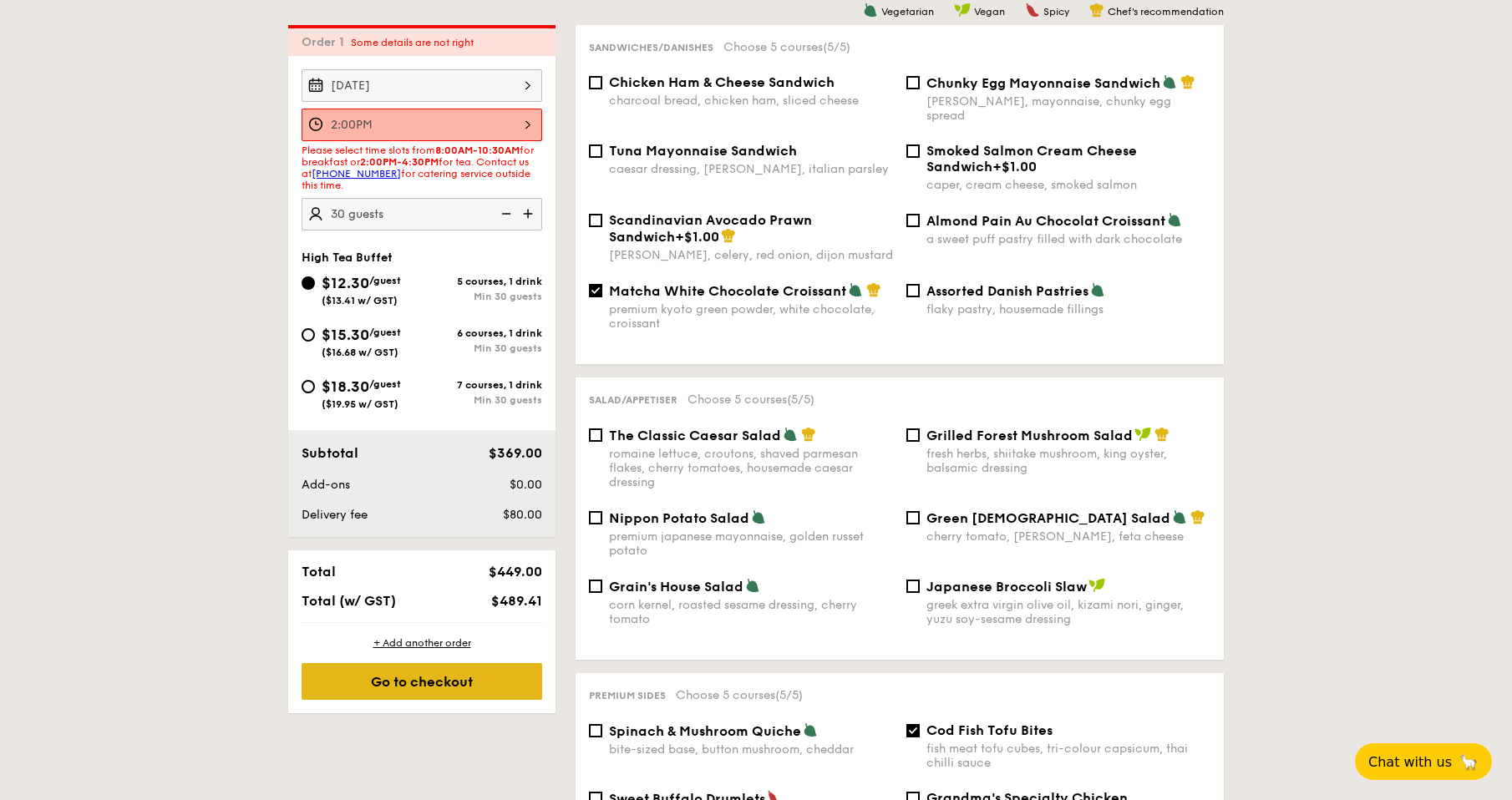
click at [429, 695] on div "Go to checkout" at bounding box center [422, 682] width 241 height 37
click at [430, 688] on div "Go to checkout" at bounding box center [422, 682] width 241 height 37
click at [428, 685] on div "Go to checkout" at bounding box center [422, 682] width 241 height 37
click at [458, 37] on span "Some details are not right" at bounding box center [412, 42] width 123 height 12
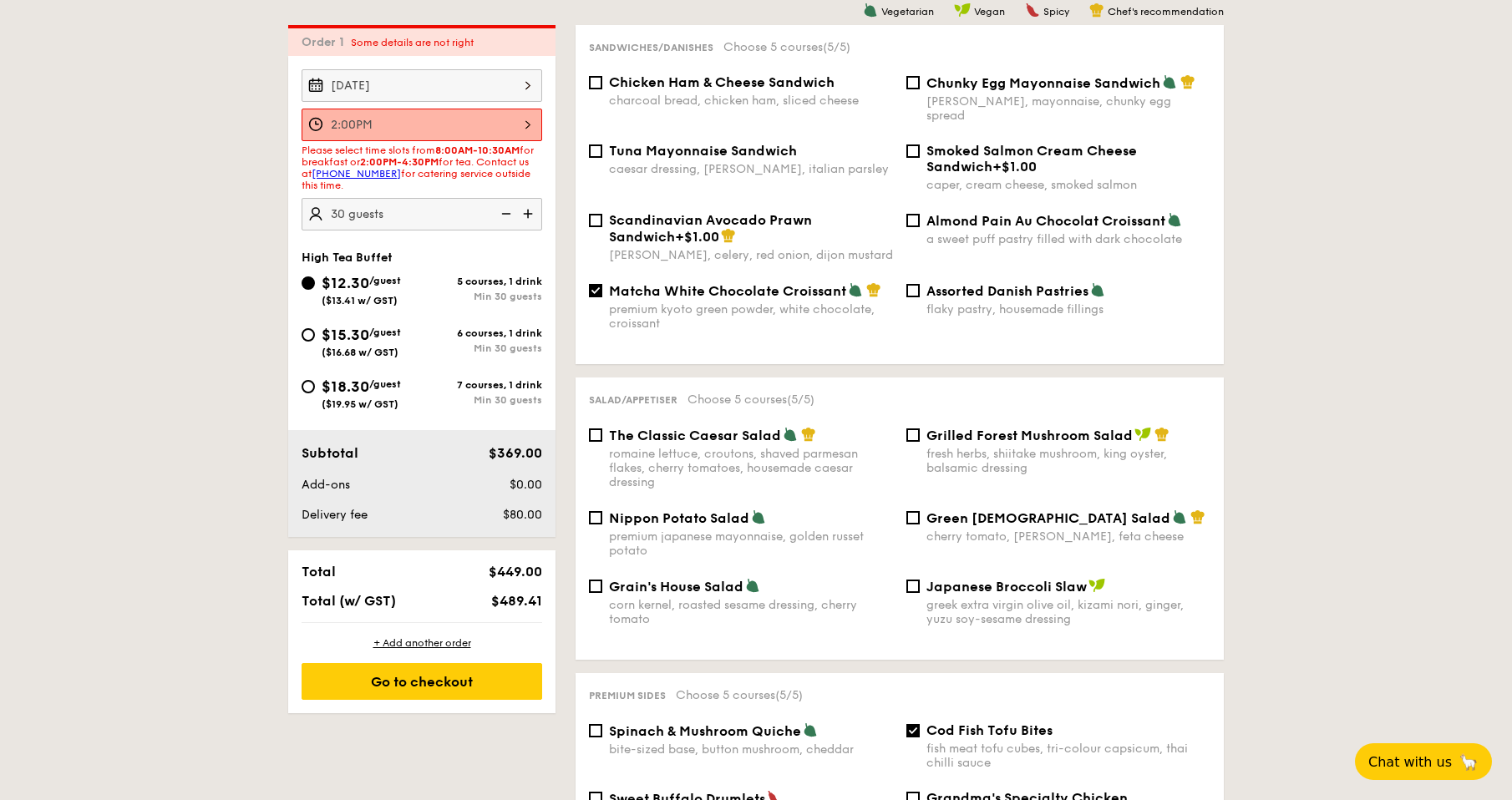
click at [450, 113] on div "2:00PM" at bounding box center [422, 125] width 241 height 33
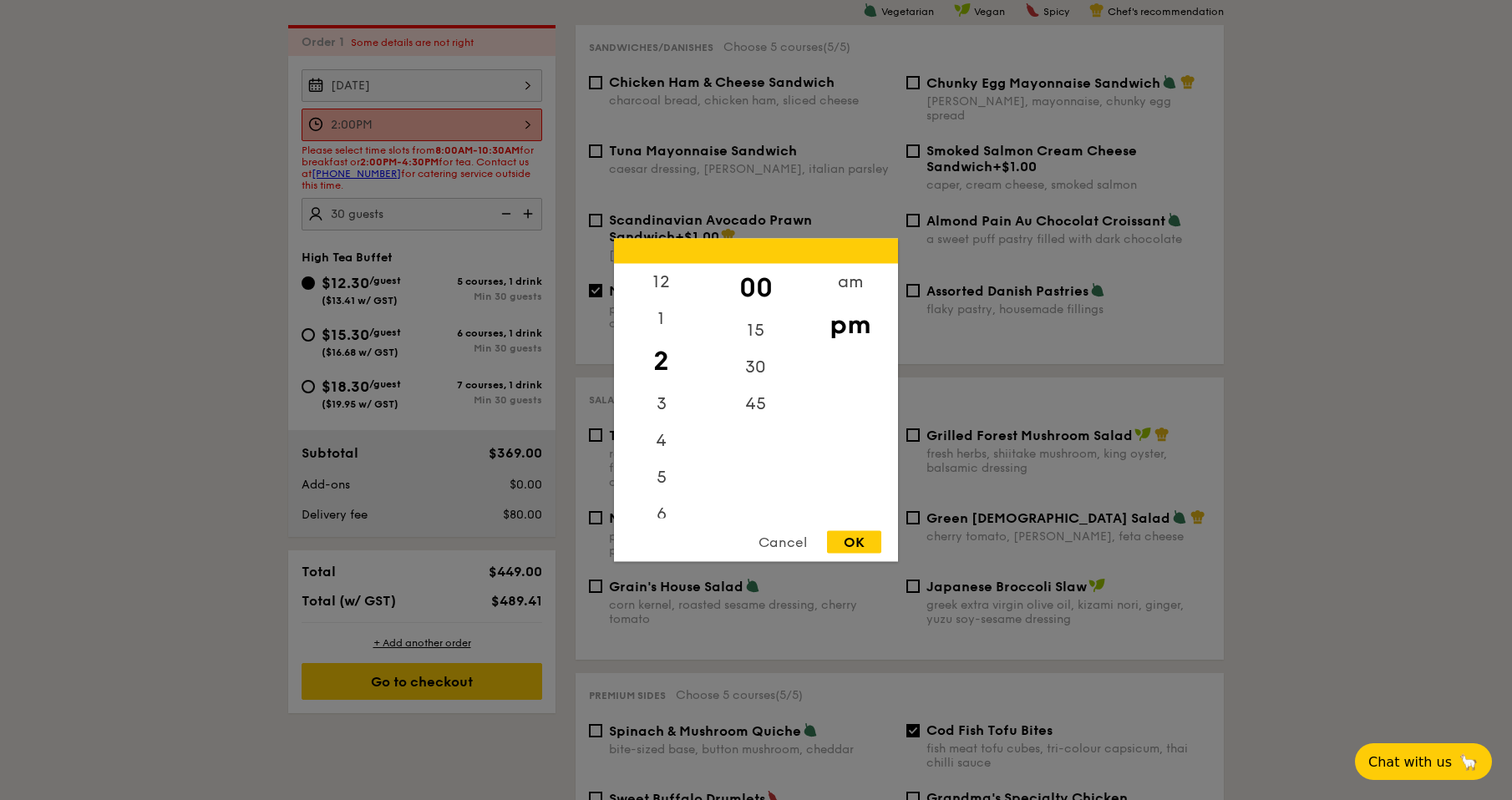
click at [784, 546] on div "Cancel" at bounding box center [782, 542] width 82 height 23
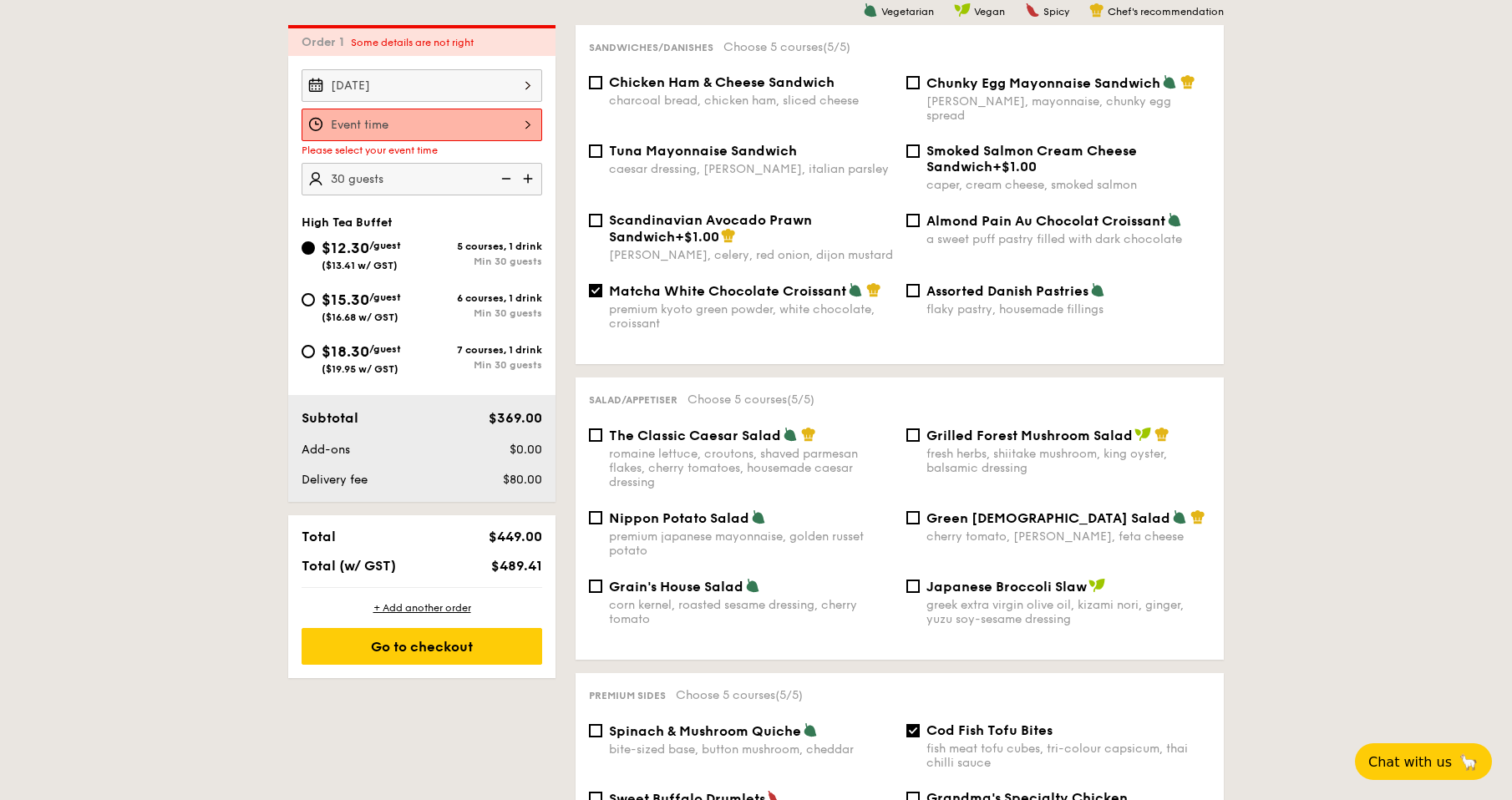
click at [488, 125] on div at bounding box center [422, 125] width 241 height 33
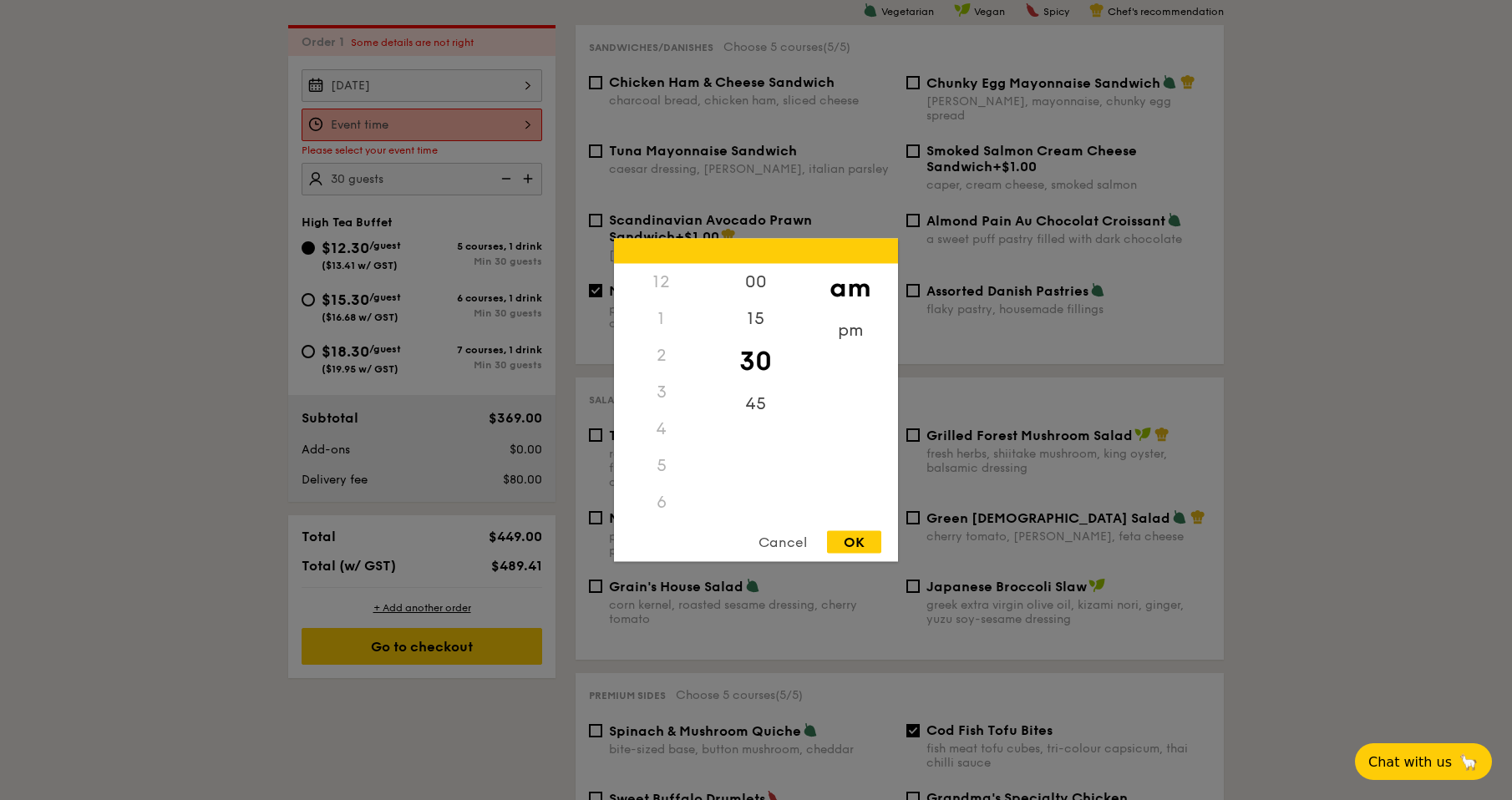
click at [660, 398] on div "3" at bounding box center [661, 392] width 94 height 37
click at [665, 391] on div "3" at bounding box center [661, 392] width 94 height 37
click at [660, 392] on div "3" at bounding box center [661, 392] width 94 height 37
drag, startPoint x: 660, startPoint y: 392, endPoint x: 665, endPoint y: 384, distance: 9.4
click at [665, 384] on div "3" at bounding box center [661, 392] width 94 height 37
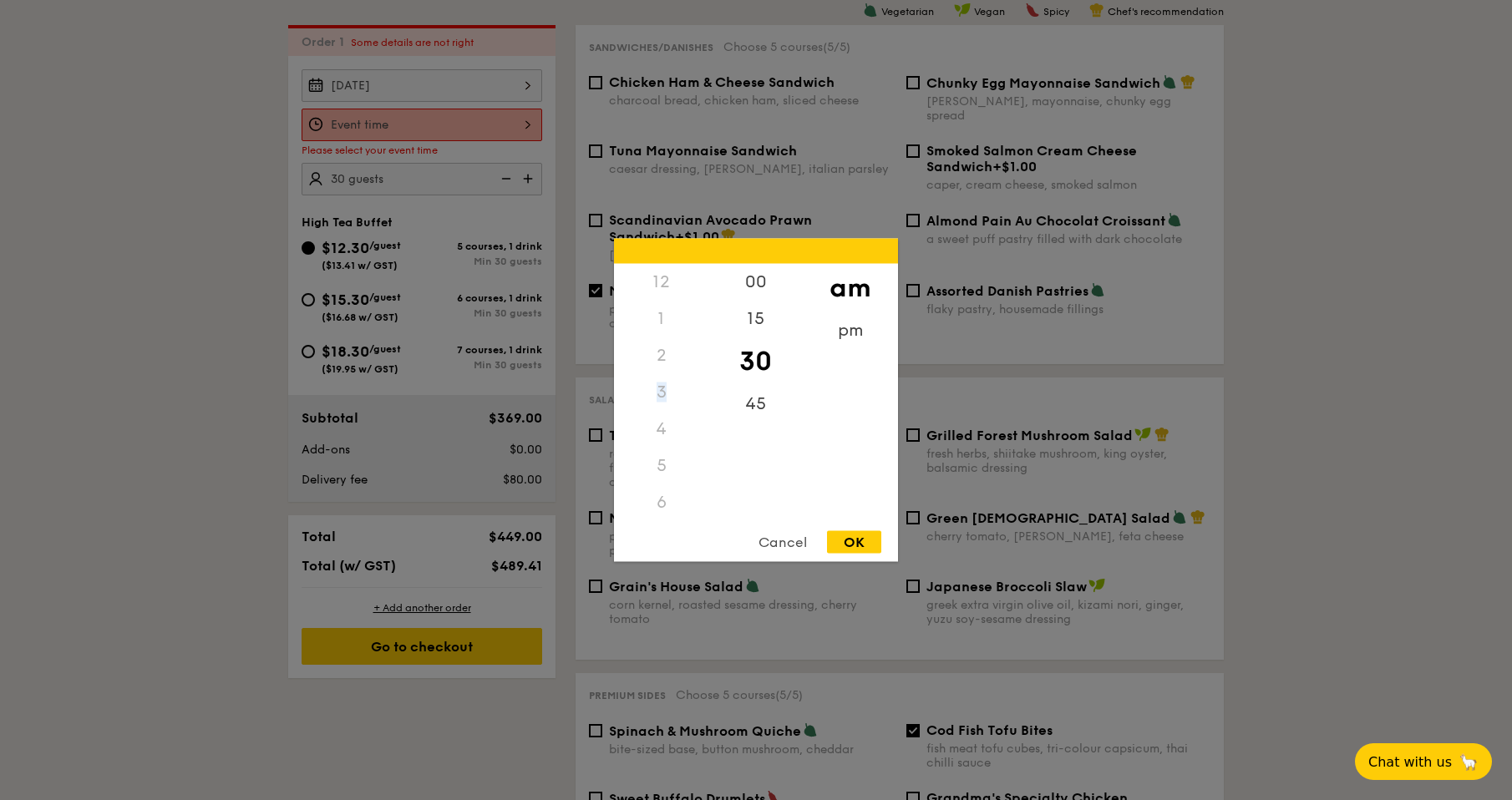
click at [664, 387] on div "3" at bounding box center [661, 392] width 94 height 37
click at [663, 389] on div "3" at bounding box center [661, 392] width 94 height 37
click at [845, 338] on div "pm" at bounding box center [849, 336] width 94 height 49
click at [669, 390] on div "3" at bounding box center [661, 398] width 94 height 49
click at [849, 540] on div "OK" at bounding box center [853, 542] width 54 height 23
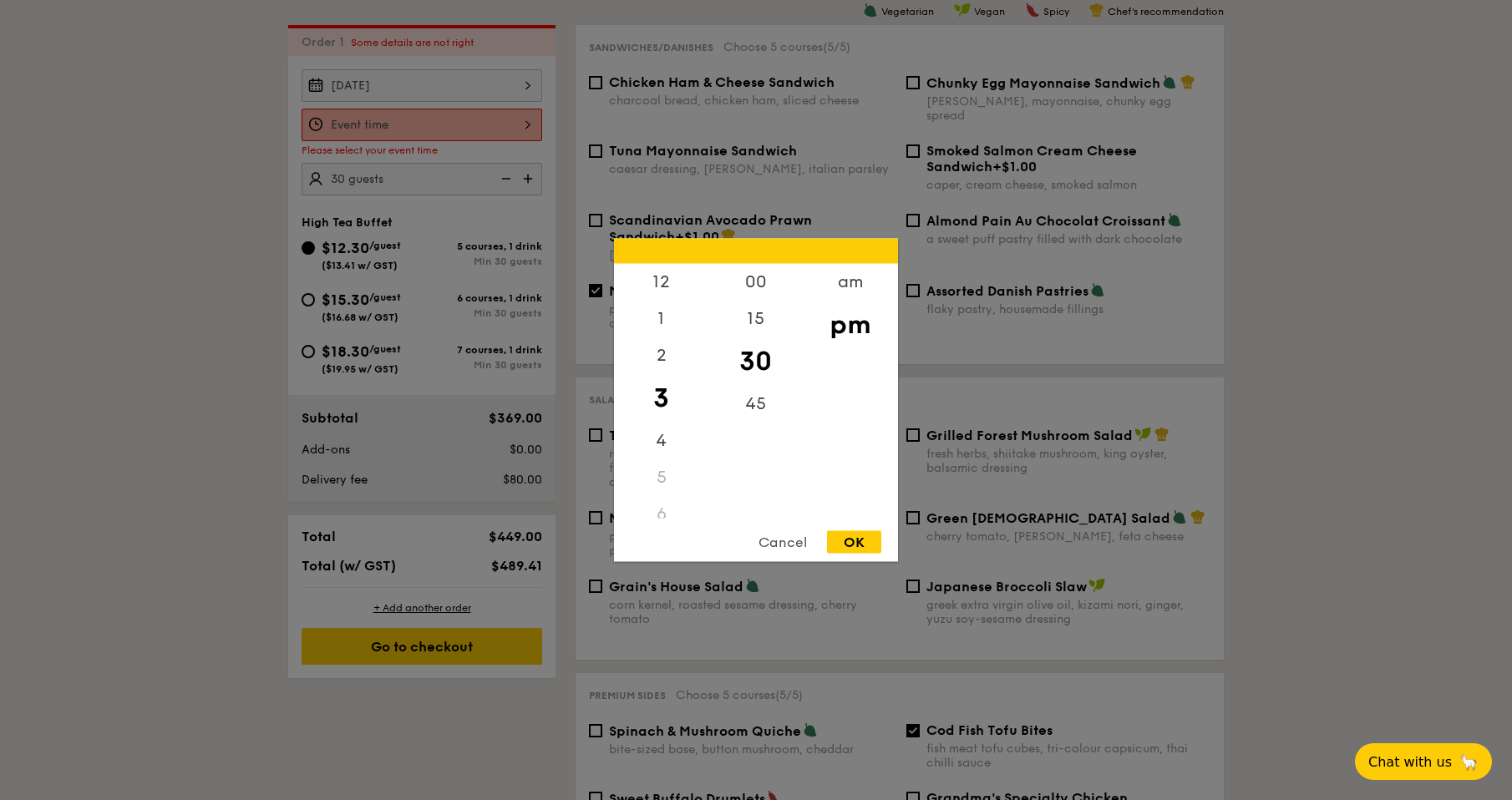
type input "3:30PM"
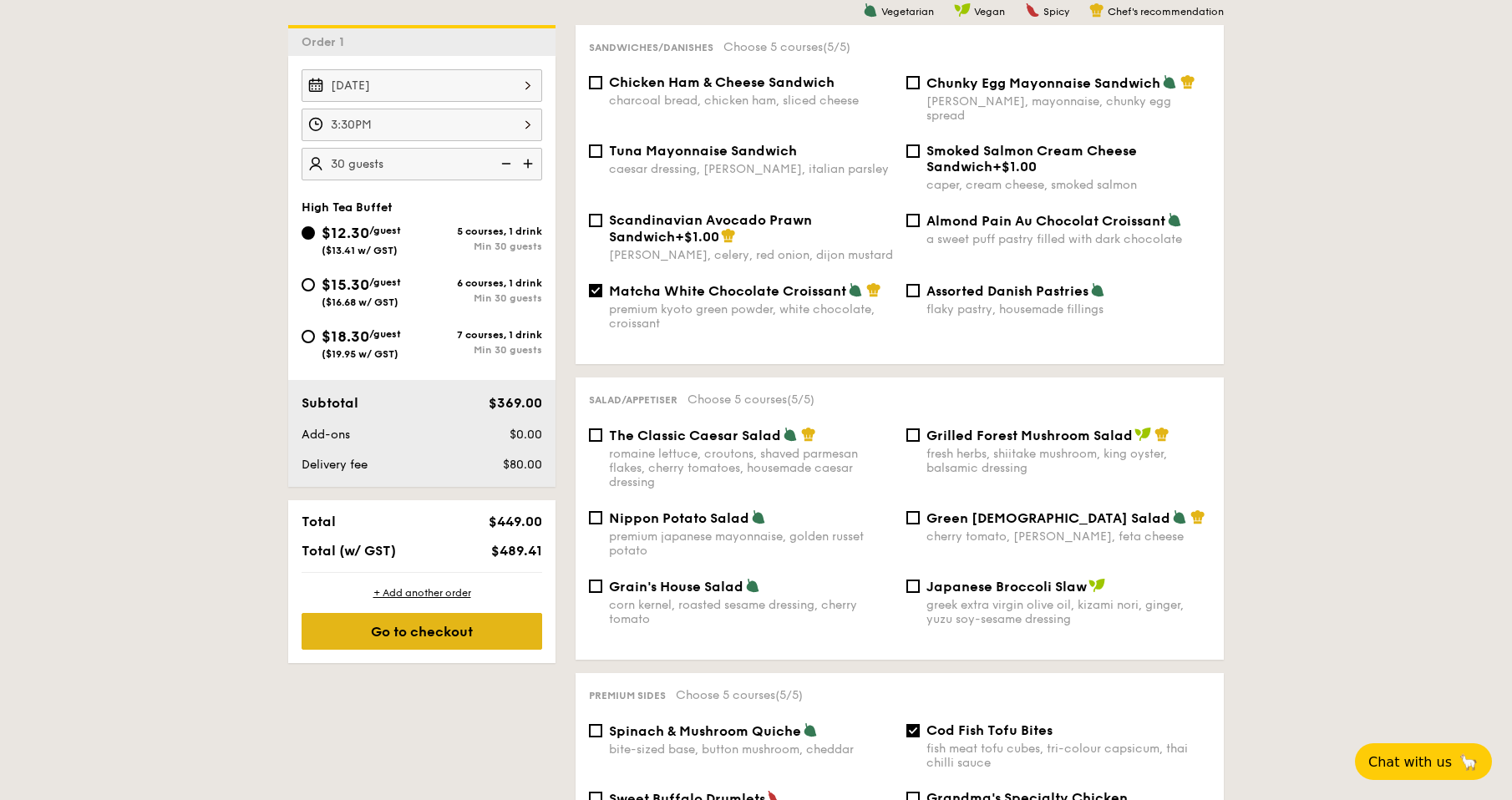
click at [467, 637] on div "Go to checkout" at bounding box center [422, 631] width 241 height 37
